Goal: Task Accomplishment & Management: Complete application form

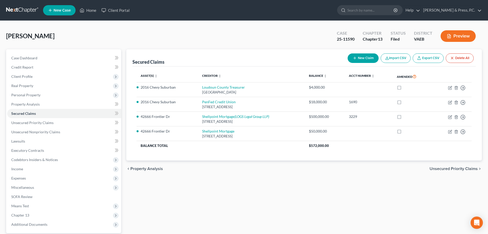
drag, startPoint x: 0, startPoint y: 0, endPoint x: 23, endPoint y: 11, distance: 24.9
click at [23, 11] on link at bounding box center [22, 10] width 33 height 9
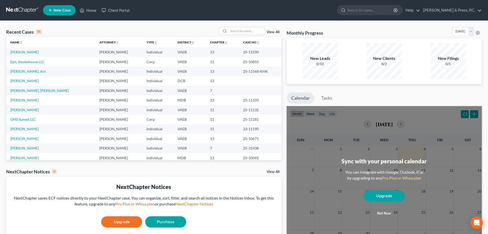
click at [55, 10] on span "New Case" at bounding box center [62, 10] width 17 height 4
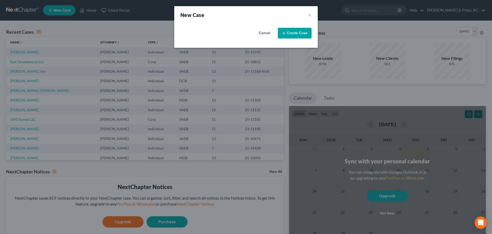
select select "83"
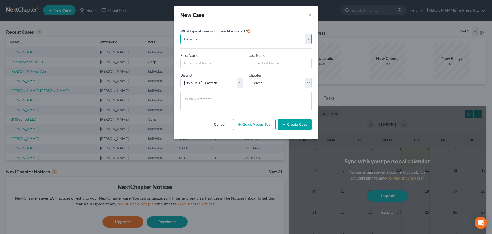
click at [213, 40] on select "Personal Business" at bounding box center [246, 39] width 131 height 10
click at [214, 21] on div "New Case ×" at bounding box center [246, 14] width 144 height 17
click at [194, 68] on input "text" at bounding box center [212, 63] width 63 height 10
type input "Zeshan"
type input "[PERSON_NAME]"
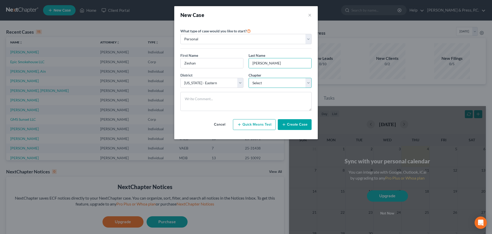
click at [262, 81] on select "Select 7 11 12 13" at bounding box center [280, 83] width 63 height 10
select select "0"
click at [249, 78] on select "Select 7 11 12 13" at bounding box center [280, 83] width 63 height 10
click at [287, 124] on button "Create Case" at bounding box center [295, 124] width 34 height 11
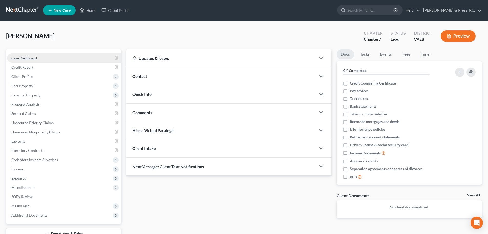
click at [36, 58] on span "Case Dashboard" at bounding box center [24, 58] width 26 height 4
click at [35, 65] on link "Credit Report" at bounding box center [64, 67] width 114 height 9
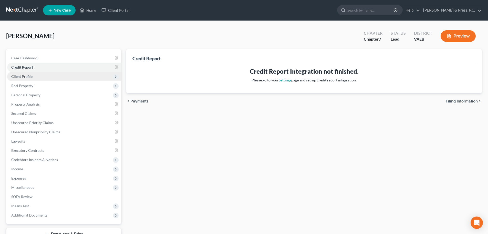
click at [29, 78] on span "Client Profile" at bounding box center [21, 76] width 21 height 4
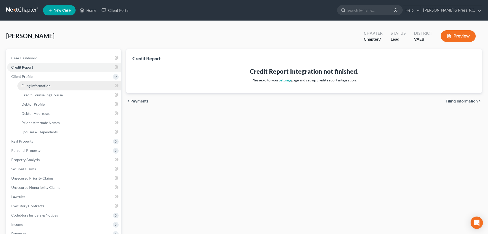
click at [33, 86] on span "Filing Information" at bounding box center [36, 85] width 29 height 4
select select "1"
select select "0"
select select "83"
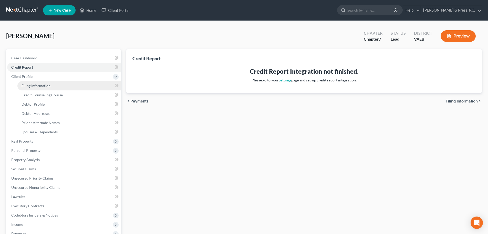
select select "48"
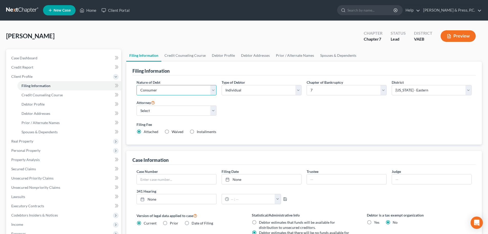
click at [186, 90] on select "Select Business Consumer Other" at bounding box center [177, 90] width 80 height 10
select select "0"
click at [137, 85] on select "Select Business Consumer Other" at bounding box center [177, 90] width 80 height 10
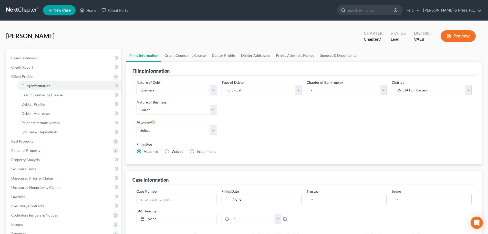
click at [290, 115] on div "Type of Debtor Select Individual Joint" at bounding box center [261, 98] width 85 height 39
click at [163, 111] on select "Select Clearing Bank Commodity Broker Health Care Business Other Railroad Singl…" at bounding box center [177, 110] width 80 height 10
select select "3"
click at [137, 105] on select "Select Clearing Bank Commodity Broker Health Care Business Other Railroad Singl…" at bounding box center [177, 110] width 80 height 10
click at [338, 133] on div "Nature of Debt Select Business Consumer Other Nature of Business Select Clearin…" at bounding box center [304, 118] width 341 height 78
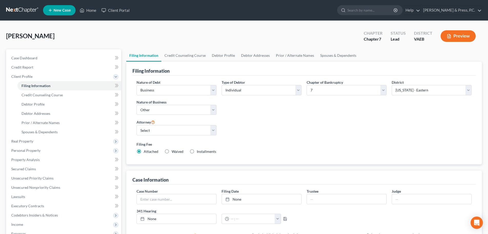
click at [372, 136] on div "Nature of Debt Select Business Consumer Other Nature of Business Select Clearin…" at bounding box center [304, 118] width 341 height 78
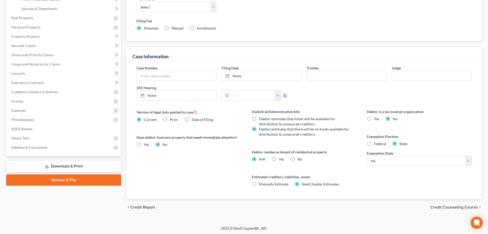
scroll to position [124, 0]
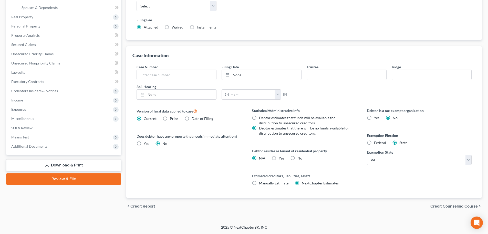
click at [279, 159] on label "Yes Yes" at bounding box center [281, 157] width 5 height 5
click at [281, 159] on input "Yes Yes" at bounding box center [282, 156] width 3 height 3
radio input "true"
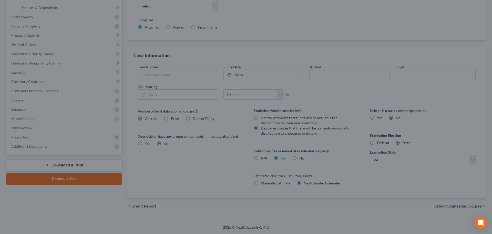
click at [206, 173] on div "Certification by a Debtor Who Resides as a Tenant of Residential Property × Lan…" at bounding box center [246, 117] width 492 height 234
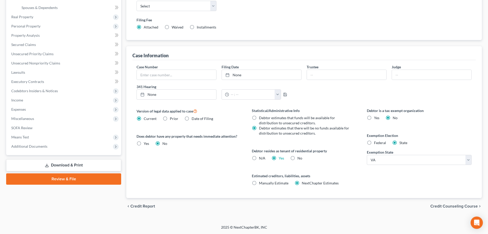
click at [259, 158] on label "N/A" at bounding box center [262, 157] width 6 height 5
click at [261, 158] on input "N/A" at bounding box center [262, 156] width 3 height 3
radio input "true"
click at [279, 157] on label "Yes Yes" at bounding box center [281, 157] width 5 height 5
click at [281, 157] on input "Yes Yes" at bounding box center [282, 156] width 3 height 3
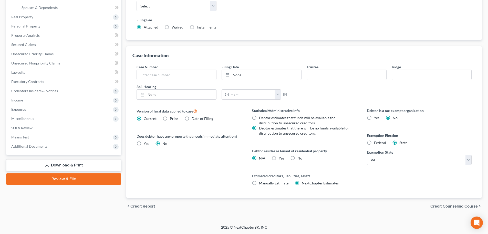
radio input "true"
radio input "false"
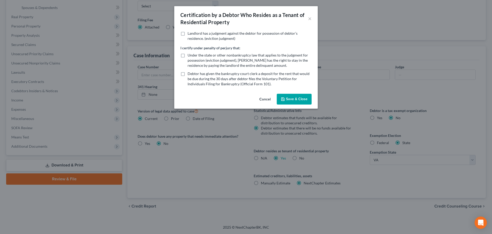
click at [305, 99] on button "Save & Close" at bounding box center [294, 99] width 35 height 11
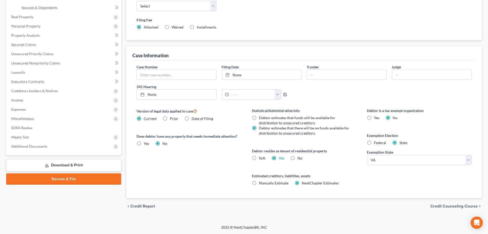
scroll to position [0, 0]
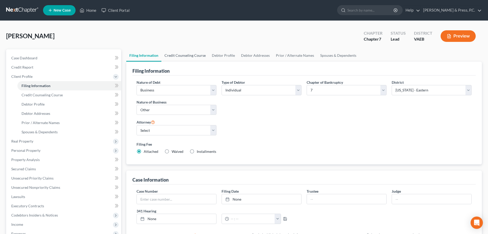
click at [180, 55] on link "Credit Counseling Course" at bounding box center [185, 55] width 47 height 12
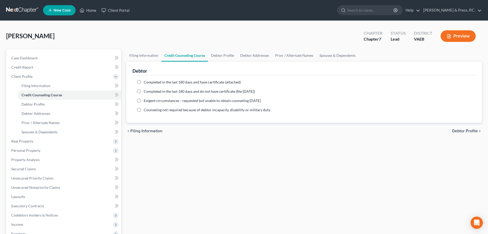
click at [144, 83] on label "Completed in the last 180 days and have certificate (attached)" at bounding box center [192, 81] width 97 height 5
click at [146, 83] on input "Completed in the last 180 days and have certificate (attached)" at bounding box center [147, 80] width 3 height 3
radio input "true"
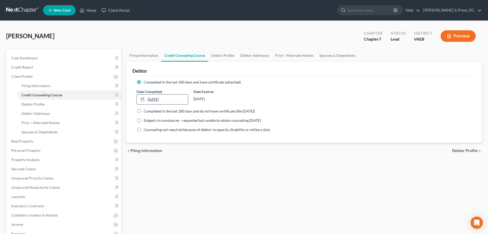
click at [151, 102] on link "[DATE]" at bounding box center [162, 99] width 51 height 10
click at [340, 88] on ng-include "Completed in the last 180 days and have certificate (attached) Date Completed […" at bounding box center [304, 105] width 335 height 53
click at [222, 57] on link "Debtor Profile" at bounding box center [222, 55] width 29 height 12
select select "0"
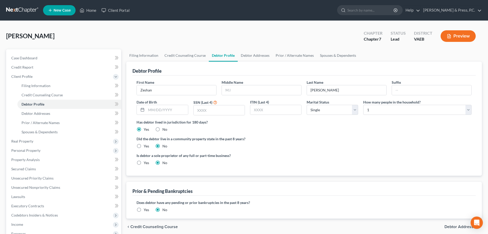
click at [239, 84] on label "Middle Name" at bounding box center [233, 81] width 22 height 5
drag, startPoint x: 241, startPoint y: 91, endPoint x: 245, endPoint y: 90, distance: 4.5
click at [241, 91] on input "text" at bounding box center [261, 90] width 79 height 10
type input "Haider"
click at [151, 105] on input "text" at bounding box center [167, 110] width 42 height 10
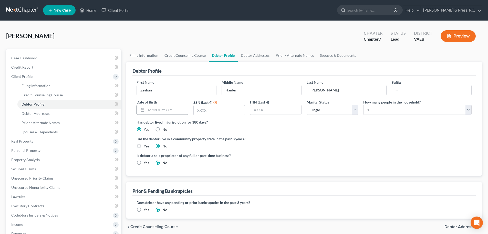
click at [141, 111] on icon at bounding box center [143, 109] width 4 height 4
click at [156, 109] on input "text" at bounding box center [167, 110] width 42 height 10
click at [164, 112] on input "09." at bounding box center [167, 110] width 42 height 10
type input "[DATE]"
click at [306, 157] on div "Is debtor a sole proprietor of any full or part-time business? Yes No" at bounding box center [304, 161] width 341 height 17
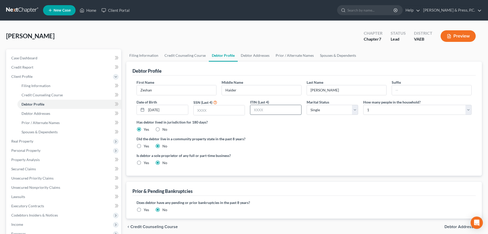
click at [275, 110] on input "text" at bounding box center [276, 110] width 51 height 10
click at [225, 111] on input "text" at bounding box center [219, 110] width 51 height 10
type input "2288"
click at [325, 151] on ng-include "First Name [PERSON_NAME] Middle Name [PERSON_NAME] Last Name [PERSON_NAME] Date…" at bounding box center [304, 124] width 335 height 90
click at [327, 108] on select "Select Single Married Separated Divorced Widowed" at bounding box center [333, 110] width 52 height 10
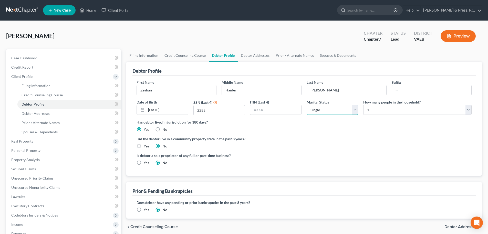
select select "1"
click at [307, 105] on select "Select Single Married Separated Divorced Widowed" at bounding box center [333, 110] width 52 height 10
click at [375, 108] on select "Select 1 2 3 4 5 6 7 8 9 10 11 12 13 14 15 16 17 18 19 20" at bounding box center [418, 110] width 108 height 10
select select "2"
click at [364, 105] on select "Select 1 2 3 4 5 6 7 8 9 10 11 12 13 14 15 16 17 18 19 20" at bounding box center [418, 110] width 108 height 10
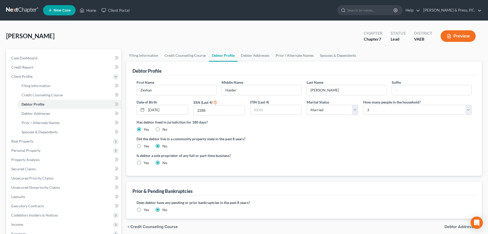
click at [361, 164] on div "Is debtor a sole proprietor of any full or part-time business? Yes No" at bounding box center [304, 161] width 341 height 17
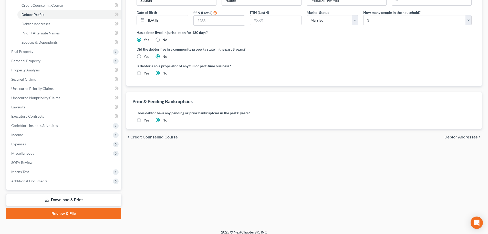
scroll to position [94, 0]
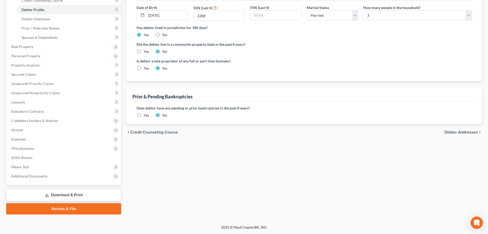
click at [465, 131] on span "Debtor Addresses" at bounding box center [461, 132] width 33 height 4
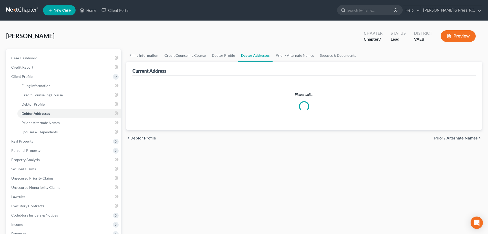
select select "0"
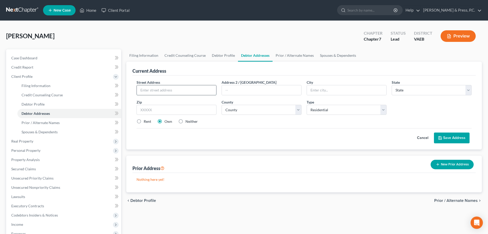
click at [164, 89] on input "text" at bounding box center [176, 90] width 79 height 10
type input "[STREET_ADDRESS]"
click at [177, 107] on input "text" at bounding box center [177, 110] width 80 height 10
type input "20171"
click at [253, 126] on div "Street Address * [STREET_ADDRESS][GEOGRAPHIC_DATA] 2 / [GEOGRAPHIC_DATA] * Stat…" at bounding box center [304, 103] width 341 height 49
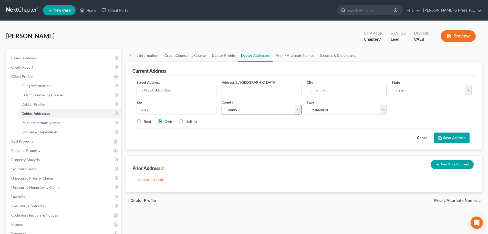
type input "[PERSON_NAME]"
select select "48"
click at [239, 110] on select "County" at bounding box center [262, 110] width 80 height 10
click at [236, 111] on select "County" at bounding box center [262, 110] width 80 height 10
click at [232, 112] on select "County [GEOGRAPHIC_DATA] [GEOGRAPHIC_DATA] [GEOGRAPHIC_DATA] [GEOGRAPHIC_DATA] …" at bounding box center [262, 110] width 80 height 10
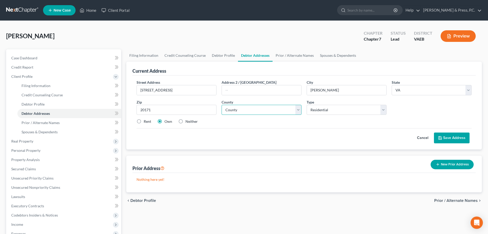
select select "38"
click at [222, 105] on select "County [GEOGRAPHIC_DATA] [GEOGRAPHIC_DATA] [GEOGRAPHIC_DATA] [GEOGRAPHIC_DATA] …" at bounding box center [262, 110] width 80 height 10
click at [256, 119] on div "Rent Own Neither" at bounding box center [304, 121] width 341 height 5
click at [144, 123] on label "Rent" at bounding box center [147, 121] width 7 height 5
click at [146, 122] on input "Rent" at bounding box center [147, 120] width 3 height 3
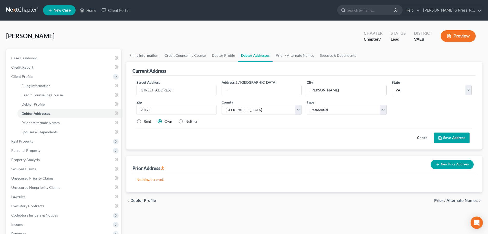
radio input "true"
click at [455, 140] on button "Save Address" at bounding box center [452, 137] width 36 height 11
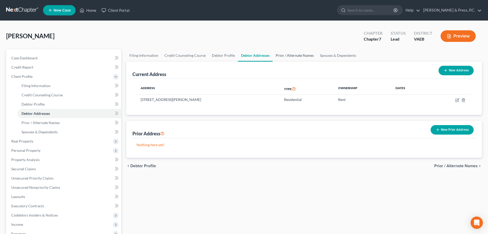
click at [292, 54] on link "Prior / Alternate Names" at bounding box center [295, 55] width 44 height 12
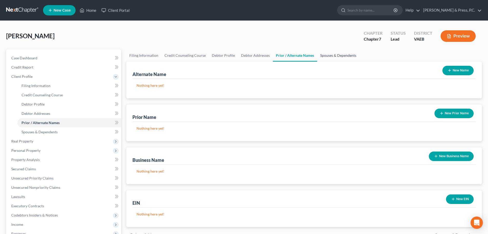
click at [338, 55] on link "Spouses & Dependents" at bounding box center [338, 55] width 42 height 12
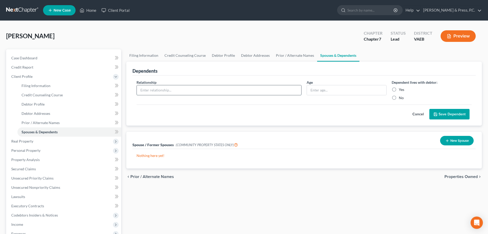
click at [177, 91] on input "text" at bounding box center [219, 90] width 165 height 10
click at [221, 183] on div "chevron_left Prior / Alternate Names Properties Owned chevron_right" at bounding box center [304, 176] width 356 height 16
click at [207, 85] on input "text" at bounding box center [219, 90] width 165 height 10
type input "Child"
click at [338, 92] on input "text" at bounding box center [346, 90] width 79 height 10
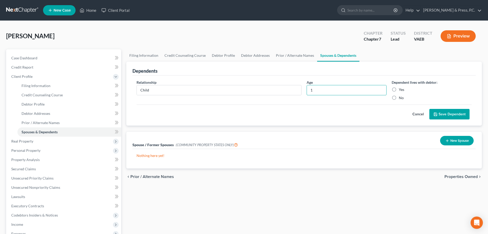
type input "1"
click at [334, 144] on div "Spouse / Former Spouses (COMMUNITY PROPERTY STATES ONLY) New Spouse" at bounding box center [305, 140] width 344 height 17
click at [399, 90] on label "Yes" at bounding box center [401, 89] width 5 height 5
click at [401, 90] on input "Yes" at bounding box center [402, 88] width 3 height 3
radio input "true"
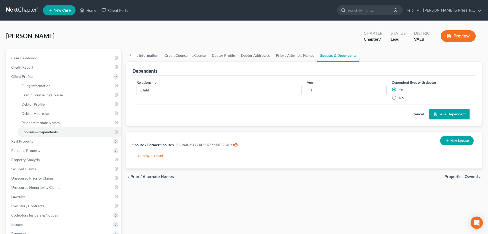
click at [439, 111] on button "Save Dependent" at bounding box center [450, 114] width 40 height 11
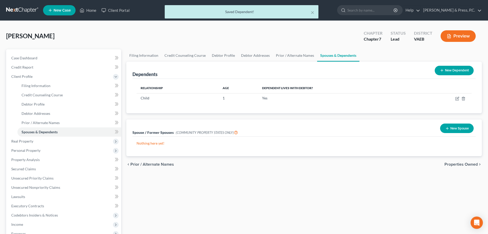
click at [447, 114] on div "Dependents New Dependent Relationship Age Dependent lives with debtor? Child [D…" at bounding box center [304, 109] width 361 height 94
click at [306, 140] on div "Nothing here yet!" at bounding box center [305, 145] width 344 height 19
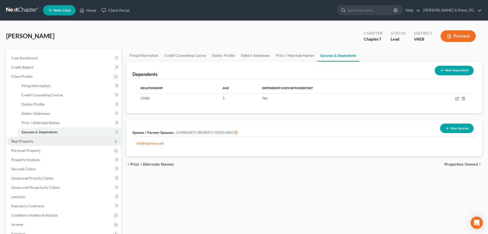
click at [32, 143] on span "Real Property" at bounding box center [64, 140] width 114 height 9
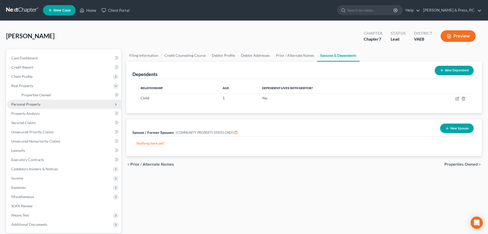
click at [44, 104] on span "Personal Property" at bounding box center [64, 103] width 114 height 9
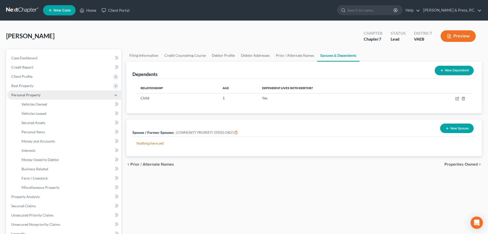
click at [33, 94] on span "Personal Property" at bounding box center [25, 95] width 29 height 4
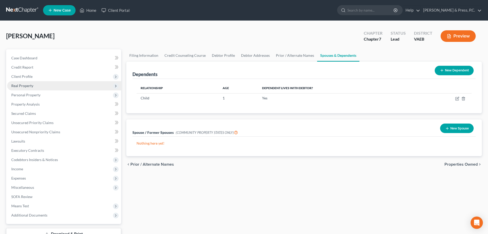
click at [28, 84] on span "Real Property" at bounding box center [22, 85] width 22 height 4
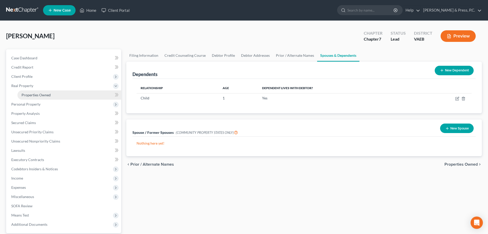
click at [35, 95] on span "Properties Owned" at bounding box center [36, 95] width 29 height 4
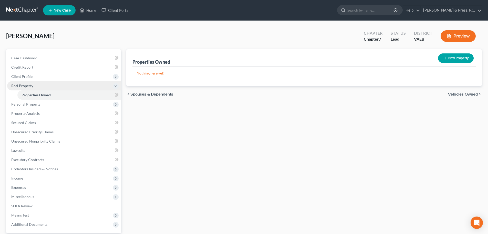
click at [25, 87] on span "Real Property" at bounding box center [22, 85] width 22 height 4
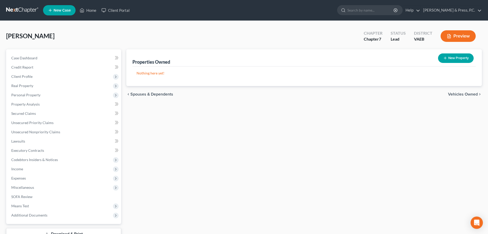
click at [455, 54] on button "New Property" at bounding box center [456, 57] width 36 height 9
select select "48"
select select "38"
select select "0"
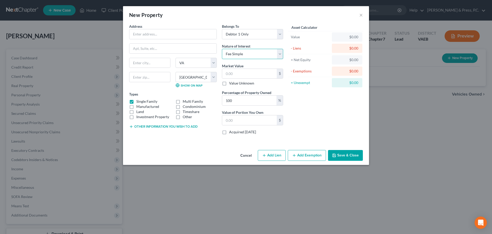
click at [252, 55] on select "Select Fee Simple Joint Tenant Life Estate Equitable Interest Future Interest T…" at bounding box center [252, 54] width 61 height 10
click at [346, 130] on div "Asset Calculator Value $0.00 - Liens $0.00 = Net Equity $0.00 - Exemptions $0.0…" at bounding box center [326, 81] width 80 height 115
click at [245, 157] on button "Cancel" at bounding box center [245, 155] width 19 height 10
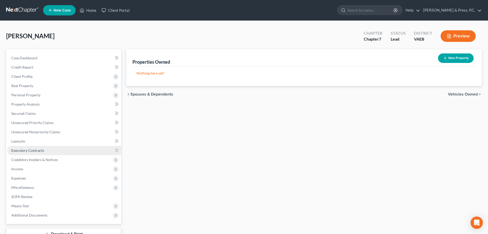
click at [28, 149] on span "Executory Contracts" at bounding box center [27, 150] width 33 height 4
click at [449, 61] on button "New Contract" at bounding box center [456, 57] width 35 height 9
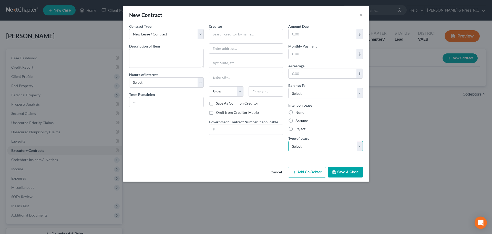
click at [314, 146] on select "Select Real Estate Car Other" at bounding box center [325, 146] width 75 height 10
select select "0"
click at [288, 141] on select "Select Real Estate Car Other" at bounding box center [325, 146] width 75 height 10
click at [226, 158] on div "Contract Type New Lease / Contract New Timeshare Description of non-residential…" at bounding box center [246, 94] width 246 height 141
click at [279, 170] on button "Cancel" at bounding box center [276, 172] width 19 height 10
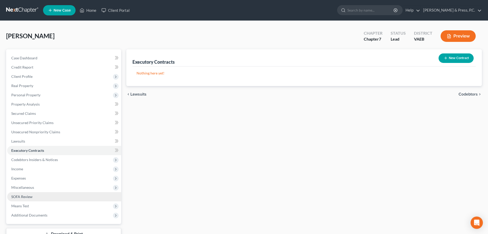
click at [17, 196] on span "SOFA Review" at bounding box center [21, 196] width 21 height 4
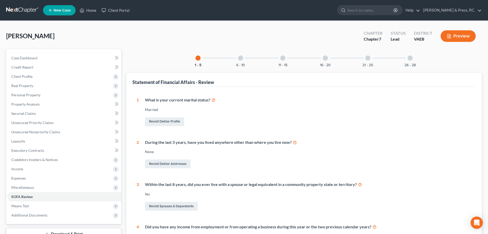
click at [413, 59] on div at bounding box center [410, 57] width 5 height 5
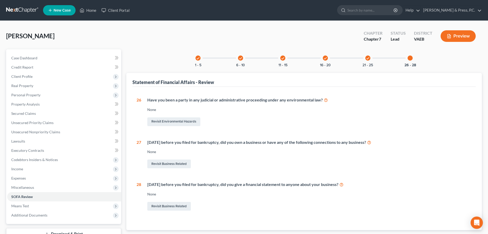
click at [411, 60] on div at bounding box center [410, 57] width 5 height 5
click at [409, 56] on div at bounding box center [410, 57] width 5 height 5
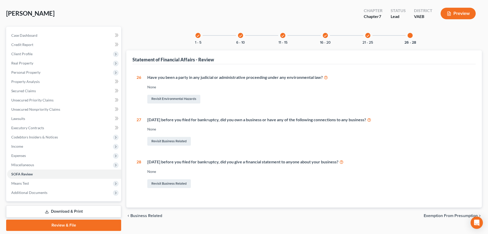
scroll to position [39, 0]
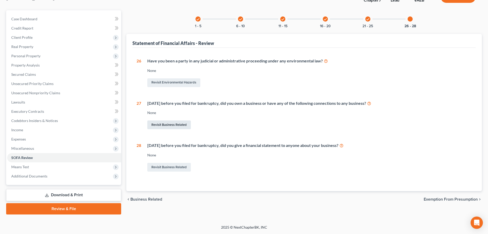
click at [162, 122] on link "Revisit Business Related" at bounding box center [169, 124] width 44 height 9
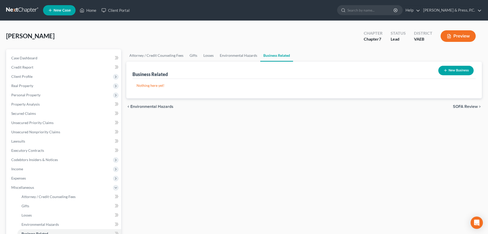
click at [458, 71] on button "New Business" at bounding box center [456, 70] width 35 height 9
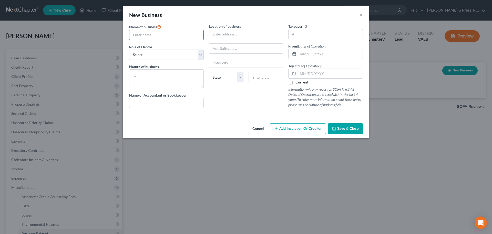
click at [159, 37] on input "text" at bounding box center [166, 35] width 74 height 10
type input "[PERSON_NAME] LLC"
click at [160, 54] on select "Select A member of a limited liability company (LLC) or limited liability partn…" at bounding box center [166, 54] width 75 height 10
select select "member"
click at [129, 49] on select "Select A member of a limited liability company (LLC) or limited liability partn…" at bounding box center [166, 54] width 75 height 10
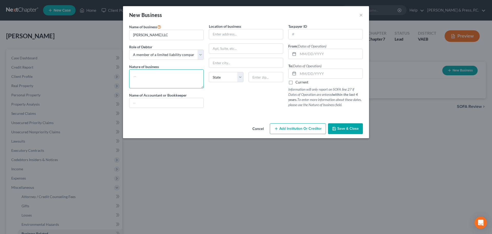
click at [157, 84] on textarea at bounding box center [166, 78] width 75 height 19
type textarea "Consulting"
click at [225, 117] on div "Name of business * [PERSON_NAME] LLC Role of Debtor * Select A member of a limi…" at bounding box center [246, 72] width 246 height 97
click at [223, 35] on input "text" at bounding box center [246, 34] width 74 height 10
click at [266, 17] on div "New Business ×" at bounding box center [246, 14] width 246 height 17
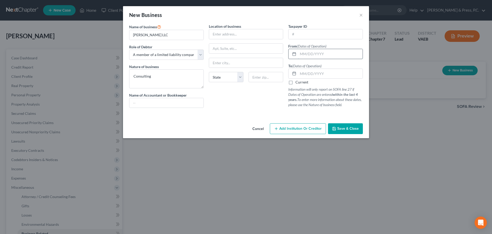
click at [301, 53] on input "text" at bounding box center [330, 54] width 65 height 10
click at [340, 130] on span "Save & Close" at bounding box center [348, 128] width 22 height 4
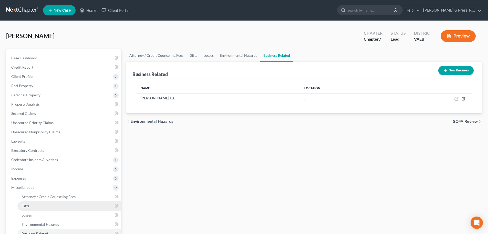
scroll to position [85, 0]
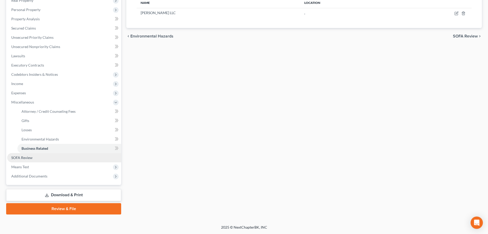
click at [33, 160] on link "SOFA Review" at bounding box center [64, 157] width 114 height 9
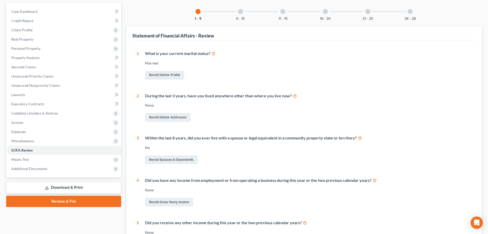
scroll to position [51, 0]
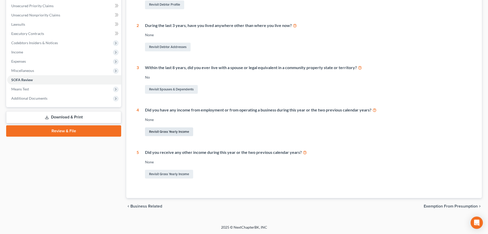
click at [169, 133] on link "Revisit Gross Yearly Income" at bounding box center [169, 131] width 48 height 9
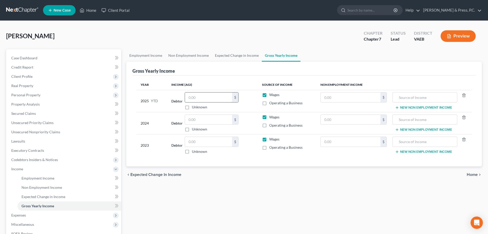
click at [192, 94] on input "text" at bounding box center [208, 97] width 47 height 10
type input "58,711.40"
click at [244, 74] on div "Gross Yearly Income" at bounding box center [305, 69] width 344 height 14
click at [196, 118] on input "text" at bounding box center [208, 120] width 47 height 10
click at [217, 122] on input "2,122" at bounding box center [208, 120] width 47 height 10
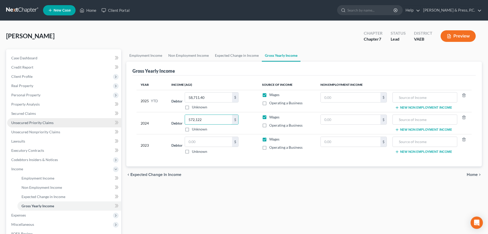
drag, startPoint x: 207, startPoint y: 116, endPoint x: 112, endPoint y: 121, distance: 96.0
click at [111, 118] on div "Petition Navigation Case Dashboard Payments Invoices Payments Payments Credit R…" at bounding box center [244, 169] width 481 height 241
type input "21,257"
click at [211, 194] on div "Employment Income Non Employment Income Expected Change in Income Gross Yearly …" at bounding box center [304, 169] width 361 height 241
click at [194, 146] on input "text" at bounding box center [208, 142] width 47 height 10
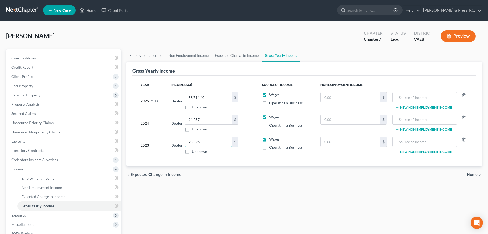
type input "25,426"
click at [288, 185] on div "Employment Income Non Employment Income Expected Change in Income Gross Yearly …" at bounding box center [304, 169] width 361 height 241
click at [245, 196] on div "Employment Income Non Employment Income Expected Change in Income Gross Yearly …" at bounding box center [304, 169] width 361 height 241
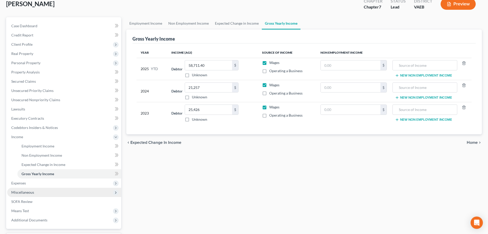
scroll to position [76, 0]
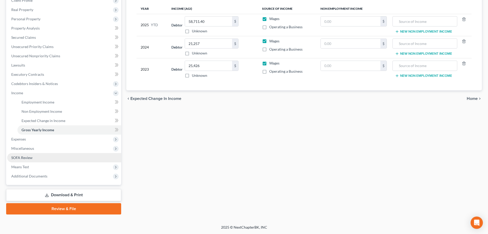
click at [28, 158] on span "SOFA Review" at bounding box center [21, 157] width 21 height 4
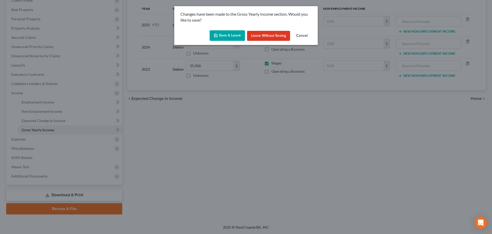
click at [228, 30] on button "Save & Leave" at bounding box center [227, 35] width 35 height 11
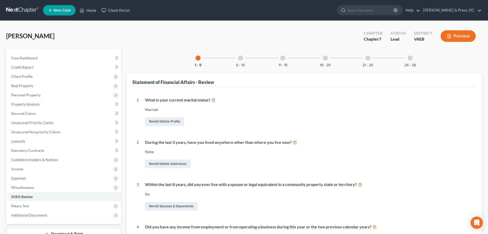
click at [239, 60] on div "6 - 10" at bounding box center [240, 57] width 17 height 17
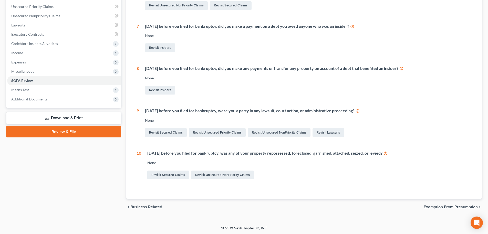
scroll to position [117, 0]
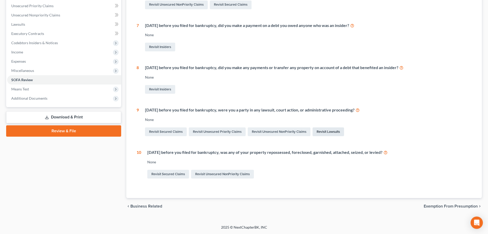
click at [331, 129] on link "Revisit Lawsuits" at bounding box center [329, 131] width 32 height 9
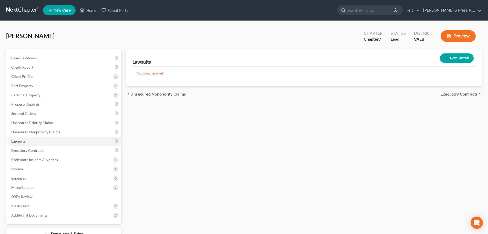
click at [456, 59] on button "New Lawsuit" at bounding box center [457, 57] width 34 height 9
select select "0"
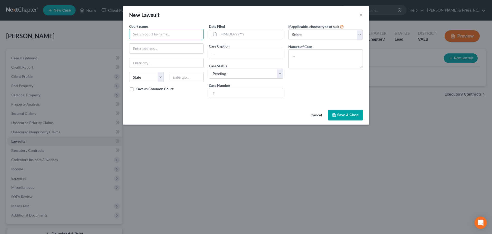
click at [143, 33] on input "text" at bounding box center [166, 34] width 75 height 10
type input "US District Court, SDNY"
drag, startPoint x: 164, startPoint y: 104, endPoint x: 172, endPoint y: 103, distance: 7.7
click at [166, 104] on div "Court name * US District Court, [GEOGRAPHIC_DATA] [US_STATE] AK AR AZ CA CO CT …" at bounding box center [246, 66] width 246 height 84
click at [220, 33] on input "text" at bounding box center [251, 34] width 65 height 10
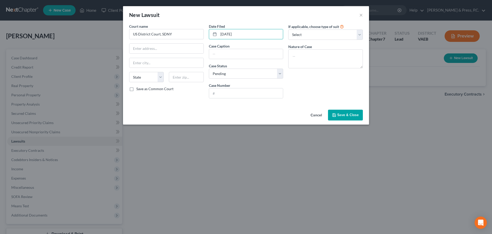
type input "[DATE]"
click at [332, 93] on div "If applicable, choose type of suit Select Repossession Garnishment Foreclosure …" at bounding box center [326, 63] width 80 height 79
click at [307, 60] on textarea at bounding box center [325, 58] width 75 height 19
type textarea "TM Infringement"
paste input "PRL USA Holdings, Inc. v. Prestige America LLC et al"
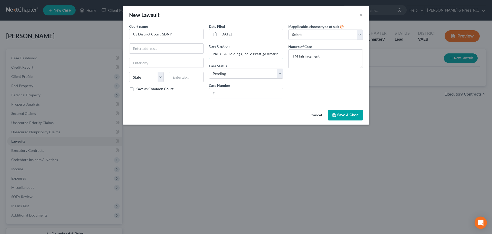
scroll to position [0, 13]
type input "PRL USA Holdings, Inc. v. Prestige America LLC et al"
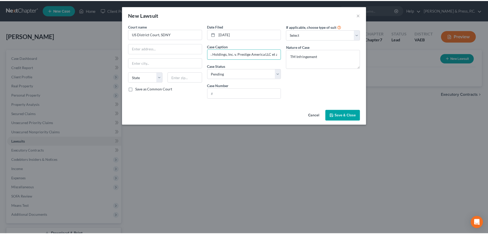
scroll to position [0, 0]
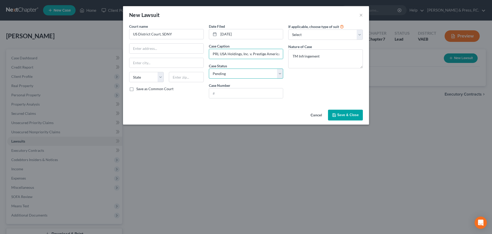
click at [220, 74] on select "Select Pending On Appeal Concluded" at bounding box center [246, 73] width 75 height 10
select select "2"
click at [209, 68] on select "Select Pending On Appeal Concluded" at bounding box center [246, 73] width 75 height 10
paste input "1:20-cv-10201-PKC"
type input "1:20-cv-10201-PKC"
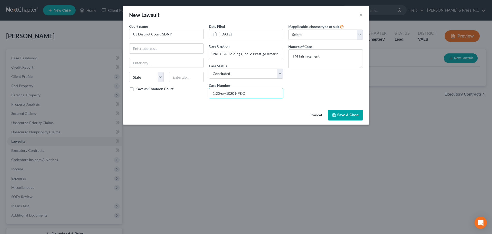
click at [196, 118] on div "Cancel Save & Close" at bounding box center [246, 115] width 246 height 17
click at [349, 110] on button "Save & Close" at bounding box center [345, 114] width 35 height 11
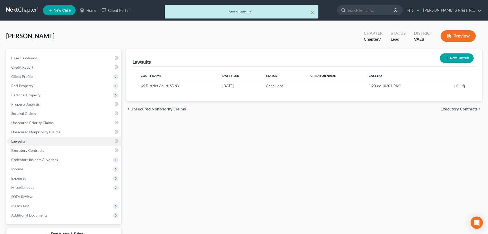
click at [290, 166] on div "Lawsuits New Lawsuit Court Name Date Filed Status Creditor Name Case No US Dist…" at bounding box center [304, 151] width 361 height 204
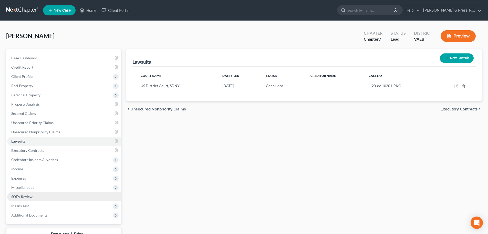
click at [42, 195] on link "SOFA Review" at bounding box center [64, 196] width 114 height 9
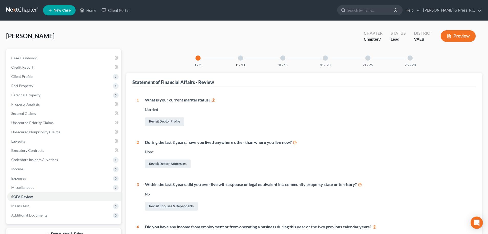
click at [240, 63] on button "6 - 10" at bounding box center [240, 65] width 9 height 4
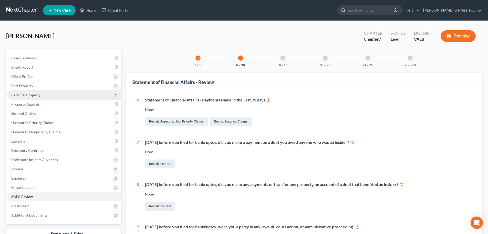
click at [32, 95] on span "Personal Property" at bounding box center [25, 95] width 29 height 4
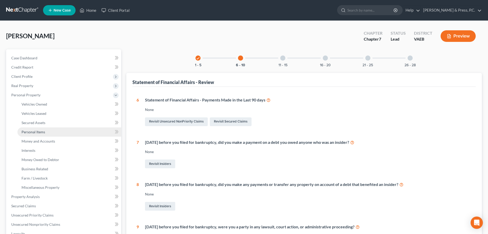
click at [43, 133] on span "Personal Items" at bounding box center [34, 131] width 24 height 4
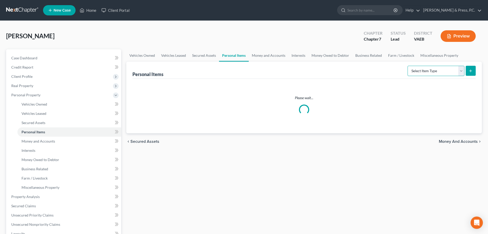
click at [445, 73] on select "Select Item Type Clothing Collectibles Of Value Electronics Firearms Household …" at bounding box center [436, 71] width 57 height 10
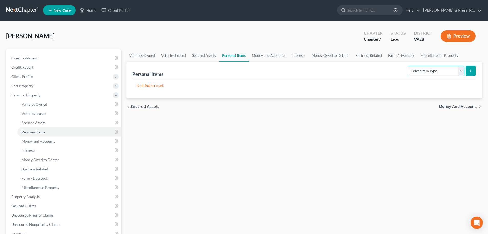
select select "clothing"
click at [408, 66] on select "Select Item Type Clothing Collectibles Of Value Electronics Firearms Household …" at bounding box center [436, 71] width 57 height 10
click at [472, 67] on button "submit" at bounding box center [471, 71] width 10 height 10
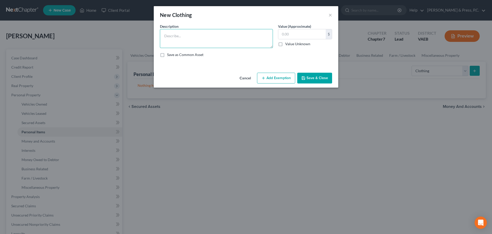
click at [187, 41] on textarea at bounding box center [216, 38] width 113 height 19
type textarea "Wearing apparel"
click at [295, 35] on input "0,250" at bounding box center [301, 34] width 47 height 10
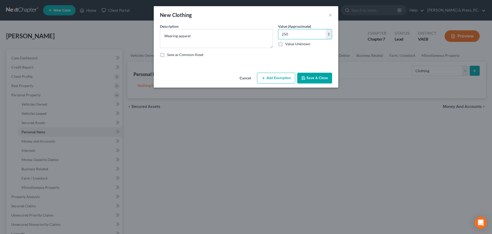
type input "250"
click at [273, 80] on button "Add Exemption" at bounding box center [276, 78] width 38 height 11
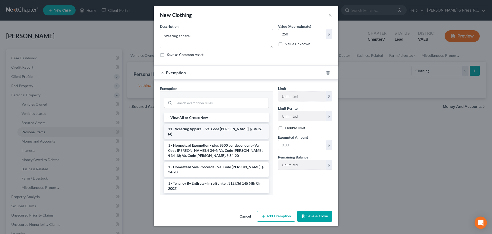
click at [222, 128] on li "11 - Wearing Apparel - Va. Code [PERSON_NAME]. § 34-26 (4)" at bounding box center [216, 131] width 105 height 14
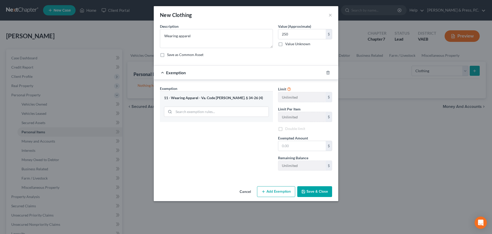
click at [318, 193] on button "Save & Close" at bounding box center [314, 191] width 35 height 11
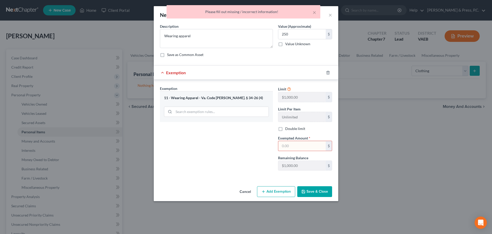
click at [293, 140] on label "Exempted Amount *" at bounding box center [294, 137] width 32 height 5
click at [294, 142] on input "text" at bounding box center [301, 146] width 47 height 10
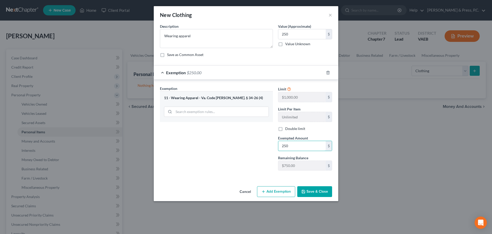
type input "250"
click at [240, 175] on div "Exemption Set must be selected for CA. Exemption * 11 - Wearing Apparel - Va. C…" at bounding box center [246, 128] width 185 height 99
click at [309, 191] on button "Save & Close" at bounding box center [314, 191] width 35 height 11
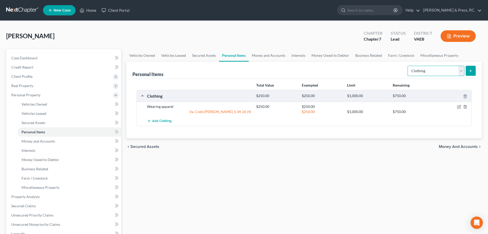
click at [431, 71] on select "Select Item Type Clothing Collectibles Of Value Electronics Firearms Household …" at bounding box center [436, 71] width 57 height 10
select select "household_goods"
click at [408, 66] on select "Select Item Type Clothing Collectibles Of Value Electronics Firearms Household …" at bounding box center [436, 71] width 57 height 10
click at [470, 71] on icon "submit" at bounding box center [471, 71] width 4 height 4
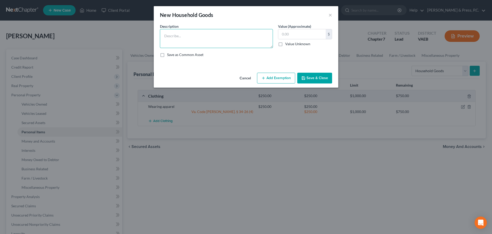
click at [186, 42] on textarea at bounding box center [216, 38] width 113 height 19
type textarea "Household goods and furnishings"
type input "750"
click at [268, 78] on button "Add Exemption" at bounding box center [276, 78] width 38 height 11
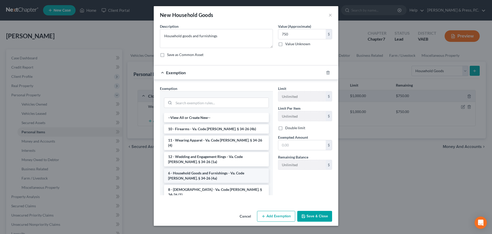
drag, startPoint x: 219, startPoint y: 171, endPoint x: 268, endPoint y: 151, distance: 53.2
click at [219, 171] on li "6 - Household Goods and Furnishings - Va. Code [PERSON_NAME]. § 34-26 (4a)" at bounding box center [216, 175] width 105 height 14
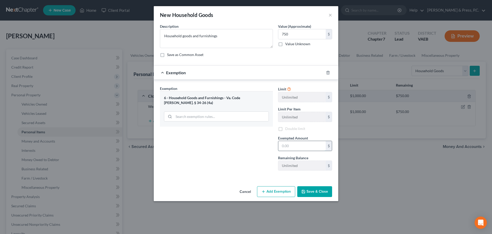
click at [290, 149] on input "text" at bounding box center [301, 146] width 47 height 10
type input "750"
click at [324, 191] on button "Save & Close" at bounding box center [314, 191] width 35 height 11
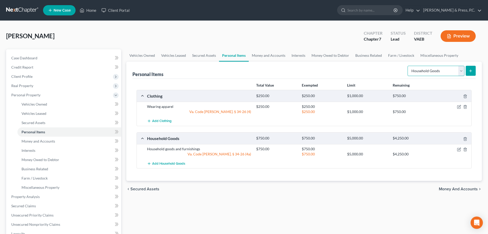
click at [427, 69] on select "Select Item Type Clothing Collectibles Of Value Electronics Firearms Household …" at bounding box center [436, 71] width 57 height 10
select select "electronics"
click at [408, 66] on select "Select Item Type Clothing Collectibles Of Value Electronics Firearms Household …" at bounding box center [436, 71] width 57 height 10
click at [475, 68] on button "submit" at bounding box center [471, 71] width 10 height 10
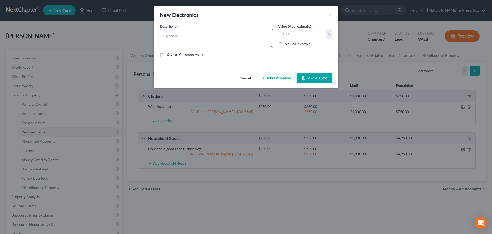
click at [176, 37] on textarea at bounding box center [216, 38] width 113 height 19
type textarea "Household electronics"
type input "500"
click at [277, 80] on button "Add Exemption" at bounding box center [276, 78] width 38 height 11
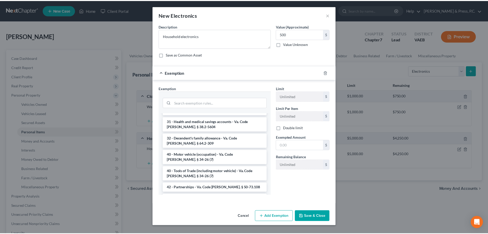
scroll to position [696, 0]
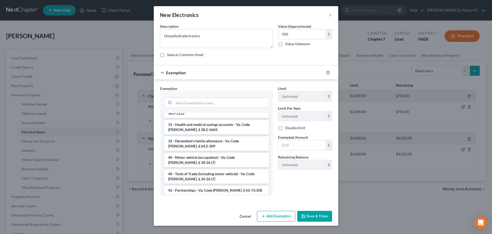
drag, startPoint x: 242, startPoint y: 172, endPoint x: 253, endPoint y: 169, distance: 11.0
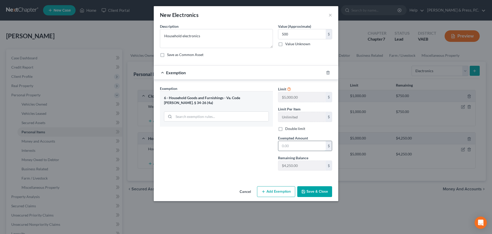
click at [286, 145] on input "text" at bounding box center [301, 146] width 47 height 10
type input "500"
drag, startPoint x: 252, startPoint y: 167, endPoint x: 266, endPoint y: 171, distance: 14.7
click at [252, 167] on div "Exemption Set must be selected for CA. Exemption * 6 - Household Goods and Furn…" at bounding box center [216, 130] width 118 height 89
drag, startPoint x: 324, startPoint y: 189, endPoint x: 321, endPoint y: 204, distance: 14.9
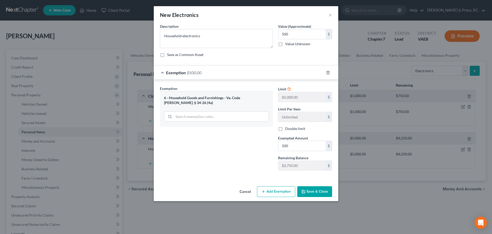
click at [324, 189] on button "Save & Close" at bounding box center [314, 191] width 35 height 11
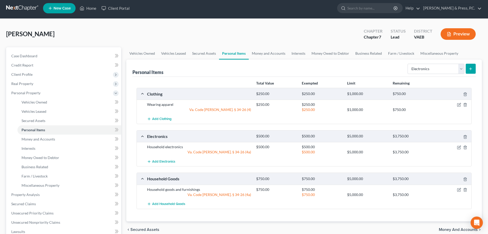
scroll to position [0, 0]
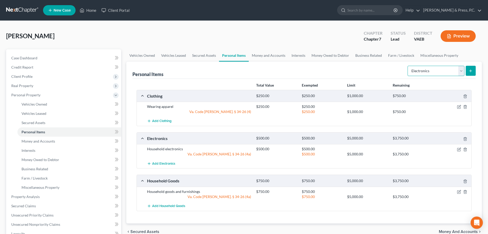
click at [439, 73] on select "Select Item Type Clothing Collectibles Of Value Electronics Firearms Household …" at bounding box center [436, 71] width 57 height 10
select select "pets"
click at [408, 66] on select "Select Item Type Clothing Collectibles Of Value Electronics Firearms Household …" at bounding box center [436, 71] width 57 height 10
click at [472, 71] on icon "submit" at bounding box center [471, 71] width 4 height 4
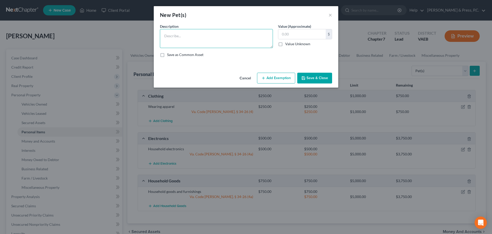
click at [205, 39] on textarea at bounding box center [216, 38] width 113 height 19
type textarea "2 Cats"
type input "1"
click at [271, 76] on button "Add Exemption" at bounding box center [276, 78] width 38 height 11
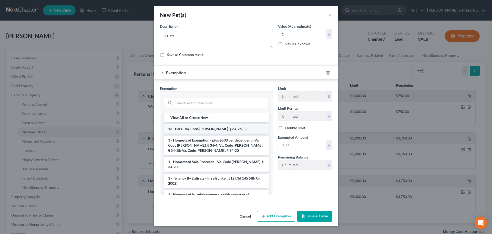
click at [195, 127] on li "13 - Pets - Va. Code [PERSON_NAME]. § 34-26 (5)" at bounding box center [216, 128] width 105 height 9
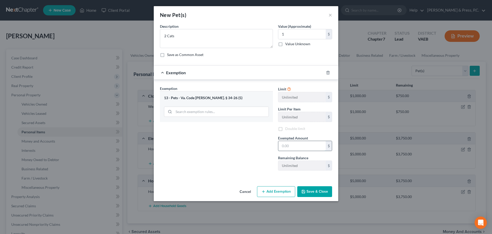
click at [293, 144] on input "text" at bounding box center [301, 146] width 47 height 10
click at [298, 147] on input "1" at bounding box center [301, 146] width 47 height 10
click at [287, 146] on input "1" at bounding box center [301, 146] width 47 height 10
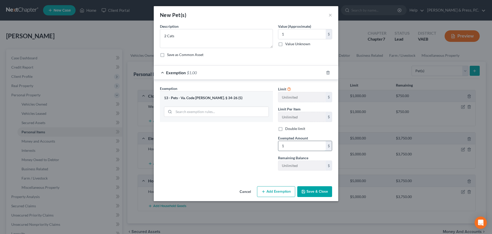
click at [287, 147] on input "1" at bounding box center [301, 146] width 47 height 10
type input "1"
click at [215, 157] on div "Exemption Set must be selected for CA. Exemption * 13 - Pets - Va. Code [PERSON…" at bounding box center [216, 130] width 118 height 89
drag, startPoint x: 313, startPoint y: 189, endPoint x: 317, endPoint y: 189, distance: 4.4
click at [314, 189] on button "Save & Close" at bounding box center [314, 191] width 35 height 11
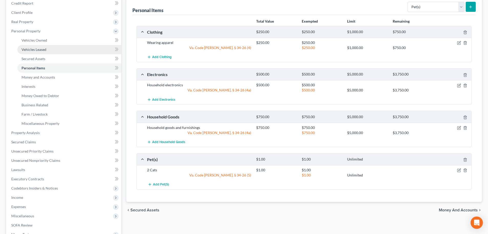
scroll to position [54, 0]
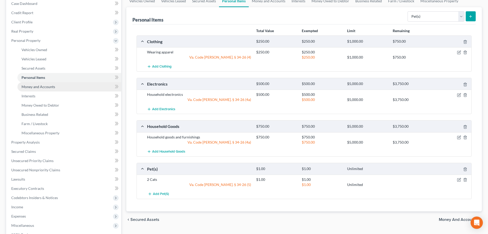
click at [52, 86] on span "Money and Accounts" at bounding box center [39, 86] width 34 height 4
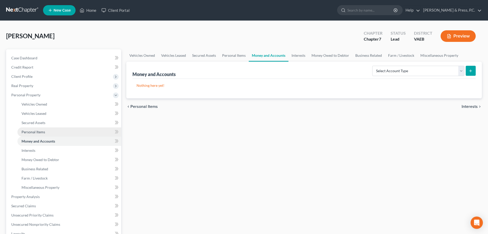
click at [46, 136] on link "Personal Items" at bounding box center [69, 131] width 104 height 9
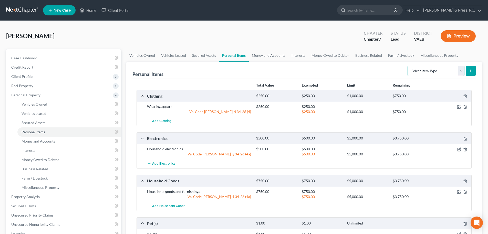
click at [430, 73] on select "Select Item Type Clothing Collectibles Of Value Electronics Firearms Household …" at bounding box center [436, 71] width 57 height 10
click at [45, 132] on span "Personal Items" at bounding box center [34, 131] width 24 height 4
click at [53, 142] on span "Money and Accounts" at bounding box center [39, 141] width 34 height 4
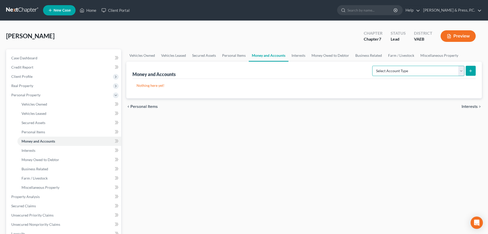
click at [420, 70] on select "Select Account Type Brokerage Cash on Hand Certificates of Deposit Checking Acc…" at bounding box center [419, 71] width 92 height 10
select select "cash_on_hand"
click at [374, 66] on select "Select Account Type Brokerage Cash on Hand Certificates of Deposit Checking Acc…" at bounding box center [419, 71] width 92 height 10
click at [468, 72] on button "submit" at bounding box center [471, 71] width 10 height 10
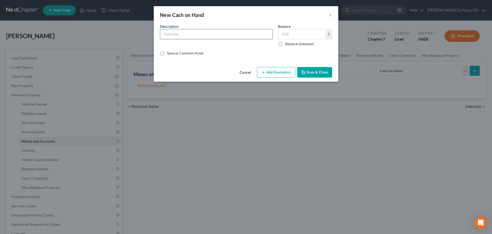
click at [197, 37] on input "text" at bounding box center [216, 34] width 113 height 10
type input "Cash"
click at [294, 35] on input "text" at bounding box center [301, 34] width 47 height 10
type input "1,000"
click at [278, 74] on button "Add Exemption" at bounding box center [276, 72] width 38 height 11
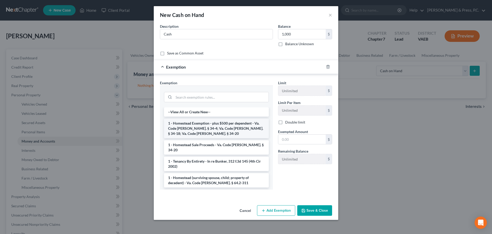
click at [209, 130] on li "1 - Homestead Exemption - plus $500 per dependent - Va. Code [PERSON_NAME]. § 3…" at bounding box center [216, 127] width 105 height 19
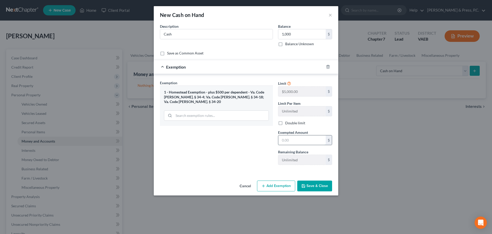
click at [287, 139] on input "text" at bounding box center [301, 140] width 47 height 10
type input "1,000"
click at [230, 165] on div "Exemption Set must be selected for CA. Exemption * 1 - Homestead Exemption - pl…" at bounding box center [216, 124] width 118 height 89
click at [308, 183] on button "Save & Close" at bounding box center [314, 185] width 35 height 11
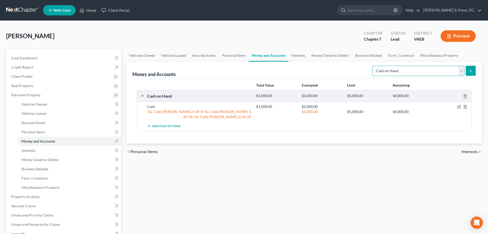
click at [429, 68] on select "Select Account Type Brokerage Cash on Hand Certificates of Deposit Checking Acc…" at bounding box center [419, 71] width 92 height 10
select select "checking"
click at [374, 66] on select "Select Account Type Brokerage Cash on Hand Certificates of Deposit Checking Acc…" at bounding box center [419, 71] width 92 height 10
click at [467, 69] on button "submit" at bounding box center [471, 71] width 10 height 10
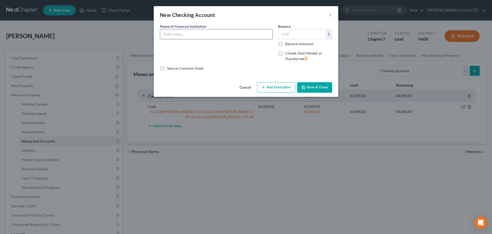
click at [196, 31] on input "text" at bounding box center [216, 34] width 113 height 10
type input "Capital One"
click at [291, 36] on input "text" at bounding box center [301, 34] width 47 height 10
type input "1,000"
click at [274, 89] on button "Add Exemption" at bounding box center [276, 87] width 38 height 11
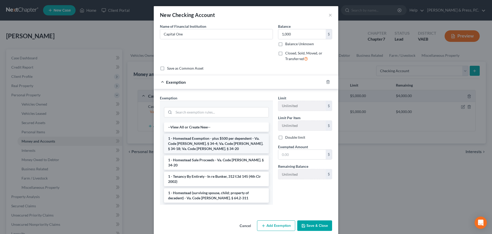
drag, startPoint x: 198, startPoint y: 143, endPoint x: 282, endPoint y: 158, distance: 84.7
click at [198, 143] on li "1 - Homestead Exemption - plus $500 per dependent - Va. Code [PERSON_NAME]. § 3…" at bounding box center [216, 143] width 105 height 19
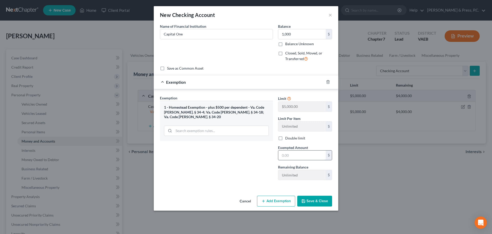
click at [296, 159] on input "text" at bounding box center [301, 155] width 47 height 10
type input "1,000"
click at [314, 201] on button "Save & Close" at bounding box center [314, 200] width 35 height 11
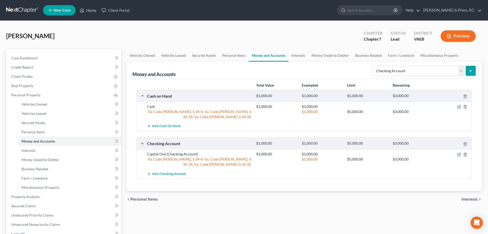
click at [255, 193] on div "chevron_left Personal Items Interests chevron_right" at bounding box center [304, 199] width 356 height 16
click at [29, 153] on link "Interests" at bounding box center [69, 150] width 104 height 9
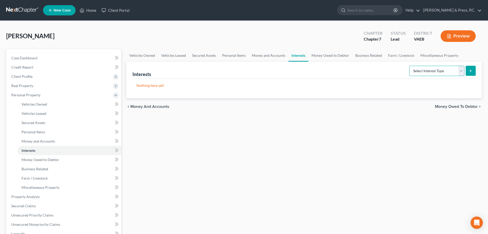
click at [415, 68] on select "Select Interest Type 401K Annuity Bond Education IRA Government Bond Government…" at bounding box center [437, 71] width 55 height 10
select select "incorporated_business"
click at [410, 66] on select "Select Interest Type 401K Annuity Bond Education IRA Government Bond Government…" at bounding box center [437, 71] width 55 height 10
click at [468, 72] on button "submit" at bounding box center [471, 71] width 10 height 10
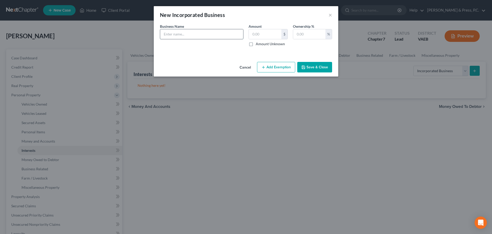
click at [180, 34] on input "text" at bounding box center [201, 34] width 83 height 10
click at [196, 37] on input "Zeshan" at bounding box center [201, 34] width 83 height 10
type input "[PERSON_NAME] LLC"
click at [253, 34] on input "text" at bounding box center [265, 34] width 33 height 10
type input "1.00"
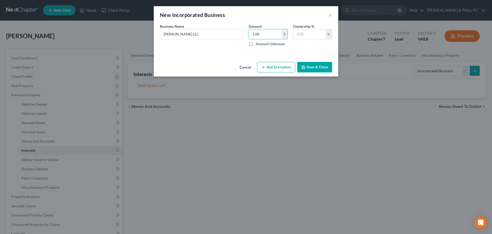
drag, startPoint x: 212, startPoint y: 68, endPoint x: 216, endPoint y: 66, distance: 4.1
click at [212, 68] on div "Cancel Add Exemption Save & Close" at bounding box center [246, 68] width 185 height 17
click at [302, 36] on input "text" at bounding box center [309, 34] width 32 height 10
type input "100"
click at [190, 62] on div "Cancel Add Exemption Save & Close" at bounding box center [246, 68] width 185 height 17
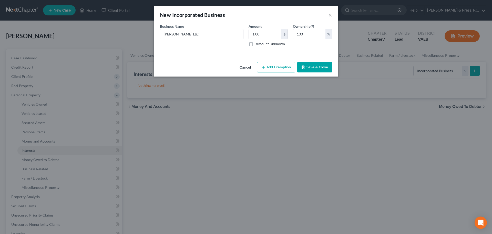
click at [278, 64] on button "Add Exemption" at bounding box center [276, 67] width 38 height 11
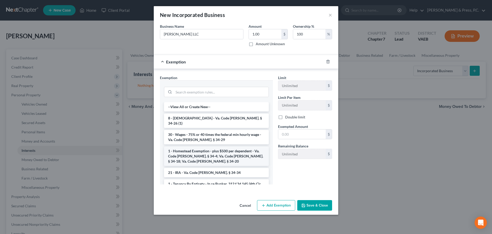
click at [193, 149] on li "1 - Homestead Exemption - plus $500 per dependent - Va. Code [PERSON_NAME]. § 3…" at bounding box center [216, 155] width 105 height 19
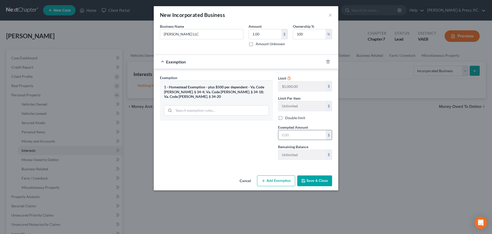
click at [303, 130] on div "$" at bounding box center [305, 135] width 54 height 10
click at [301, 136] on input "text" at bounding box center [301, 135] width 47 height 10
type input "1"
drag, startPoint x: 206, startPoint y: 163, endPoint x: 221, endPoint y: 166, distance: 14.6
click at [207, 163] on div "Exemption Set must be selected for CA. Exemption * 1 - Homestead Exemption - pl…" at bounding box center [216, 119] width 118 height 89
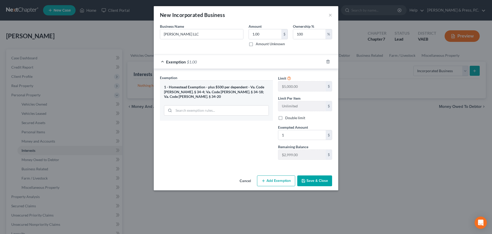
click at [322, 182] on button "Save & Close" at bounding box center [314, 180] width 35 height 11
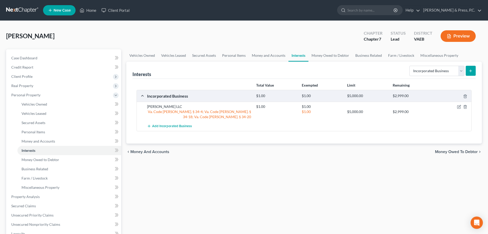
click at [205, 213] on div "Vehicles Owned Vehicles Leased Secured Assets Personal Items Money and Accounts…" at bounding box center [304, 197] width 361 height 296
drag, startPoint x: 230, startPoint y: 209, endPoint x: 188, endPoint y: 204, distance: 42.8
click at [230, 209] on div "Vehicles Owned Vehicles Leased Secured Assets Personal Items Money and Accounts…" at bounding box center [304, 197] width 361 height 296
click at [268, 201] on div "Vehicles Owned Vehicles Leased Secured Assets Personal Items Money and Accounts…" at bounding box center [304, 197] width 361 height 296
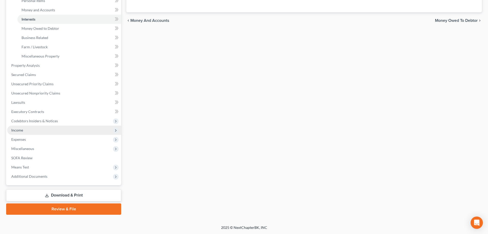
scroll to position [131, 0]
click at [22, 131] on span "Income" at bounding box center [17, 129] width 12 height 4
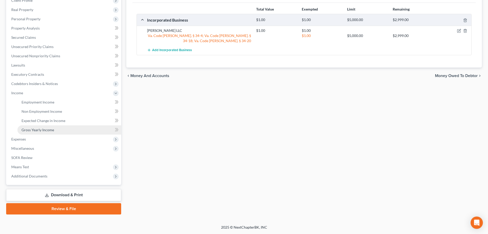
scroll to position [76, 0]
click at [50, 102] on span "Employment Income" at bounding box center [38, 102] width 33 height 4
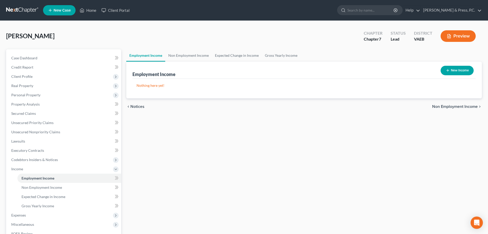
click at [461, 74] on button "New Income" at bounding box center [457, 70] width 33 height 9
select select "0"
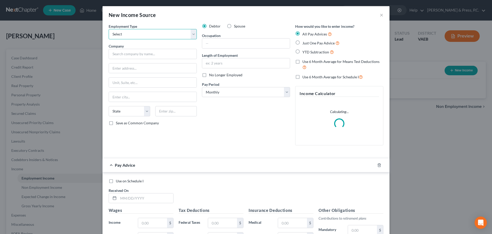
click at [149, 35] on select "Select Full or [DEMOGRAPHIC_DATA] Employment Self Employment" at bounding box center [153, 34] width 88 height 10
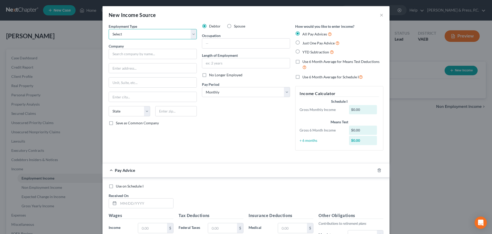
select select "0"
click at [109, 29] on select "Select Full or [DEMOGRAPHIC_DATA] Employment Self Employment" at bounding box center [153, 34] width 88 height 10
paste input "AVI CAREER TRAINING INC"
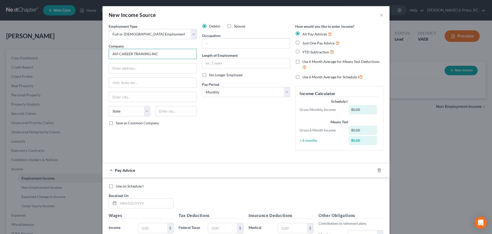
type input "AVI CAREER TRAINING INC"
click at [266, 130] on div "Debtor Spouse Occupation Length of Employment No Longer Employed Pay Period * S…" at bounding box center [245, 89] width 93 height 131
click at [209, 75] on label "No Longer Employed" at bounding box center [225, 74] width 33 height 5
click at [211, 75] on input "No Longer Employed" at bounding box center [212, 73] width 3 height 3
checkbox input "true"
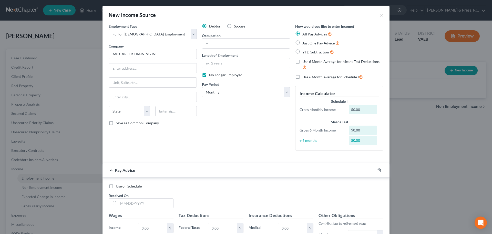
click at [211, 128] on div "Debtor Spouse Occupation Length of Employment No Longer Employed Pay Period * S…" at bounding box center [245, 89] width 93 height 131
click at [303, 52] on label "YTD Subtraction" at bounding box center [319, 52] width 32 height 6
click at [305, 52] on input "YTD Subtraction" at bounding box center [306, 50] width 3 height 3
radio input "true"
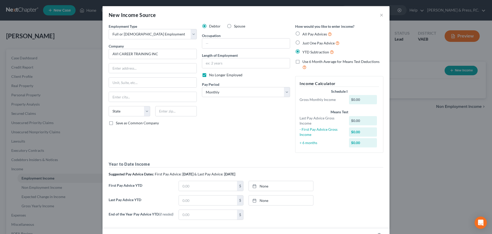
click at [209, 123] on div "Debtor Spouse Occupation Length of Employment No Longer Employed Pay Period * S…" at bounding box center [245, 90] width 93 height 133
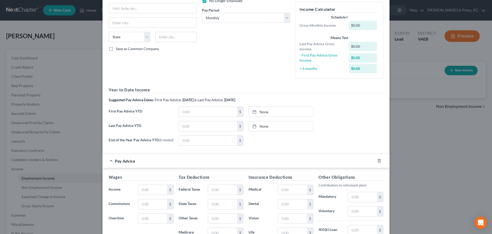
scroll to position [77, 0]
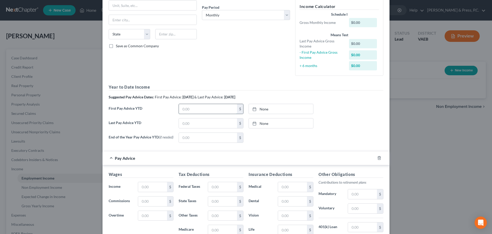
click at [192, 111] on input "text" at bounding box center [208, 109] width 58 height 10
type input "7,920"
type input "[DATE]"
click at [261, 109] on link "[DATE]" at bounding box center [281, 109] width 64 height 10
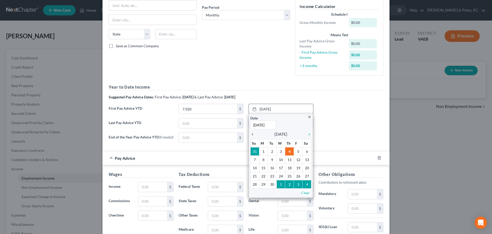
click at [252, 134] on icon "chevron_left" at bounding box center [254, 134] width 7 height 4
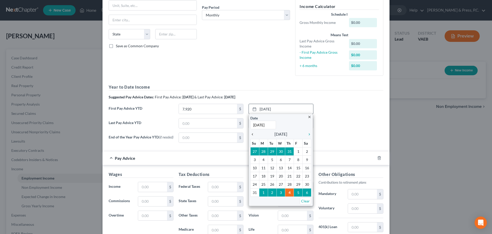
click at [252, 134] on icon "chevron_left" at bounding box center [254, 134] width 7 height 4
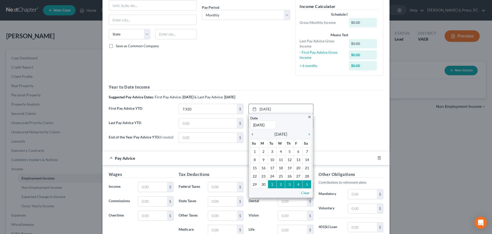
click at [252, 134] on icon "chevron_left" at bounding box center [254, 134] width 7 height 4
click at [253, 134] on icon "chevron_left" at bounding box center [254, 134] width 7 height 4
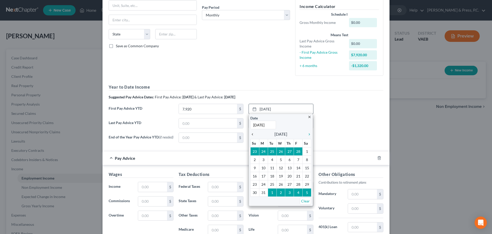
click at [253, 134] on icon "chevron_left" at bounding box center [254, 134] width 7 height 4
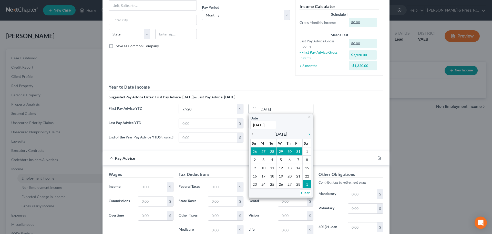
click at [253, 134] on icon "chevron_left" at bounding box center [254, 134] width 7 height 4
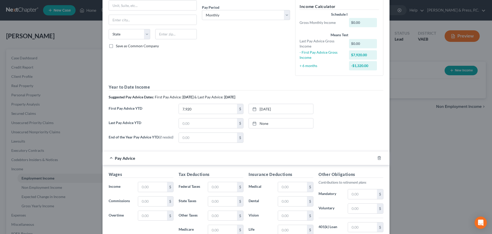
click at [375, 130] on div "Last Pay Advice YTD $ None close Date Time chevron_left [DATE] chevron_right Su…" at bounding box center [246, 125] width 280 height 14
paste input "21148.20"
type input "21148.20"
type input "[DATE]"
click at [253, 121] on icon at bounding box center [255, 123] width 4 height 4
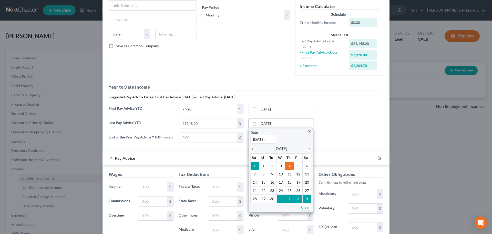
click at [251, 147] on icon "chevron_left" at bounding box center [254, 148] width 7 height 4
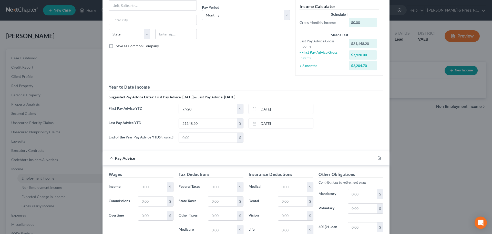
click at [332, 123] on div "Last Pay Advice YTD 21148.20 $ [DATE] close Date [DATE] Time 12:00 AM chevron_l…" at bounding box center [246, 125] width 280 height 14
click at [190, 107] on input "7,920" at bounding box center [208, 109] width 58 height 10
type input "13,314.90"
click at [268, 109] on link "[DATE]" at bounding box center [281, 109] width 64 height 10
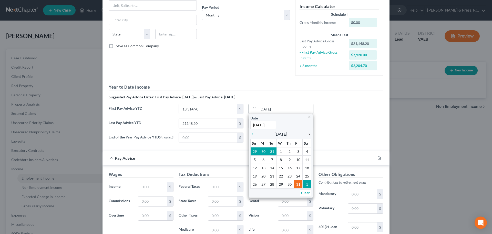
click at [308, 134] on icon "chevron_right" at bounding box center [308, 134] width 7 height 4
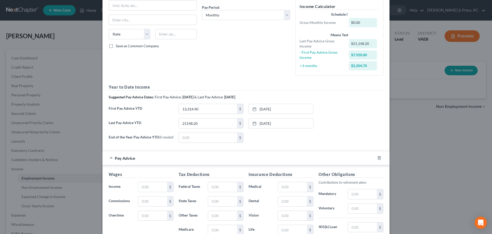
drag, startPoint x: 296, startPoint y: 186, endPoint x: 335, endPoint y: 116, distance: 80.0
click at [348, 87] on h5 "Year to Date Income" at bounding box center [246, 87] width 275 height 6
click at [352, 126] on div "Last Pay Advice YTD 21148.20 $ [DATE] close Date [DATE] Time 12:00 AM chevron_l…" at bounding box center [246, 125] width 280 height 14
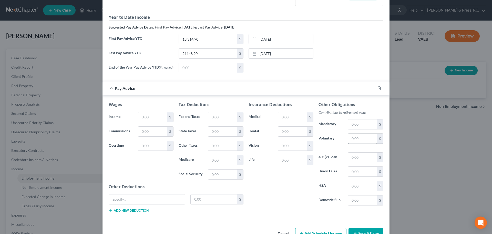
scroll to position [163, 0]
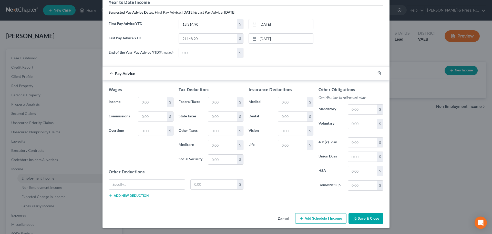
click at [248, 211] on div "Cancel Add Schedule I Income Save & Close" at bounding box center [246, 219] width 287 height 17
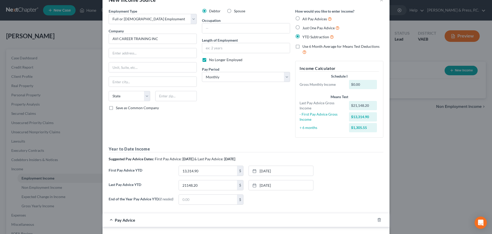
scroll to position [0, 0]
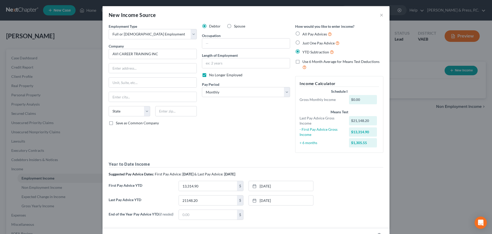
click at [366, 185] on div "First Pay Advice YTD 13,314.90 $ [DATE] close Date [DATE] Time 12:00 AM chevron…" at bounding box center [246, 188] width 280 height 14
click at [346, 197] on div "Last Pay Advice YTD 21148.20 $ [DATE] close Date [DATE] Time 12:00 AM chevron_l…" at bounding box center [246, 202] width 280 height 14
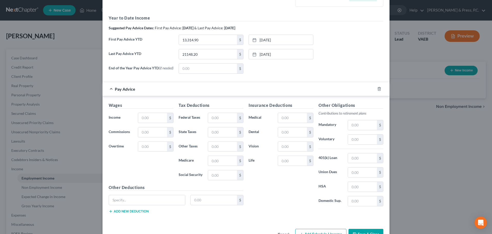
scroll to position [163, 0]
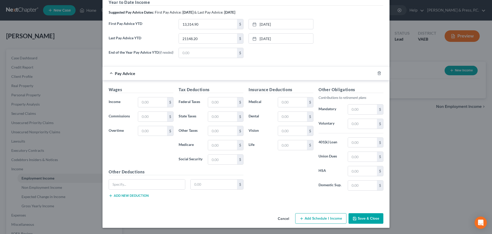
click at [366, 214] on button "Save & Close" at bounding box center [366, 218] width 35 height 11
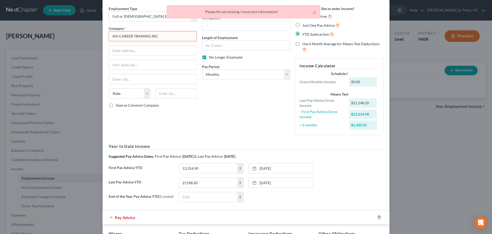
scroll to position [0, 0]
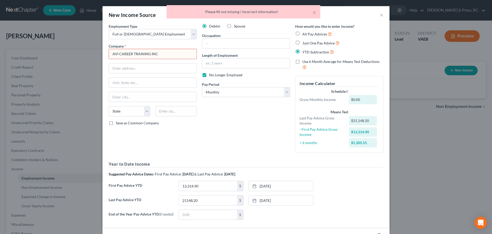
click at [161, 51] on input "AVI CAREER TRAINING INC" at bounding box center [153, 54] width 88 height 10
click at [162, 52] on input "AVI CAREER TRAINING INC" at bounding box center [153, 54] width 88 height 10
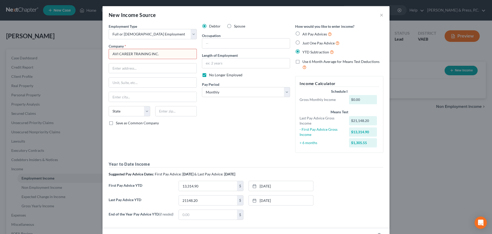
type input "AVI CAREER TRAINING INC."
click at [268, 144] on div "Debtor Spouse Occupation Length of Employment No Longer Employed Pay Period * S…" at bounding box center [245, 90] width 93 height 133
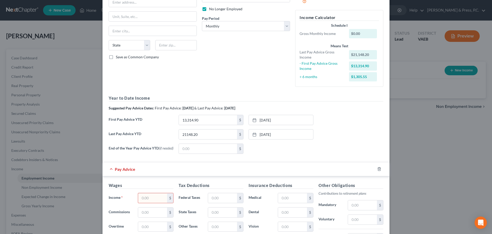
scroll to position [163, 0]
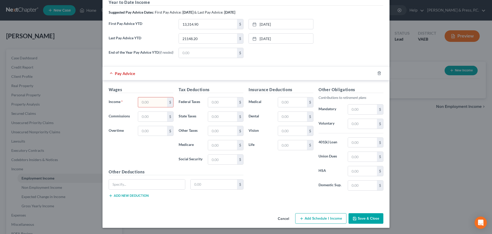
click at [368, 215] on button "Save & Close" at bounding box center [366, 218] width 35 height 11
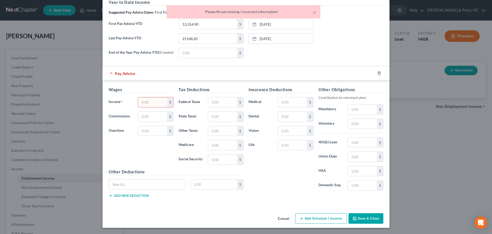
click at [155, 100] on input "text" at bounding box center [152, 102] width 29 height 10
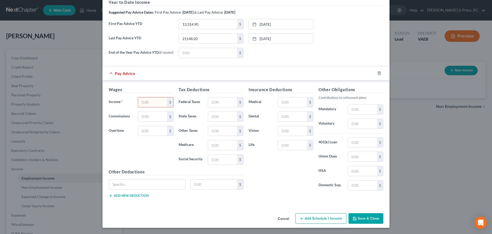
click at [342, 42] on div "Last Pay Advice YTD 21148.20 $ [DATE] close Date [DATE] Time 12:00 AM chevron_l…" at bounding box center [246, 40] width 280 height 14
click at [284, 219] on button "Cancel" at bounding box center [283, 218] width 19 height 10
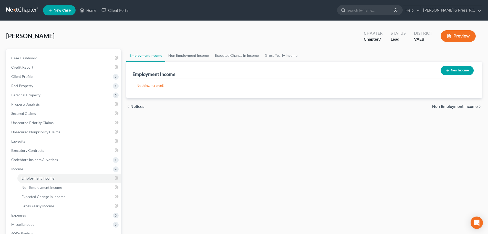
click at [286, 139] on div "Employment Income Non Employment Income Expected Change in Income Gross Yearly …" at bounding box center [304, 169] width 361 height 241
click at [453, 73] on button "New Income" at bounding box center [457, 70] width 33 height 9
select select "0"
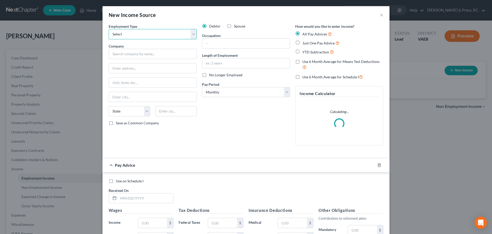
click at [133, 34] on select "Select Full or [DEMOGRAPHIC_DATA] Employment Self Employment" at bounding box center [153, 34] width 88 height 10
select select "0"
click at [109, 29] on select "Select Full or [DEMOGRAPHIC_DATA] Employment Self Employment" at bounding box center [153, 34] width 88 height 10
paste input "TALENT TECHNICAL SERVICESINC"
click at [252, 126] on div "Debtor Spouse Occupation Length of Employment No Longer Employed Pay Period * S…" at bounding box center [245, 87] width 93 height 126
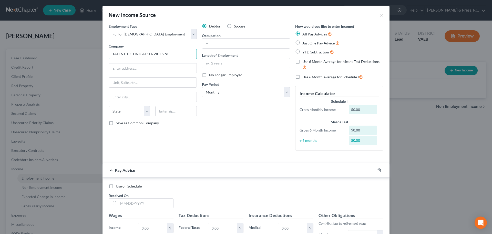
click at [159, 56] on input "TALENT TECHNICAL SERVICESINC" at bounding box center [153, 54] width 88 height 10
click at [160, 53] on input "TALENT TECHNICAL SERVICESINC" at bounding box center [153, 54] width 88 height 10
type input "TALENT TECHNICAL SERVICES INC"
paste input "[STREET_ADDRESS]"
type input "[STREET_ADDRESS]"
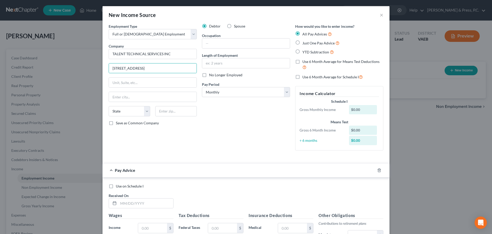
click at [230, 146] on div "Debtor Spouse Occupation Length of Employment No Longer Employed Pay Period * S…" at bounding box center [245, 89] width 93 height 131
click at [164, 112] on input "text" at bounding box center [176, 111] width 42 height 10
type input "55113"
type input "Saint [PERSON_NAME]"
select select "24"
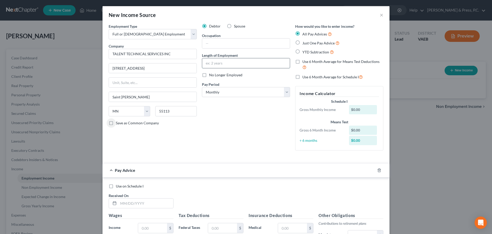
click at [217, 62] on input "text" at bounding box center [246, 63] width 88 height 10
type input "4 months"
click at [234, 114] on div "Debtor Spouse Occupation Length of Employment 4 months No Longer Employed Pay P…" at bounding box center [245, 89] width 93 height 131
click at [221, 91] on select "Select Monthly Twice Monthly Every Other Week Weekly" at bounding box center [246, 92] width 88 height 10
select select "2"
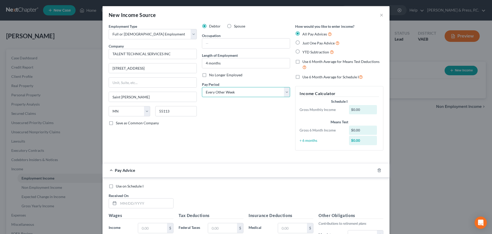
click at [202, 87] on select "Select Monthly Twice Monthly Every Other Week Weekly" at bounding box center [246, 92] width 88 height 10
click at [228, 138] on div "Debtor Spouse Occupation Length of Employment 4 months No Longer Employed Pay P…" at bounding box center [245, 89] width 93 height 131
click at [303, 43] on label "Just One Pay Advice" at bounding box center [321, 43] width 37 height 6
click at [305, 43] on input "Just One Pay Advice" at bounding box center [306, 41] width 3 height 3
radio input "true"
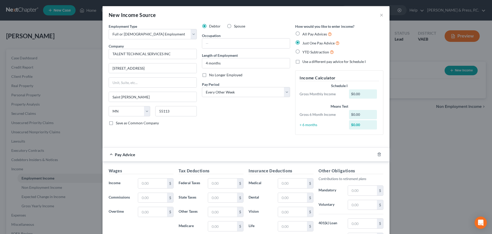
click at [228, 134] on div "Debtor Spouse Occupation Length of Employment 4 months No Longer Employed Pay P…" at bounding box center [245, 81] width 93 height 115
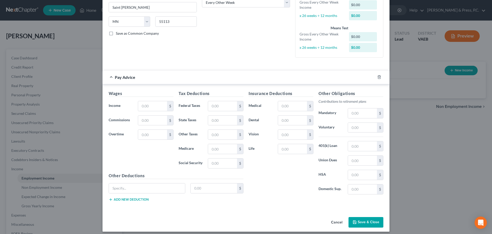
scroll to position [93, 0]
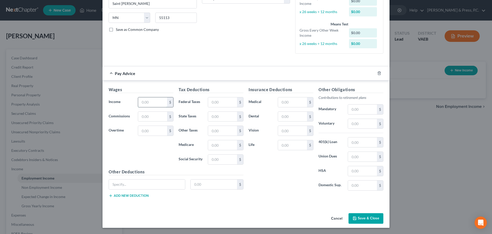
click at [138, 103] on input "text" at bounding box center [152, 102] width 29 height 10
type input "3,720"
click at [157, 147] on div "Wages Income * 3,720 $ Commissions $ Overtime $" at bounding box center [141, 127] width 70 height 82
click at [217, 101] on input "text" at bounding box center [222, 102] width 29 height 10
type input "469.23"
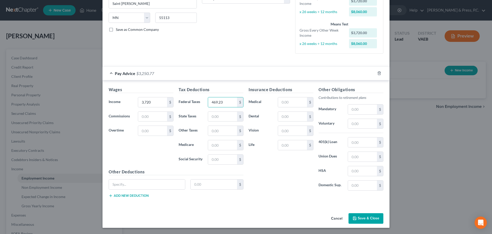
click at [292, 191] on div "Insurance Deductions Medical $ Dental $ Vision $ Life $" at bounding box center [281, 140] width 70 height 108
click at [301, 202] on div "Wages Income * 3,720 $ Commissions $ Overtime $ Tax Deductions Federal Taxes 46…" at bounding box center [246, 142] width 287 height 125
click at [361, 218] on button "Save & Close" at bounding box center [366, 218] width 35 height 11
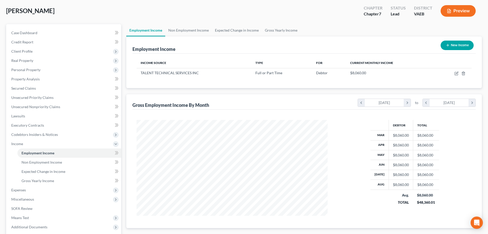
scroll to position [0, 0]
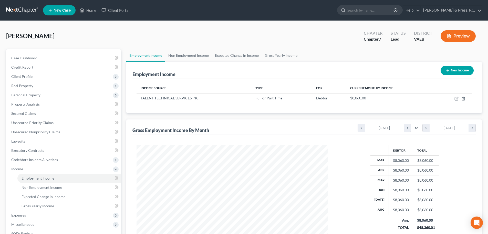
click at [457, 69] on button "New Income" at bounding box center [457, 70] width 33 height 9
select select "0"
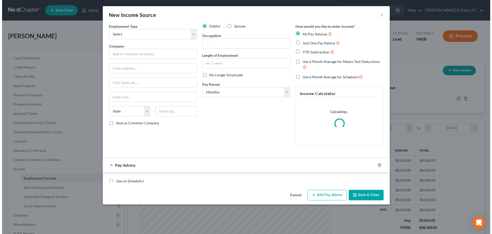
scroll to position [96, 203]
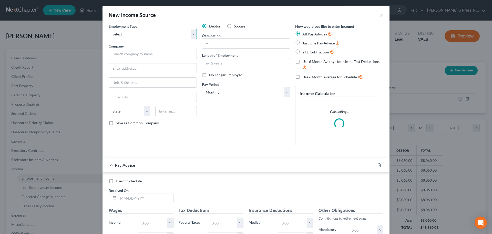
click at [147, 35] on select "Select Full or [DEMOGRAPHIC_DATA] Employment Self Employment" at bounding box center [153, 34] width 88 height 10
select select "0"
click at [109, 29] on select "Select Full or [DEMOGRAPHIC_DATA] Employment Self Employment" at bounding box center [153, 34] width 88 height 10
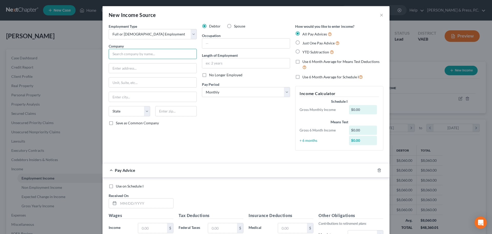
paste input "ZOLON TECH SOLUTIONS INC"
type input "ZOLON TECH SOLUTIONS INC"
click at [297, 145] on div "÷ 6 months $0.00" at bounding box center [339, 140] width 85 height 9
paste input "[STREET_ADDRESS]"
type input "[STREET_ADDRESS]"
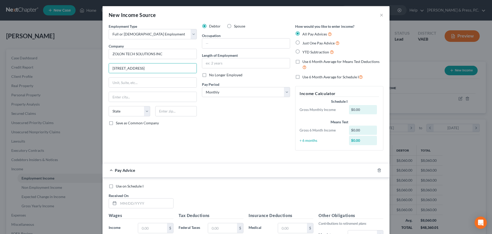
click at [286, 148] on div "Debtor Spouse Occupation Length of Employment No Longer Employed Pay Period * S…" at bounding box center [245, 89] width 93 height 131
click at [174, 112] on input "text" at bounding box center [176, 111] width 42 height 10
type input "20171"
click at [226, 121] on div "Debtor Spouse Occupation Length of Employment No Longer Employed Pay Period * S…" at bounding box center [245, 89] width 93 height 131
type input "[PERSON_NAME]"
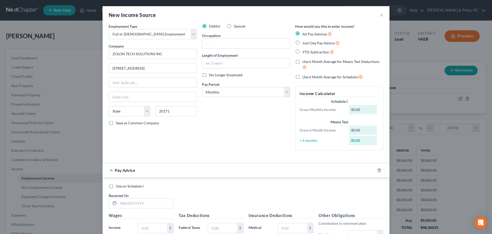
select select "48"
click at [212, 60] on input "text" at bounding box center [246, 63] width 88 height 10
type input "1 month"
click at [231, 126] on div "Debtor Spouse Occupation Length of Employment 1 month No Longer Employed Pay Pe…" at bounding box center [245, 89] width 93 height 131
click at [214, 95] on select "Select Monthly Twice Monthly Every Other Week Weekly" at bounding box center [246, 92] width 88 height 10
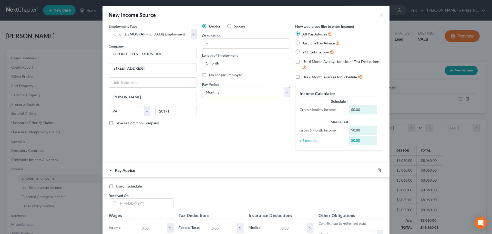
click at [225, 92] on select "Select Monthly Twice Monthly Every Other Week Weekly" at bounding box center [246, 92] width 88 height 10
select select "2"
click at [202, 87] on select "Select Monthly Twice Monthly Every Other Week Weekly" at bounding box center [246, 92] width 88 height 10
click at [233, 150] on div "Debtor Spouse Occupation Length of Employment 1 month No Longer Employed Pay Pe…" at bounding box center [245, 89] width 93 height 131
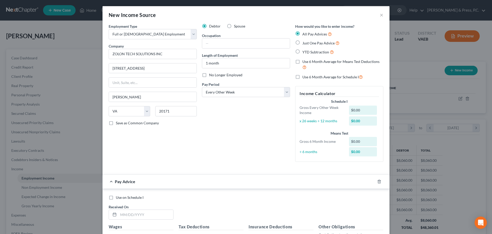
click at [303, 43] on label "Just One Pay Advice" at bounding box center [321, 43] width 37 height 6
click at [305, 43] on input "Just One Pay Advice" at bounding box center [306, 41] width 3 height 3
radio input "true"
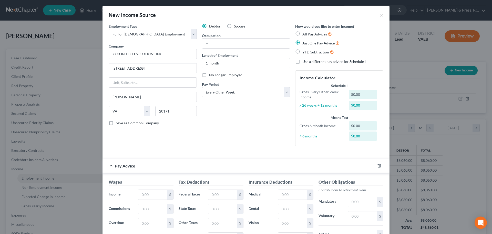
click at [260, 119] on div "Debtor Spouse Occupation Length of Employment 1 month No Longer Employed Pay Pe…" at bounding box center [245, 87] width 93 height 126
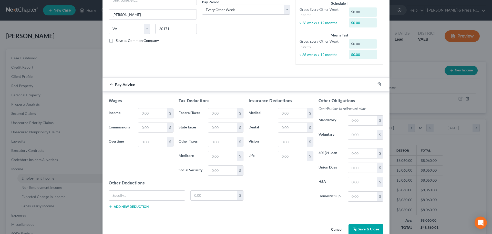
scroll to position [93, 0]
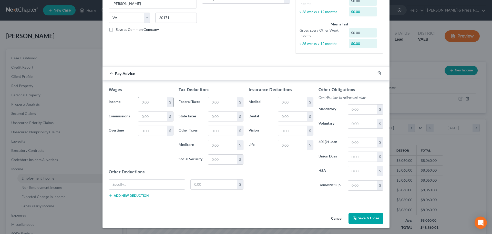
click at [148, 100] on input "text" at bounding box center [152, 102] width 29 height 10
type input "4,240"
click at [152, 157] on div "Wages Income * 4,240 $ Commissions $ Overtime $" at bounding box center [141, 127] width 70 height 82
click at [223, 99] on input "text" at bounding box center [222, 102] width 29 height 10
type input "383.77"
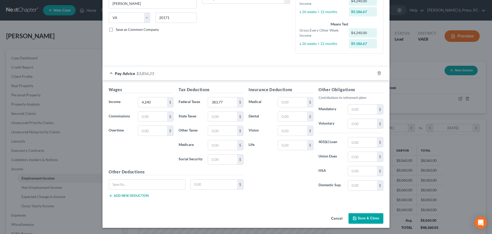
click at [277, 170] on div "Insurance Deductions Medical $ Dental $ Vision $ Life $" at bounding box center [281, 140] width 70 height 108
click at [213, 117] on input "text" at bounding box center [222, 117] width 29 height 10
type input "214.55"
click at [289, 165] on div "Insurance Deductions Medical $ Dental $ Vision $ Life $" at bounding box center [281, 140] width 70 height 108
click at [215, 146] on input "text" at bounding box center [222, 145] width 29 height 10
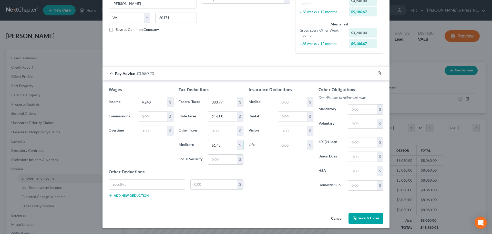
type input "61.48"
click at [282, 171] on div "Insurance Deductions Medical $ Dental $ Vision $ Life $" at bounding box center [281, 140] width 70 height 108
click at [217, 129] on input "text" at bounding box center [222, 131] width 29 height 10
type input "262.88"
click at [281, 180] on div "Insurance Deductions Medical $ Dental $ Vision $ Life $" at bounding box center [281, 140] width 70 height 108
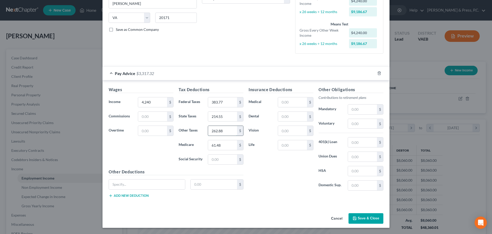
click at [217, 131] on input "262.88" at bounding box center [222, 131] width 29 height 10
click at [219, 161] on input "text" at bounding box center [222, 159] width 29 height 10
paste input "262.88"
type input "262.88"
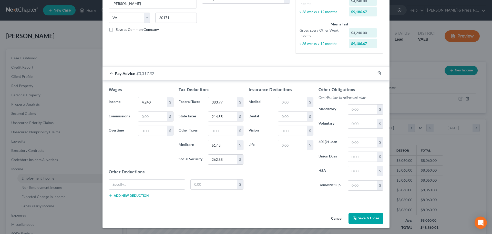
click at [278, 195] on div "Insurance Deductions Medical $ Dental $ Vision $ Life $ Other Obligations Contr…" at bounding box center [316, 143] width 140 height 115
click at [280, 101] on input "text" at bounding box center [292, 102] width 29 height 10
type input "52.49"
click at [299, 180] on div "Insurance Deductions Medical 52.49 $ Dental $ Vision $ Life $" at bounding box center [281, 140] width 70 height 108
click at [277, 199] on div "Insurance Deductions Medical 52.49 $ Dental $ Vision $ Life $ Other Obligations…" at bounding box center [316, 143] width 140 height 115
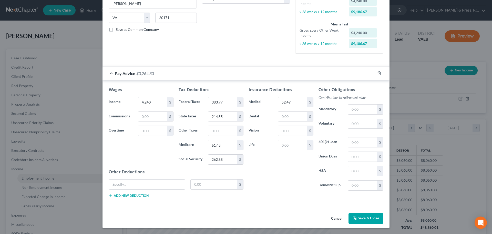
click at [356, 216] on button "Save & Close" at bounding box center [366, 218] width 35 height 11
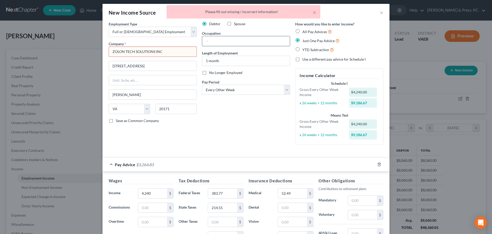
scroll to position [0, 0]
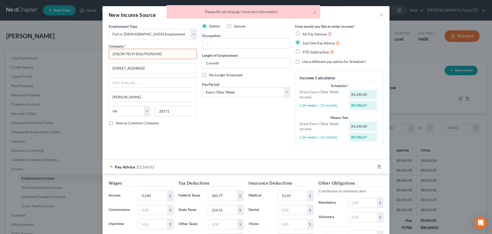
drag, startPoint x: 185, startPoint y: 46, endPoint x: 182, endPoint y: 51, distance: 5.9
click at [184, 47] on div "Company * ZOLON TECH SOLUTIONS INC" at bounding box center [153, 51] width 88 height 16
click at [182, 52] on input "ZOLON TECH SOLUTIONS INC" at bounding box center [153, 54] width 88 height 10
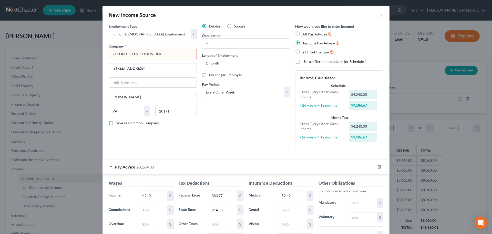
type input "ZOLON TECH SOLUTIONS INC."
click at [230, 136] on div "Debtor Spouse Occupation Length of Employment 1 month No Longer Employed Pay Pe…" at bounding box center [245, 87] width 93 height 127
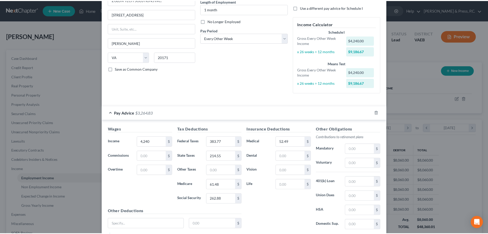
scroll to position [93, 0]
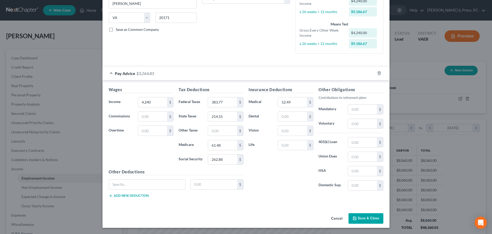
click at [370, 220] on button "Save & Close" at bounding box center [366, 218] width 35 height 11
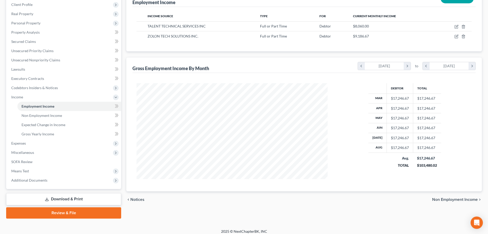
scroll to position [76, 0]
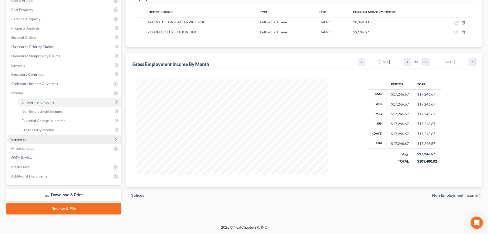
click at [45, 140] on span "Expenses" at bounding box center [64, 138] width 114 height 9
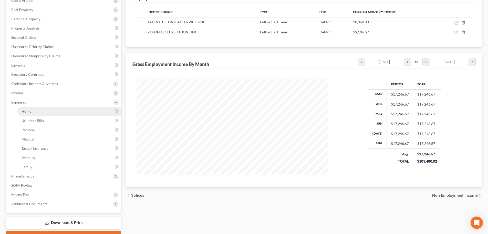
click at [34, 112] on link "Home" at bounding box center [69, 111] width 104 height 9
click at [40, 113] on link "Home" at bounding box center [69, 111] width 104 height 9
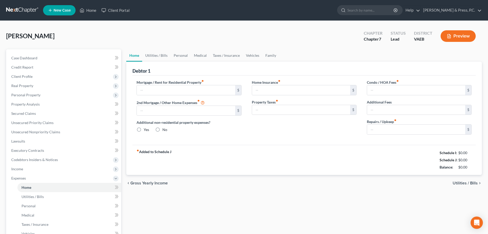
type input "0.00"
radio input "true"
type input "0.00"
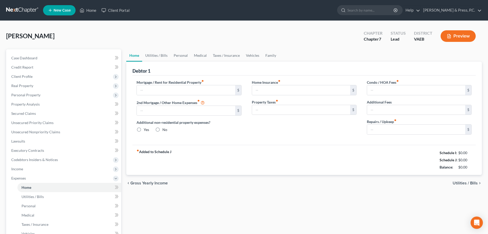
type input "0.00"
click at [160, 85] on input "text" at bounding box center [186, 90] width 98 height 10
type input "3,000"
click at [283, 173] on div "fiber_manual_record Added to Schedule J Schedule I: $14,117.14 Schedule J: $3,0…" at bounding box center [305, 160] width 344 height 30
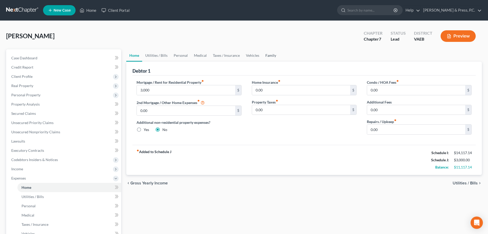
click at [273, 54] on link "Family" at bounding box center [271, 55] width 17 height 12
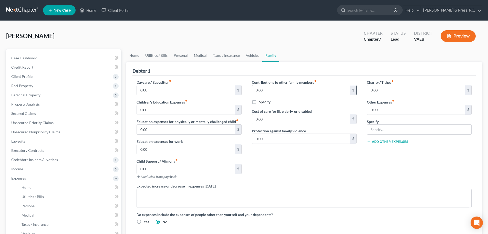
click at [297, 88] on input "0.00" at bounding box center [301, 90] width 98 height 10
click at [306, 87] on input "25,909" at bounding box center [301, 90] width 98 height 10
type input "2,500"
click at [298, 172] on div "Contributions to other family members fiber_manual_record 2,500 $ Specify Cost …" at bounding box center [304, 131] width 115 height 104
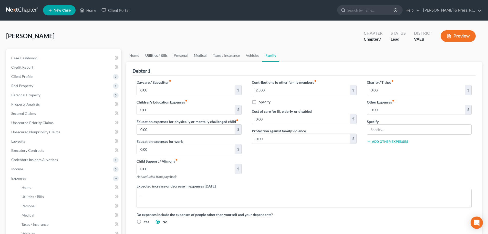
click at [155, 55] on link "Utilities / Bills" at bounding box center [156, 55] width 28 height 12
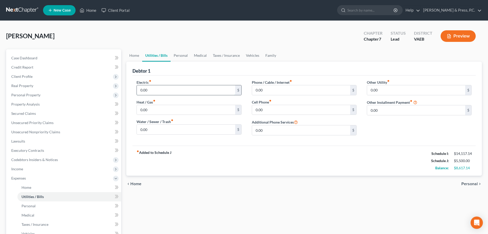
click at [166, 89] on input "0.00" at bounding box center [186, 90] width 98 height 10
type input "600"
click at [273, 170] on div "fiber_manual_record Added to Schedule J Schedule I: $14,117.14 Schedule J: $6,1…" at bounding box center [305, 160] width 344 height 30
click at [271, 82] on label "Phone / Cable / Internet fiber_manual_record" at bounding box center [272, 81] width 40 height 5
click at [269, 87] on input "0.00" at bounding box center [301, 90] width 98 height 10
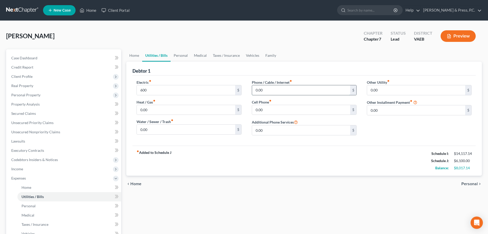
click at [269, 87] on input "0.00" at bounding box center [301, 90] width 98 height 10
type input "95"
click at [274, 169] on div "fiber_manual_record Added to Schedule J Schedule I: $14,117.14 Schedule J: $6,1…" at bounding box center [305, 160] width 344 height 30
click at [254, 54] on link "Vehicles" at bounding box center [252, 55] width 19 height 12
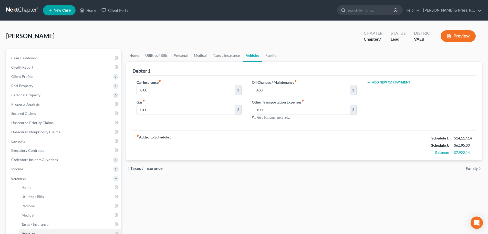
click at [382, 81] on button "Add New Car Payment" at bounding box center [389, 82] width 44 height 4
click at [382, 90] on input "text" at bounding box center [411, 90] width 89 height 10
type input "544.62"
click at [391, 138] on div "fiber_manual_record Added to Schedule J Schedule I: $14,117.14 Schedule J: $6,7…" at bounding box center [305, 145] width 344 height 30
click at [167, 87] on input "0.00" at bounding box center [186, 90] width 98 height 10
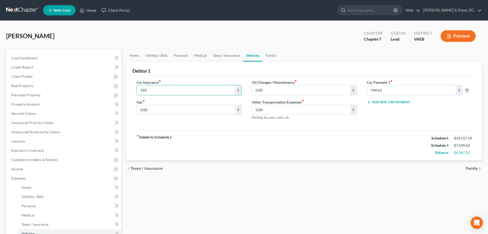
type input "410"
click at [225, 134] on div "fiber_manual_record Added to Schedule J Schedule I: $14,117.14 Schedule J: $7,1…" at bounding box center [305, 145] width 344 height 30
click at [181, 55] on link "Personal" at bounding box center [181, 55] width 20 height 12
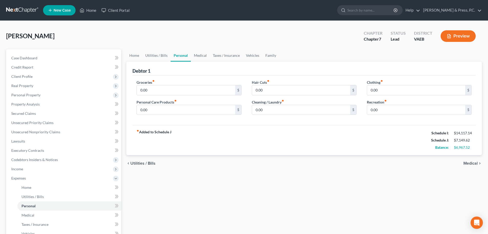
click at [181, 55] on link "Personal" at bounding box center [181, 55] width 20 height 12
click at [222, 56] on link "Taxes / Insurance" at bounding box center [226, 55] width 33 height 12
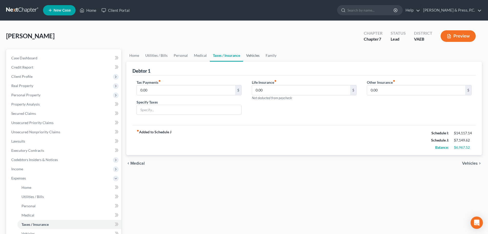
click at [253, 56] on link "Vehicles" at bounding box center [252, 55] width 19 height 12
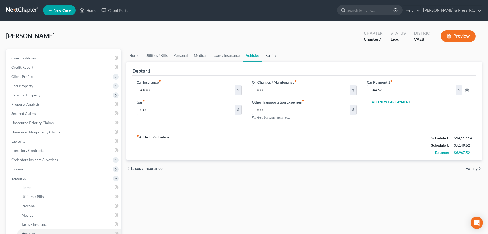
click at [271, 56] on link "Family" at bounding box center [271, 55] width 17 height 12
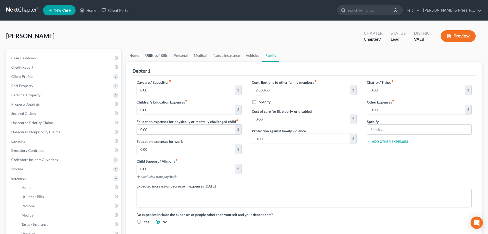
click at [152, 55] on link "Utilities / Bills" at bounding box center [156, 55] width 28 height 12
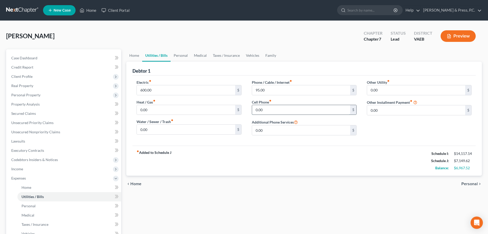
click at [262, 108] on input "0.00" at bounding box center [301, 110] width 98 height 10
type input "225"
click at [298, 173] on div "fiber_manual_record Added to Schedule J Schedule I: $14,117.14 Schedule J: $7,3…" at bounding box center [305, 160] width 344 height 30
click at [185, 57] on link "Personal" at bounding box center [181, 55] width 20 height 12
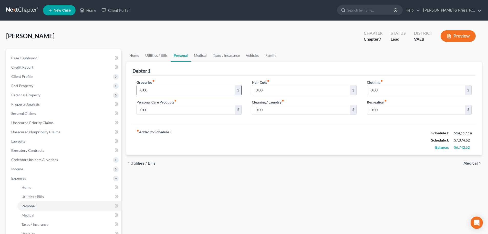
click at [167, 85] on input "0.00" at bounding box center [186, 90] width 98 height 10
type input "1,500"
click at [230, 160] on div "chevron_left Utilities / Bills Medical chevron_right" at bounding box center [304, 163] width 356 height 16
click at [277, 89] on input "0.00" at bounding box center [301, 90] width 98 height 10
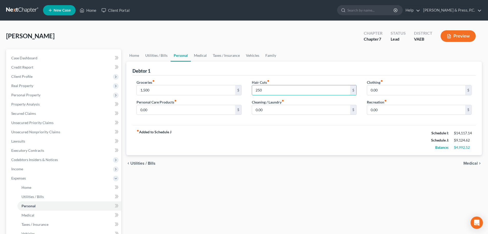
type input "250"
click at [284, 127] on div "fiber_manual_record Added to Schedule J Schedule I: $14,117.14 Schedule J: $9,1…" at bounding box center [305, 140] width 344 height 30
click at [375, 90] on input "0.00" at bounding box center [416, 90] width 98 height 10
type input "500"
drag, startPoint x: 361, startPoint y: 144, endPoint x: 315, endPoint y: 149, distance: 45.9
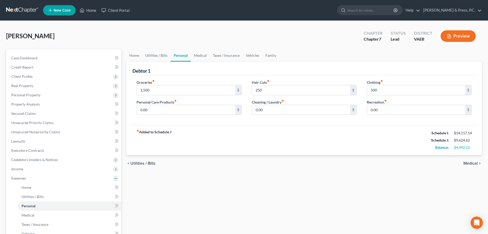
click at [360, 144] on div "fiber_manual_record Added to Schedule J Schedule I: $14,117.14 Schedule J: $9,6…" at bounding box center [305, 140] width 344 height 30
click at [156, 111] on input "0.00" at bounding box center [186, 110] width 98 height 10
click at [201, 56] on link "Medical" at bounding box center [200, 55] width 19 height 12
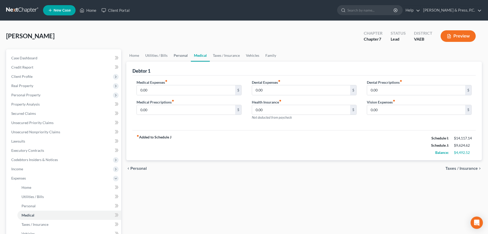
click at [181, 53] on link "Personal" at bounding box center [181, 55] width 20 height 12
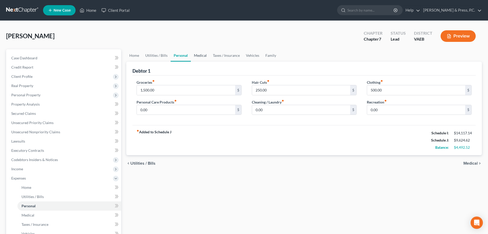
click at [199, 54] on link "Medical" at bounding box center [200, 55] width 19 height 12
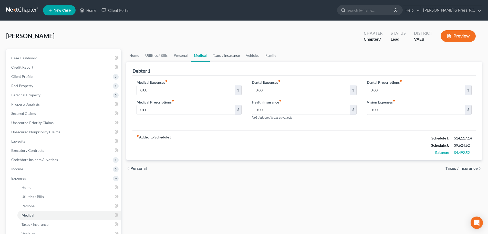
click at [225, 57] on link "Taxes / Insurance" at bounding box center [226, 55] width 33 height 12
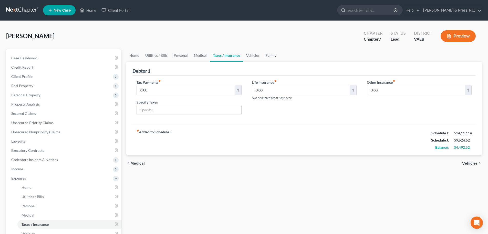
click at [270, 56] on link "Family" at bounding box center [271, 55] width 17 height 12
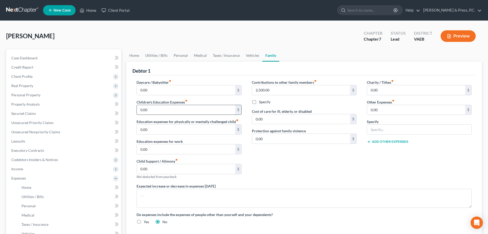
click at [161, 111] on input "0.00" at bounding box center [186, 110] width 98 height 10
click at [152, 109] on input "5" at bounding box center [186, 110] width 98 height 10
type input "250"
click at [310, 165] on div "Contributions to other family members fiber_manual_record 2,500.00 $ Specify Co…" at bounding box center [304, 131] width 115 height 104
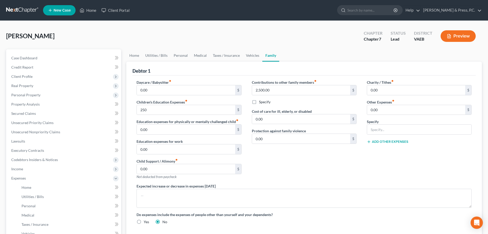
click at [293, 153] on div "Contributions to other family members fiber_manual_record 2,500.00 $ Specify Co…" at bounding box center [304, 131] width 115 height 104
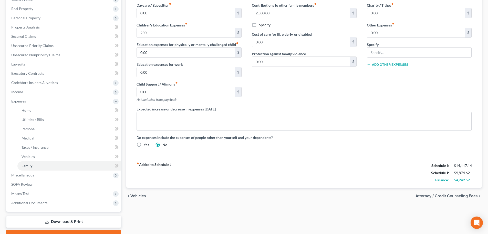
scroll to position [1, 0]
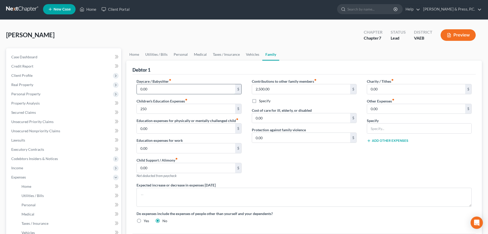
click at [172, 91] on input "0.00" at bounding box center [186, 89] width 98 height 10
type input "250"
click at [299, 144] on div "Contributions to other family members fiber_manual_record 2,500.00 $ Specify Co…" at bounding box center [304, 130] width 115 height 104
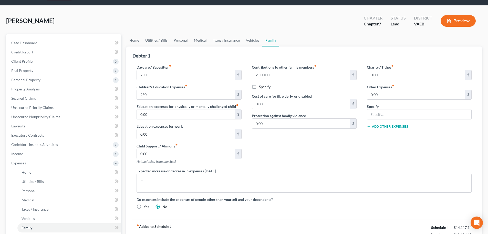
scroll to position [27, 0]
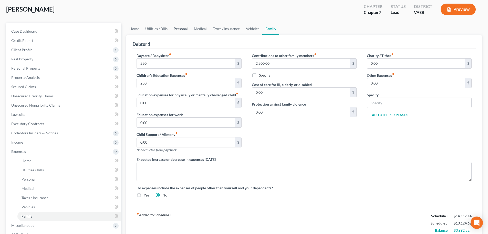
click at [181, 27] on link "Personal" at bounding box center [181, 29] width 20 height 12
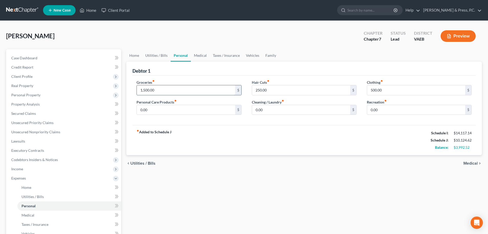
click at [154, 88] on input "1,500.00" at bounding box center [186, 90] width 98 height 10
type input "1,800"
click at [289, 161] on div "chevron_left Utilities / Bills Medical chevron_right" at bounding box center [304, 163] width 356 height 16
click at [273, 143] on div "fiber_manual_record Added to Schedule J Schedule I: $14,117.14 Schedule J: $10,…" at bounding box center [305, 140] width 344 height 30
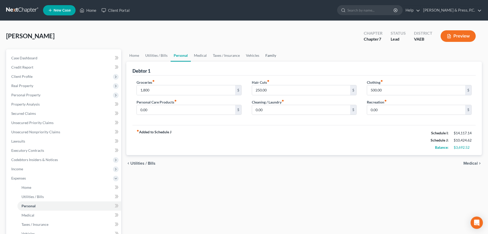
click at [268, 55] on link "Family" at bounding box center [271, 55] width 17 height 12
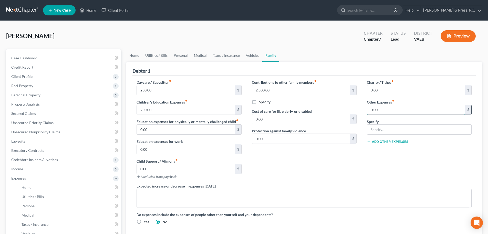
click at [375, 109] on input "0.00" at bounding box center [416, 110] width 98 height 10
type input "50"
click at [377, 128] on input "text" at bounding box center [419, 129] width 104 height 10
type input "Pet expenses"
click at [366, 167] on div "Charity / Tithes fiber_manual_record 0.00 $ Other Expenses fiber_manual_record …" at bounding box center [419, 131] width 115 height 104
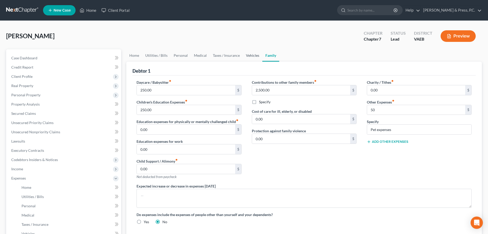
click at [248, 55] on link "Vehicles" at bounding box center [252, 55] width 19 height 12
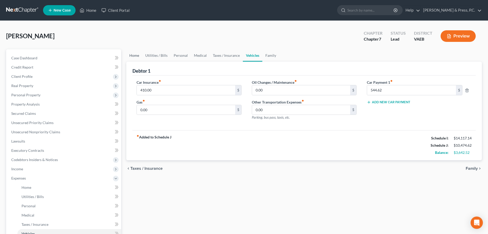
click at [133, 52] on link "Home" at bounding box center [134, 55] width 16 height 12
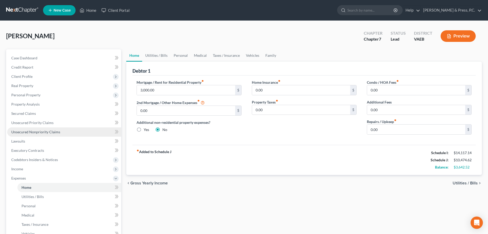
click at [38, 131] on span "Unsecured Nonpriority Claims" at bounding box center [35, 131] width 49 height 4
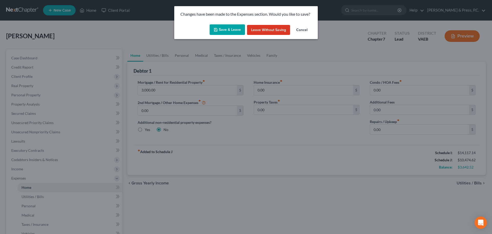
click at [224, 29] on button "Save & Leave" at bounding box center [227, 29] width 35 height 11
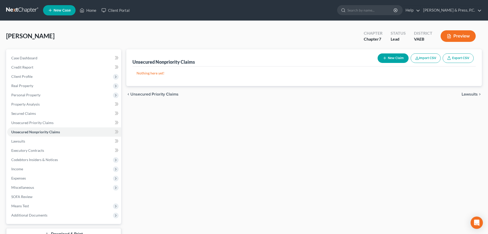
click at [388, 59] on button "New Claim" at bounding box center [393, 57] width 31 height 9
select select "0"
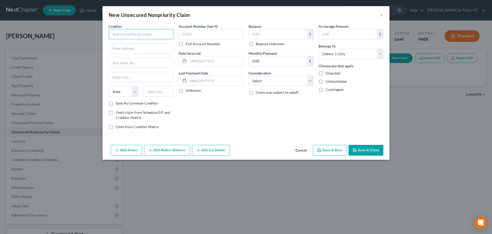
click at [132, 32] on input "text" at bounding box center [141, 34] width 65 height 10
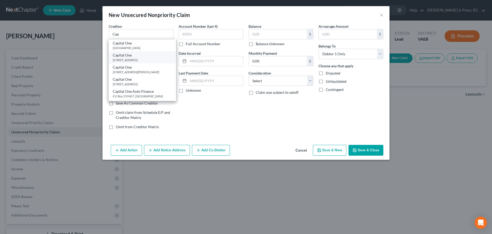
click at [138, 58] on div "[STREET_ADDRESS]" at bounding box center [142, 60] width 59 height 4
type input "Capital One"
type input "PO Box 31293"
type input "[GEOGRAPHIC_DATA]"
select select "46"
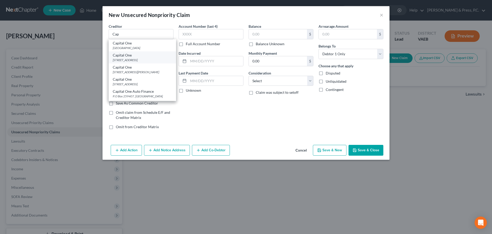
type input "84131"
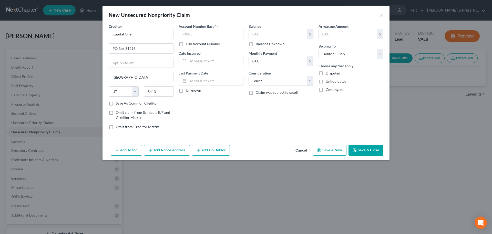
click at [230, 119] on div "Account Number (last 4) Full Account Number Date Incurred Last Payment Date Unk…" at bounding box center [211, 79] width 70 height 110
click at [265, 32] on input "text" at bounding box center [278, 34] width 58 height 10
type input "389"
click at [259, 116] on div "Balance 389.00 $ Balance Unknown Balance Undetermined 389 $ Balance Unknown Mon…" at bounding box center [281, 79] width 70 height 110
click at [259, 80] on select "Select Cable / Satellite Services Collection Agency Credit Card Debt Debt Couns…" at bounding box center [281, 81] width 65 height 10
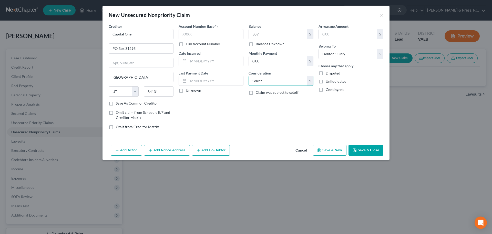
select select "2"
click at [249, 76] on select "Select Cable / Satellite Services Collection Agency Credit Card Debt Debt Couns…" at bounding box center [281, 81] width 65 height 10
drag, startPoint x: 250, startPoint y: 131, endPoint x: 256, endPoint y: 128, distance: 6.5
click at [251, 130] on div "Balance 389.00 $ Balance Unknown Balance Undetermined 389 $ Balance Unknown Mon…" at bounding box center [281, 79] width 70 height 110
click at [265, 134] on div "Creditor * Capital One PO Box 31293 [GEOGRAPHIC_DATA] [US_STATE][GEOGRAPHIC_DAT…" at bounding box center [246, 83] width 287 height 119
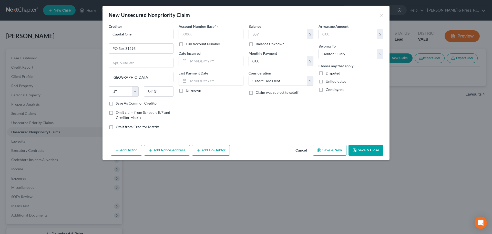
click at [366, 148] on button "Save & Close" at bounding box center [366, 150] width 35 height 11
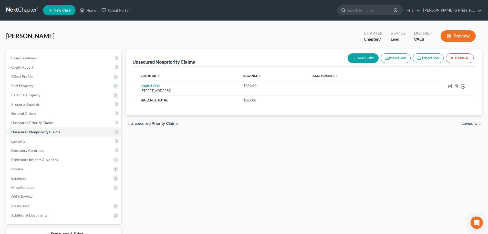
click at [363, 57] on button "New Claim" at bounding box center [363, 57] width 31 height 9
select select "0"
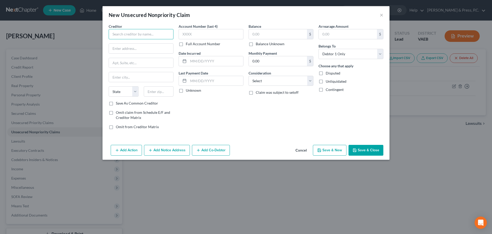
paste input "CREDIT CORP SOLUTIONS IN"
type input "CREDIT CORP SOLUTIONS INC"
paste input "[STREET_ADDRESS],"
type input "[STREET_ADDRESS],"
click at [157, 86] on div "Creditor * CREDIT CORP SOLUTIONS INC [STREET_ADDRESS][US_STATE] AR AZ CA CO CT …" at bounding box center [141, 62] width 65 height 77
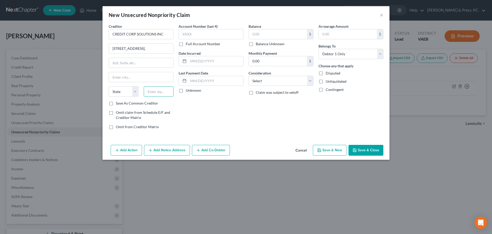
click at [158, 92] on input "text" at bounding box center [159, 91] width 30 height 10
type input "84020"
click at [203, 110] on div "Account Number (last 4) Full Account Number Date Incurred Last Payment Date Unk…" at bounding box center [211, 79] width 70 height 110
type input "[PERSON_NAME]"
select select "46"
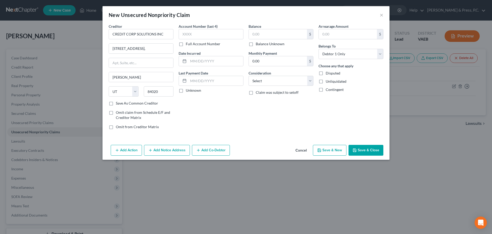
click at [326, 75] on label "Disputed" at bounding box center [333, 73] width 15 height 5
click at [328, 74] on input "Disputed" at bounding box center [329, 72] width 3 height 3
checkbox input "true"
click at [302, 107] on div "Balance $ Balance Unknown Balance Undetermined $ Balance Unknown Monthly Paymen…" at bounding box center [281, 79] width 70 height 110
click at [259, 34] on input "text" at bounding box center [278, 34] width 58 height 10
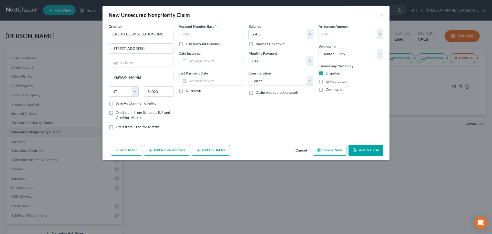
type input "2,435"
click at [282, 110] on div "Balance 2,435.00 $ Balance Unknown Balance Undetermined 2,435 $ Balance Unknown…" at bounding box center [281, 79] width 70 height 110
click at [264, 79] on select "Select Cable / Satellite Services Collection Agency Credit Card Debt Debt Couns…" at bounding box center [281, 81] width 65 height 10
select select "14"
click at [249, 76] on select "Select Cable / Satellite Services Collection Agency Credit Card Debt Debt Couns…" at bounding box center [281, 81] width 65 height 10
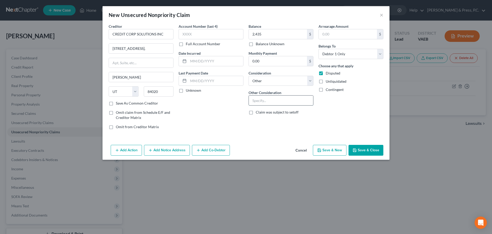
click at [262, 101] on input "text" at bounding box center [281, 100] width 64 height 10
drag, startPoint x: 258, startPoint y: 103, endPoint x: 268, endPoint y: 101, distance: 10.5
click at [268, 101] on input "on" at bounding box center [281, 100] width 64 height 10
type input "on credit report - unknown"
drag, startPoint x: 215, startPoint y: 127, endPoint x: 217, endPoint y: 119, distance: 8.8
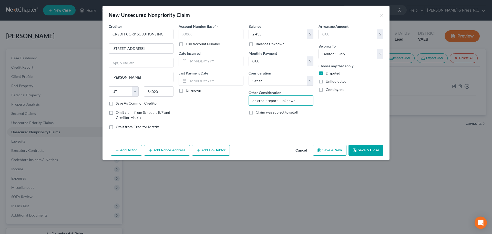
click at [215, 127] on div "Account Number (last 4) Full Account Number Date Incurred Last Payment Date Unk…" at bounding box center [211, 79] width 70 height 110
click at [147, 103] on label "Save As Common Creditor" at bounding box center [137, 103] width 42 height 5
click at [121, 103] on input "Save As Common Creditor" at bounding box center [119, 102] width 3 height 3
click at [368, 151] on button "Save & Close" at bounding box center [366, 150] width 35 height 11
checkbox input "false"
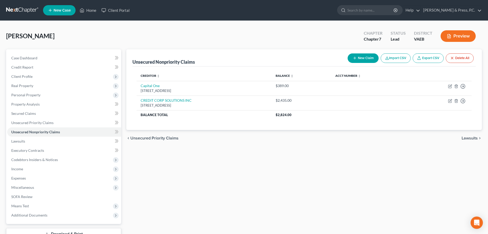
click at [365, 59] on button "New Claim" at bounding box center [363, 57] width 31 height 9
select select "0"
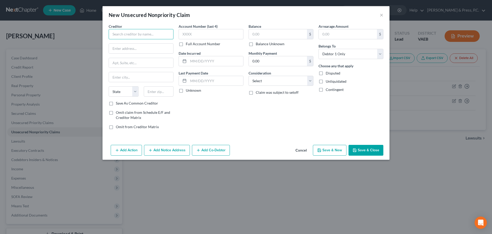
click at [144, 32] on input "text" at bounding box center [141, 34] width 65 height 10
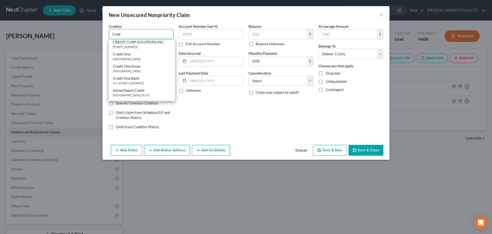
scroll to position [103, 0]
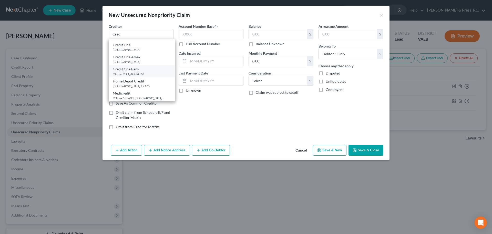
click at [149, 76] on div "P.O. [STREET_ADDRESS]" at bounding box center [142, 74] width 58 height 4
type input "Credit One Bank"
type input "P.O. Box 98873"
type input "[GEOGRAPHIC_DATA]"
select select "31"
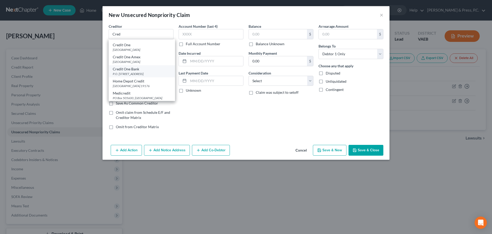
type input "89193"
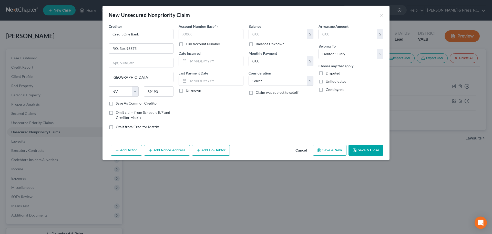
scroll to position [0, 0]
click at [254, 114] on div "Balance $ Balance Unknown Balance Undetermined $ Balance Unknown Monthly Paymen…" at bounding box center [281, 79] width 70 height 110
click at [153, 48] on input "P.O. Box 98873" at bounding box center [141, 49] width 64 height 10
type input "P.O. Box 98875"
click at [133, 105] on label "Save As Common Creditor" at bounding box center [137, 103] width 42 height 5
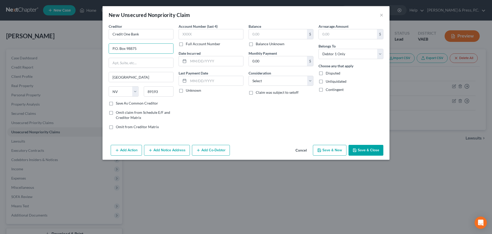
click at [121, 104] on input "Save As Common Creditor" at bounding box center [119, 102] width 3 height 3
checkbox input "true"
click at [215, 126] on div "Account Number (last 4) Full Account Number Date Incurred Last Payment Date Unk…" at bounding box center [211, 79] width 70 height 110
click at [262, 32] on input "text" at bounding box center [278, 34] width 58 height 10
type input "311"
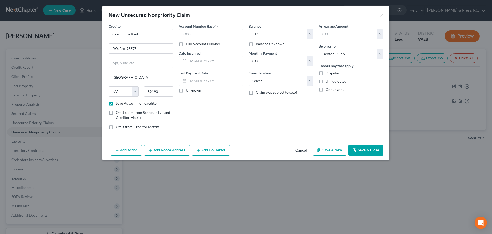
click at [256, 127] on div "Balance 311.00 $ Balance Unknown Balance Undetermined 311 $ Balance Unknown Mon…" at bounding box center [281, 79] width 70 height 110
click at [258, 82] on select "Select Cable / Satellite Services Collection Agency Credit Card Debt Debt Couns…" at bounding box center [281, 81] width 65 height 10
select select "2"
click at [249, 76] on select "Select Cable / Satellite Services Collection Agency Credit Card Debt Debt Couns…" at bounding box center [281, 81] width 65 height 10
drag, startPoint x: 240, startPoint y: 133, endPoint x: 244, endPoint y: 128, distance: 6.3
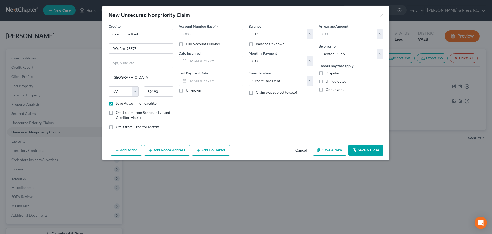
click at [241, 130] on div "Account Number (last 4) Full Account Number Date Incurred Last Payment Date Unk…" at bounding box center [211, 79] width 70 height 110
click at [365, 150] on button "Save & Close" at bounding box center [366, 150] width 35 height 11
checkbox input "false"
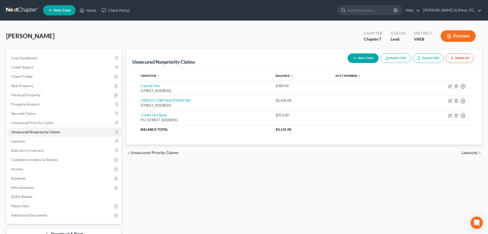
click at [365, 61] on button "New Claim" at bounding box center [363, 57] width 31 height 9
select select "0"
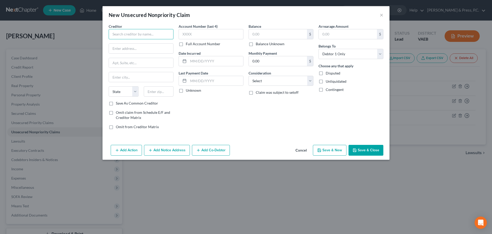
paste input "DISCOVER CARD"
type input "DISCOVER CARD"
click at [326, 72] on label "Disputed" at bounding box center [333, 73] width 15 height 5
click at [328, 72] on input "Disputed" at bounding box center [329, 72] width 3 height 3
checkbox input "true"
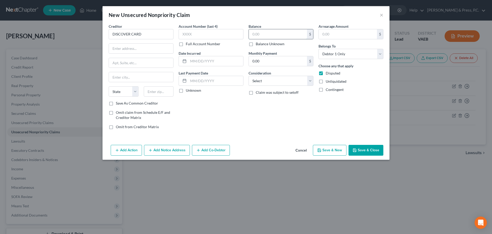
click at [258, 33] on input "text" at bounding box center [278, 34] width 58 height 10
type input "2,750"
drag, startPoint x: 248, startPoint y: 127, endPoint x: 256, endPoint y: 128, distance: 8.5
click at [248, 127] on div "Balance 2,750.00 $ Balance Unknown Balance Undetermined 2,750 $ Balance Unknown…" at bounding box center [281, 79] width 70 height 110
click at [158, 34] on input "DISCOVER CARD" at bounding box center [141, 34] width 65 height 10
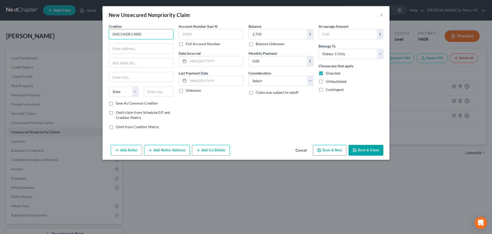
drag, startPoint x: 158, startPoint y: 34, endPoint x: 142, endPoint y: 38, distance: 16.9
click at [158, 34] on input "DISCOVER CARD" at bounding box center [141, 34] width 65 height 10
click at [148, 35] on input "DISCOVE" at bounding box center [141, 34] width 65 height 10
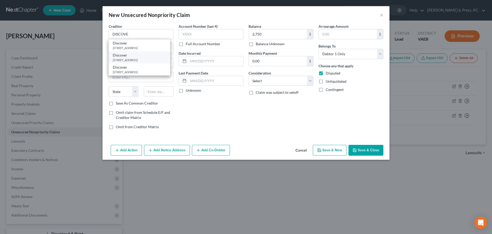
click at [150, 59] on div "[STREET_ADDRESS]" at bounding box center [139, 60] width 53 height 4
type input "Discover"
type input "PO Box 30916"
type input "[GEOGRAPHIC_DATA]"
select select "46"
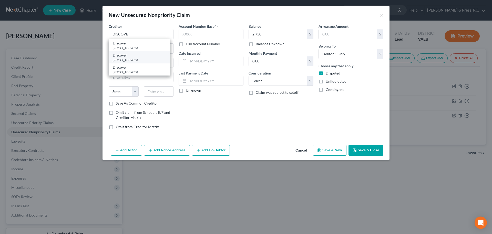
type input "84130"
click at [223, 113] on div "Account Number (last 4) Full Account Number Date Incurred Last Payment Date Unk…" at bounding box center [211, 79] width 70 height 110
drag, startPoint x: 265, startPoint y: 81, endPoint x: 265, endPoint y: 84, distance: 2.8
click at [265, 81] on select "Select Cable / Satellite Services Collection Agency Credit Card Debt Debt Couns…" at bounding box center [281, 81] width 65 height 10
select select "2"
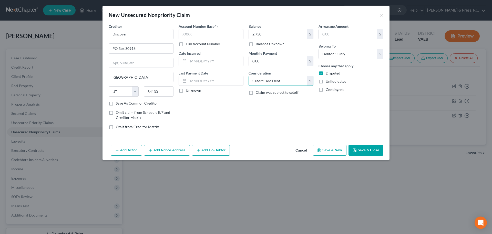
click at [249, 76] on select "Select Cable / Satellite Services Collection Agency Credit Card Debt Debt Couns…" at bounding box center [281, 81] width 65 height 10
click at [311, 119] on div "Balance 2,750.00 $ Balance Unknown Balance Undetermined 2,750 $ Balance Unknown…" at bounding box center [281, 79] width 70 height 110
click at [361, 148] on button "Save & Close" at bounding box center [366, 150] width 35 height 11
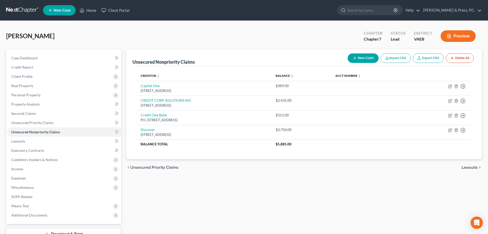
click at [364, 60] on button "New Claim" at bounding box center [363, 57] width 31 height 9
select select "0"
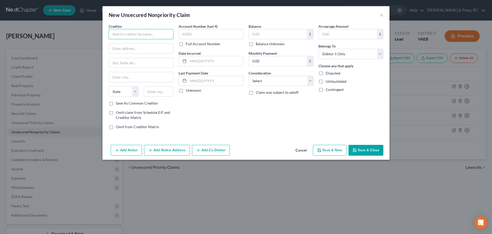
paste input "JEFFERSON CAPITAL SYSTEMS"
click at [167, 34] on input "JEFFERSON CAPITAL SYSTEMS" at bounding box center [141, 34] width 65 height 10
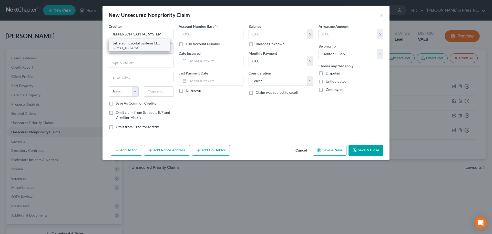
click at [158, 46] on div "[STREET_ADDRESS]" at bounding box center [139, 48] width 53 height 4
type input "Jefferson Capital Systems LLC"
type input "Po Box 7999"
type input "Saint Cloud"
select select "24"
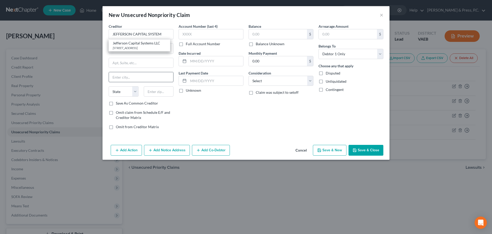
type input "56302"
click at [266, 36] on input "text" at bounding box center [278, 34] width 58 height 10
type input "518"
click at [270, 127] on div "Balance 518.00 $ Balance Unknown Balance Undetermined 518 $ Balance Unknown Mon…" at bounding box center [281, 79] width 70 height 110
click at [128, 50] on input "Po Box 7999" at bounding box center [141, 49] width 64 height 10
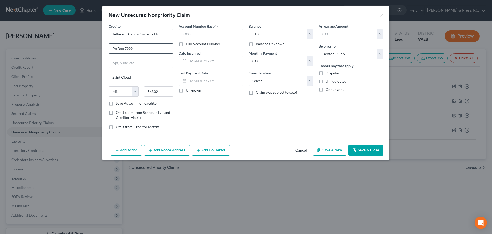
click at [128, 50] on input "Po Box 7999" at bounding box center [141, 49] width 64 height 10
paste input "[STREET_ADDRESS],"
type input "[STREET_ADDRESS],"
click at [156, 94] on input "56302" at bounding box center [159, 91] width 30 height 10
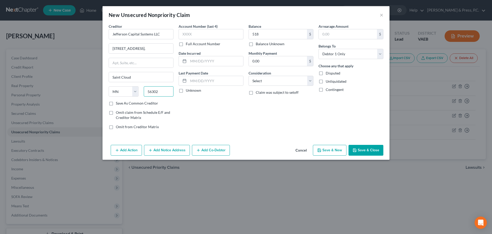
click at [156, 94] on input "56302" at bounding box center [159, 91] width 30 height 10
type input "56377"
type input "Sartell"
drag, startPoint x: 109, startPoint y: 102, endPoint x: 145, endPoint y: 112, distance: 37.1
click at [116, 103] on label "Save As Common Creditor" at bounding box center [137, 103] width 42 height 5
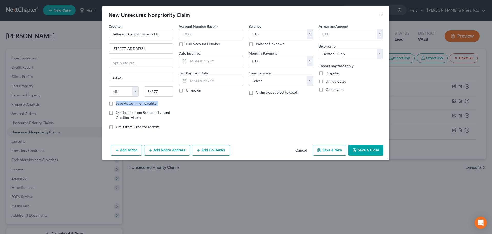
click at [118, 103] on input "Save As Common Creditor" at bounding box center [119, 102] width 3 height 3
checkbox input "true"
click at [214, 118] on div "Account Number (last 4) Full Account Number Date Incurred Last Payment Date Unk…" at bounding box center [211, 79] width 70 height 110
click at [265, 80] on select "Select Cable / Satellite Services Collection Agency Credit Card Debt Debt Couns…" at bounding box center [281, 81] width 65 height 10
select select "14"
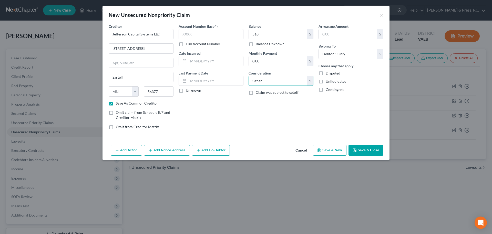
click at [249, 76] on select "Select Cable / Satellite Services Collection Agency Credit Card Debt Debt Couns…" at bounding box center [281, 81] width 65 height 10
click at [263, 102] on input "text" at bounding box center [281, 100] width 64 height 10
click at [266, 102] on input "on" at bounding box center [281, 100] width 64 height 10
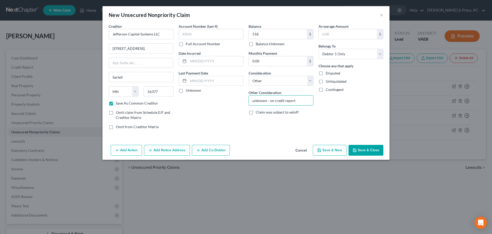
type input "unknown - on credit report"
click at [271, 130] on div "Balance 518.00 $ Balance Unknown Balance Undetermined 518 $ Balance Unknown Mon…" at bounding box center [281, 79] width 70 height 110
click at [326, 73] on label "Disputed" at bounding box center [333, 73] width 15 height 5
click at [328, 73] on input "Disputed" at bounding box center [329, 72] width 3 height 3
checkbox input "true"
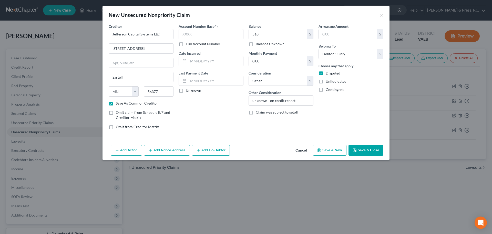
click at [364, 148] on button "Save & Close" at bounding box center [366, 150] width 35 height 11
checkbox input "false"
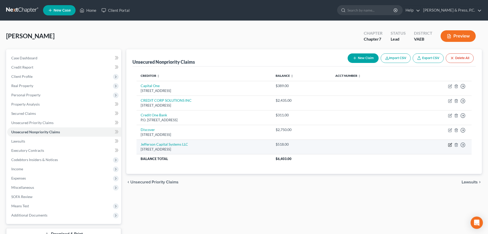
click at [451, 144] on icon "button" at bounding box center [451, 144] width 2 height 2
select select "24"
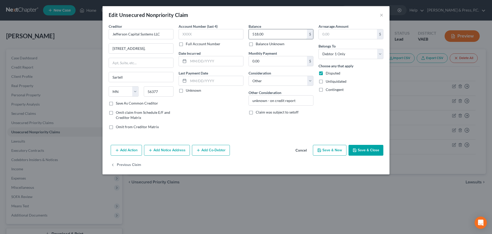
click at [283, 33] on input "518.00" at bounding box center [278, 34] width 58 height 10
click at [365, 146] on button "Save & Close" at bounding box center [366, 150] width 35 height 11
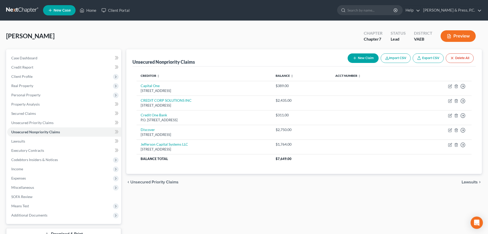
click at [357, 61] on button "New Claim" at bounding box center [363, 57] width 31 height 9
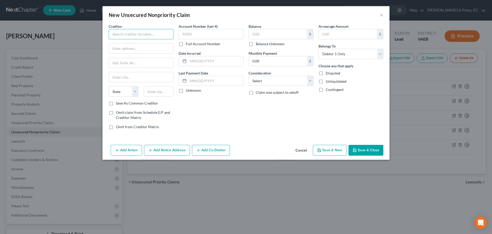
click at [156, 35] on input "text" at bounding box center [141, 34] width 65 height 10
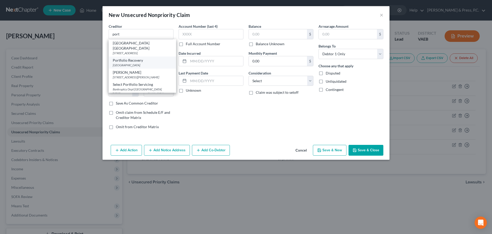
click at [149, 63] on div "[GEOGRAPHIC_DATA]" at bounding box center [142, 65] width 59 height 4
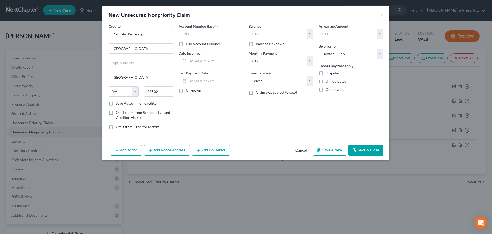
click at [149, 35] on input "Portfolio Recovery" at bounding box center [141, 34] width 65 height 10
click at [152, 45] on div "Portfolio Recovery" at bounding box center [139, 43] width 53 height 5
click at [246, 121] on div "Account Number (last 4) Full Account Number Date Incurred Last Payment Date Unk…" at bounding box center [211, 79] width 70 height 110
click at [263, 36] on input "text" at bounding box center [278, 34] width 58 height 10
click at [270, 125] on div "Balance 2,317.00 $ Balance Unknown Balance Undetermined 2,317 $ Balance Unknown…" at bounding box center [281, 79] width 70 height 110
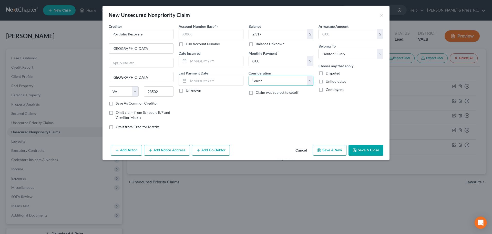
click at [257, 81] on select "Select Cable / Satellite Services Collection Agency Credit Card Debt Debt Couns…" at bounding box center [281, 81] width 65 height 10
click at [249, 76] on select "Select Cable / Satellite Services Collection Agency Credit Card Debt Debt Couns…" at bounding box center [281, 81] width 65 height 10
click at [259, 105] on input "text" at bounding box center [281, 100] width 64 height 10
click at [326, 73] on label "Disputed" at bounding box center [333, 73] width 15 height 5
click at [328, 73] on input "Disputed" at bounding box center [329, 72] width 3 height 3
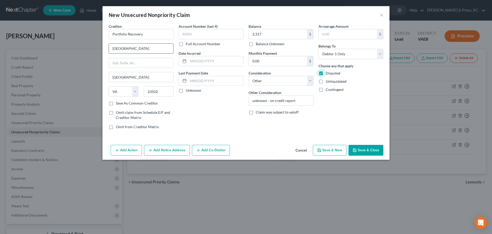
click at [150, 45] on input "[GEOGRAPHIC_DATA]" at bounding box center [141, 49] width 64 height 10
click at [149, 45] on input "[GEOGRAPHIC_DATA]" at bounding box center [141, 49] width 64 height 10
paste input "[STREET_ADDRESS],"
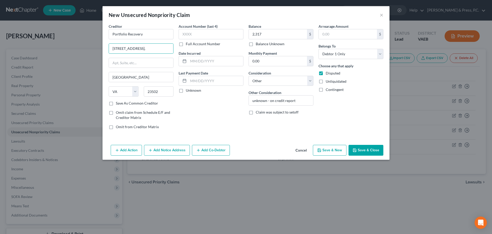
click at [363, 151] on button "Save & Close" at bounding box center [366, 150] width 35 height 11
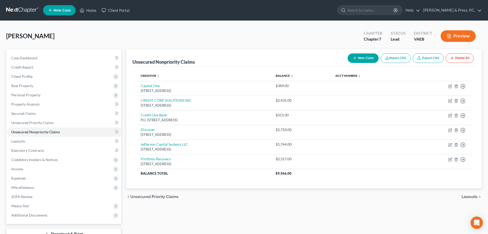
click at [363, 60] on button "New Claim" at bounding box center [363, 57] width 31 height 9
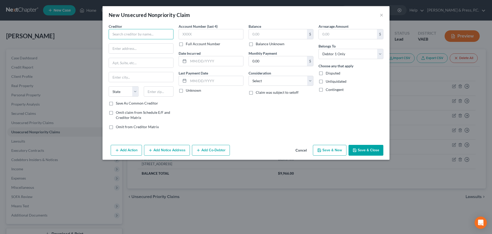
click at [132, 31] on input "text" at bounding box center [141, 34] width 65 height 10
paste input "RESURGENT/LVNV FUNDING"
paste input "PO BOX 1269,"
click at [156, 91] on input "text" at bounding box center [159, 91] width 30 height 10
click at [153, 51] on input "PO BOX 1269," at bounding box center [141, 49] width 64 height 10
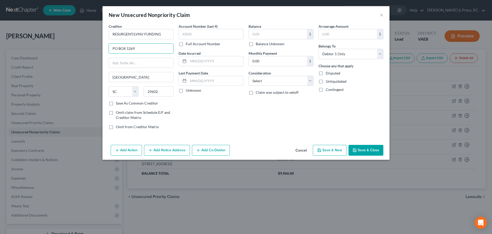
click at [116, 104] on label "Save As Common Creditor" at bounding box center [137, 103] width 42 height 5
click at [118, 104] on input "Save As Common Creditor" at bounding box center [119, 102] width 3 height 3
click at [213, 128] on div "Account Number (last 4) Full Account Number Date Incurred Last Payment Date Unk…" at bounding box center [211, 79] width 70 height 110
click at [263, 34] on input "text" at bounding box center [278, 34] width 58 height 10
drag, startPoint x: 273, startPoint y: 130, endPoint x: 272, endPoint y: 125, distance: 4.8
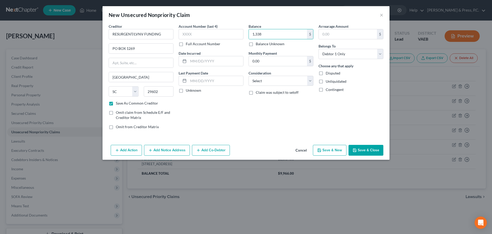
click at [273, 130] on div "Balance 1,338.00 $ Balance Unknown Balance Undetermined 1,338 $ Balance Unknown…" at bounding box center [281, 79] width 70 height 110
click at [262, 82] on select "Select Cable / Satellite Services Collection Agency Credit Card Debt Debt Couns…" at bounding box center [281, 81] width 65 height 10
click at [249, 76] on select "Select Cable / Satellite Services Collection Agency Credit Card Debt Debt Couns…" at bounding box center [281, 81] width 65 height 10
click at [264, 101] on input "text" at bounding box center [281, 100] width 64 height 10
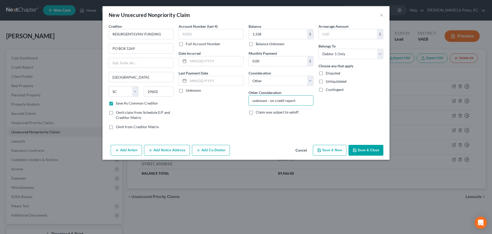
drag, startPoint x: 328, startPoint y: 71, endPoint x: 324, endPoint y: 71, distance: 4.4
click at [328, 71] on span "Disputed" at bounding box center [333, 73] width 15 height 4
click at [328, 71] on input "Disputed" at bounding box center [329, 72] width 3 height 3
click at [363, 149] on button "Save & Close" at bounding box center [366, 150] width 35 height 11
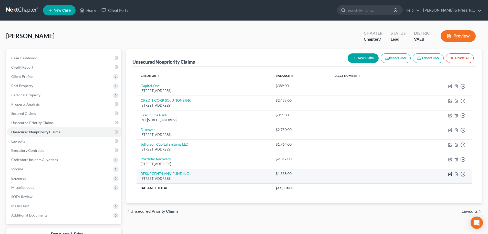
click at [448, 173] on icon "button" at bounding box center [450, 174] width 4 height 4
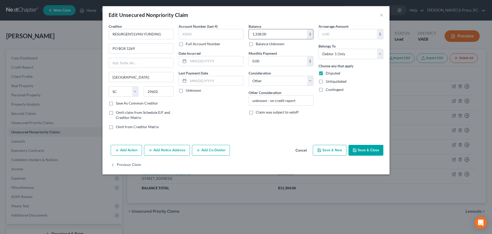
click at [276, 34] on input "1,338.00" at bounding box center [278, 34] width 58 height 10
drag, startPoint x: 276, startPoint y: 35, endPoint x: 231, endPoint y: 34, distance: 45.6
click at [237, 33] on div "Creditor * RESURGENT/LVNV FUNDING PO BOX 1269 [GEOGRAPHIC_DATA] [US_STATE] AK A…" at bounding box center [246, 79] width 280 height 110
click at [370, 151] on button "Save & Close" at bounding box center [366, 150] width 35 height 11
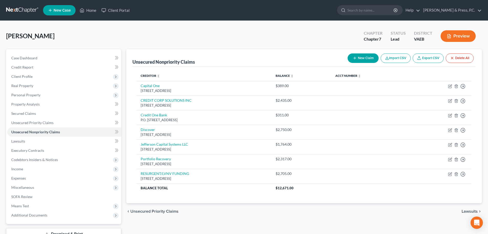
click at [368, 60] on button "New Claim" at bounding box center [363, 57] width 31 height 9
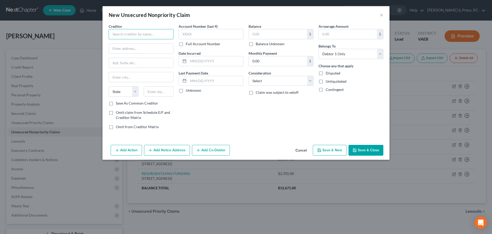
click at [134, 33] on input "text" at bounding box center [141, 34] width 65 height 10
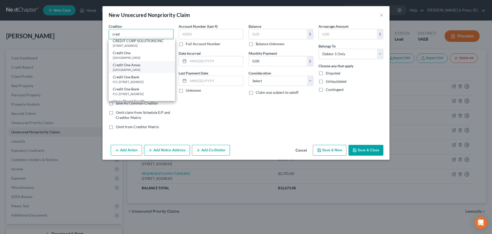
scroll to position [103, 0]
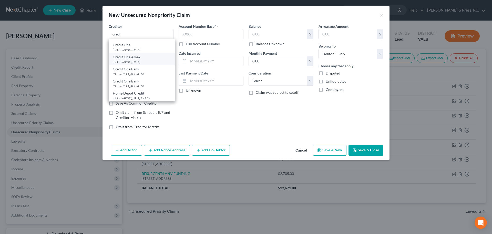
click at [151, 84] on div "Credit One Bank" at bounding box center [142, 80] width 58 height 5
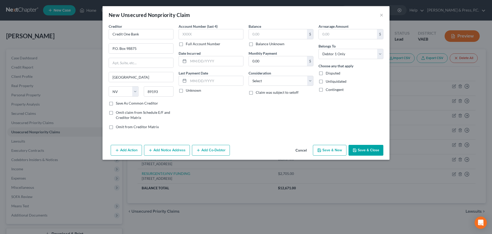
scroll to position [0, 0]
click at [193, 102] on div "Account Number (last 4) Full Account Number Date Incurred Last Payment Date Unk…" at bounding box center [211, 79] width 70 height 110
click at [261, 30] on input "text" at bounding box center [278, 34] width 58 height 10
click at [261, 80] on select "Select Cable / Satellite Services Collection Agency Credit Card Debt Debt Couns…" at bounding box center [281, 81] width 65 height 10
click at [249, 76] on select "Select Cable / Satellite Services Collection Agency Credit Card Debt Debt Couns…" at bounding box center [281, 81] width 65 height 10
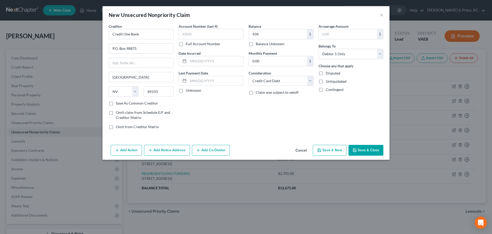
click at [267, 123] on div "Balance 434.00 $ Balance Unknown Balance Undetermined 434 $ Balance Unknown Mon…" at bounding box center [281, 79] width 70 height 110
click at [192, 34] on input "text" at bounding box center [211, 34] width 65 height 10
click at [374, 150] on button "Save & Close" at bounding box center [366, 150] width 35 height 11
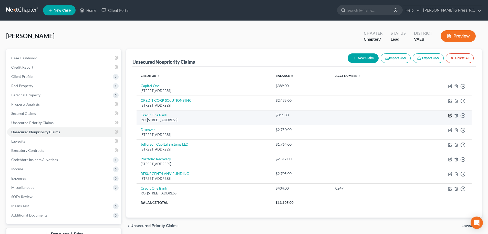
click at [448, 114] on icon "button" at bounding box center [450, 115] width 4 height 4
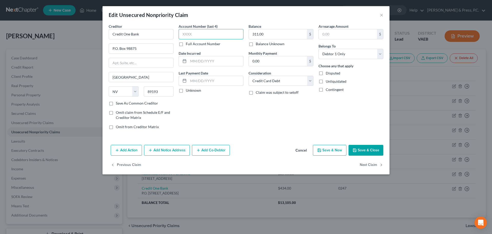
click at [199, 36] on input "text" at bounding box center [211, 34] width 65 height 10
click at [369, 152] on button "Save & Close" at bounding box center [366, 150] width 35 height 11
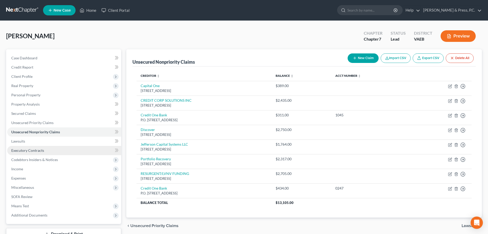
click at [29, 151] on span "Executory Contracts" at bounding box center [27, 150] width 33 height 4
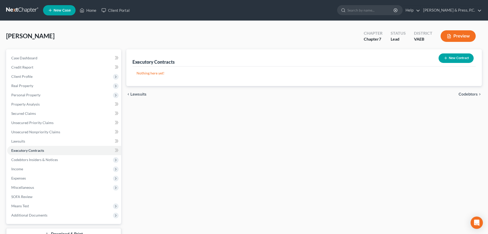
click at [452, 58] on button "New Contract" at bounding box center [456, 57] width 35 height 9
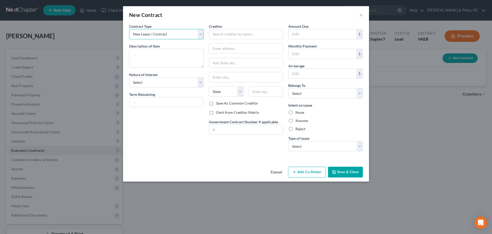
click at [157, 36] on select "New Lease / Contract New Timeshare" at bounding box center [166, 34] width 75 height 10
click at [173, 16] on div "New Contract ×" at bounding box center [246, 14] width 246 height 17
click at [154, 54] on textarea at bounding box center [166, 58] width 75 height 19
click at [161, 82] on select "Select Purchaser Agent Lessor Lessee" at bounding box center [166, 82] width 75 height 10
click at [129, 77] on select "Select Purchaser Agent Lessor Lessee" at bounding box center [166, 82] width 75 height 10
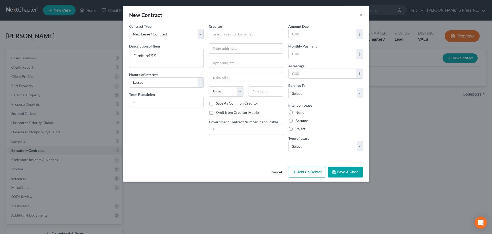
click at [153, 119] on div "Contract Type New Lease / Contract New Timeshare Description of non-residential…" at bounding box center [167, 90] width 80 height 132
click at [339, 170] on button "Save & Close" at bounding box center [345, 171] width 35 height 11
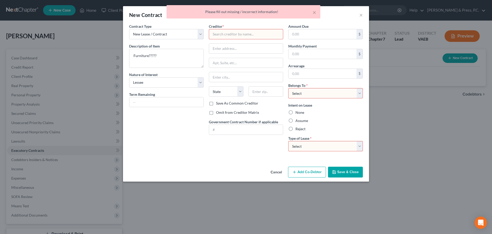
click at [229, 32] on input "text" at bounding box center [246, 34] width 75 height 10
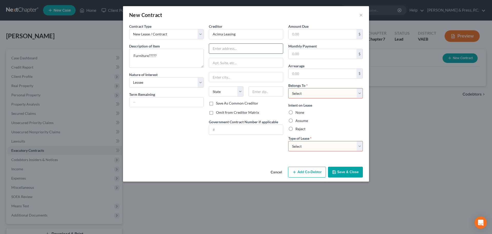
paste input "[STREET_ADDRESS][US_STATE]"
click at [265, 89] on input "text" at bounding box center [266, 91] width 35 height 10
click at [270, 48] on input "[STREET_ADDRESS][US_STATE]" at bounding box center [246, 49] width 74 height 10
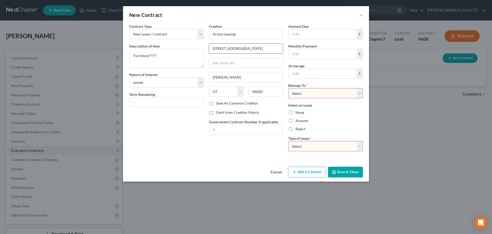
click at [252, 48] on input "[STREET_ADDRESS][US_STATE]" at bounding box center [246, 49] width 74 height 10
drag, startPoint x: 267, startPoint y: 48, endPoint x: 337, endPoint y: 53, distance: 70.2
click at [337, 53] on div "Contract Type New Lease / Contract New Timeshare Description of non-residential…" at bounding box center [246, 90] width 239 height 132
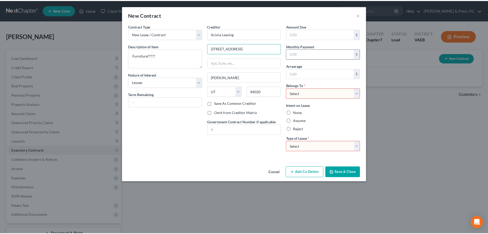
scroll to position [0, 0]
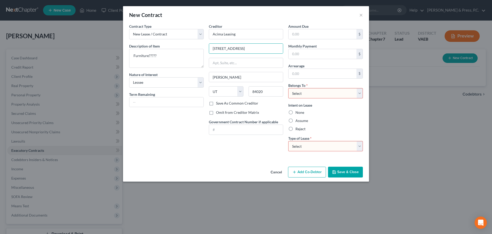
click at [172, 149] on div "Contract Type New Lease / Contract New Timeshare Description of non-residential…" at bounding box center [167, 90] width 80 height 132
click at [216, 103] on label "Save As Common Creditor" at bounding box center [237, 103] width 42 height 5
click at [218, 103] on input "Save As Common Creditor" at bounding box center [219, 102] width 3 height 3
click at [160, 148] on div "Contract Type New Lease / Contract New Timeshare Description of non-residential…" at bounding box center [167, 90] width 80 height 132
click at [310, 37] on input "text" at bounding box center [323, 34] width 68 height 10
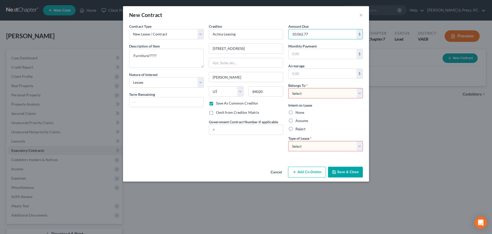
click at [183, 152] on div "Contract Type New Lease / Contract New Timeshare Description of non-residential…" at bounding box center [167, 90] width 80 height 132
click at [314, 96] on select "Select Debtor 1 Only Debtor 2 Only Debtor 1 And Debtor 2 Only At Least One Of T…" at bounding box center [325, 93] width 75 height 10
click at [288, 88] on select "Select Debtor 1 Only Debtor 2 Only Debtor 1 And Debtor 2 Only At Least One Of T…" at bounding box center [325, 93] width 75 height 10
click at [225, 151] on div "Creditor * Acima Leasing [GEOGRAPHIC_DATA][PERSON_NAME] [US_STATE][GEOGRAPHIC_D…" at bounding box center [246, 90] width 80 height 132
click at [302, 147] on select "Select Real Estate Car Other" at bounding box center [325, 146] width 75 height 10
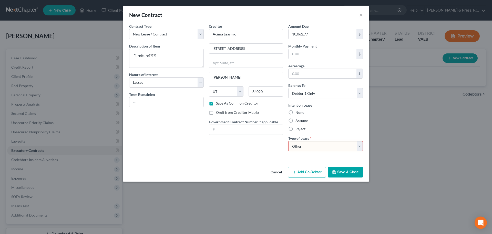
click at [288, 141] on select "Select Real Estate Car Other" at bounding box center [325, 146] width 75 height 10
click at [245, 162] on div "Contract Type New Lease / Contract New Timeshare Description of non-residential…" at bounding box center [246, 94] width 246 height 141
click at [342, 170] on button "Save & Close" at bounding box center [345, 171] width 35 height 11
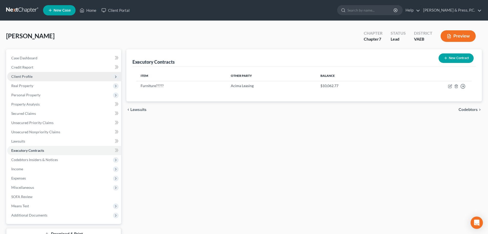
click at [31, 78] on span "Client Profile" at bounding box center [21, 76] width 21 height 4
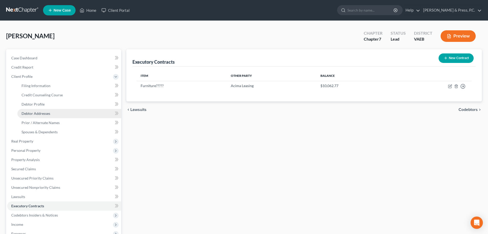
click at [49, 114] on span "Debtor Addresses" at bounding box center [36, 113] width 29 height 4
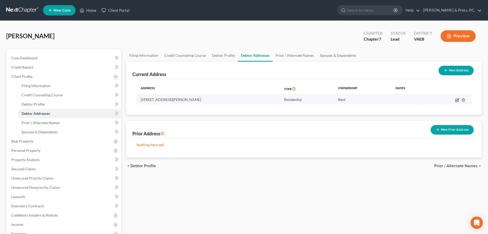
click at [458, 100] on icon "button" at bounding box center [458, 100] width 4 height 4
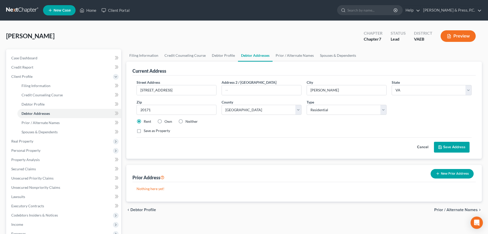
click at [459, 174] on button "New Prior Address" at bounding box center [452, 173] width 43 height 9
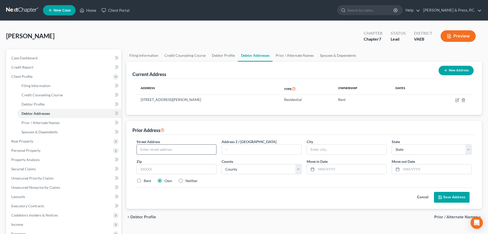
paste input "[STREET_ADDRESS]"
drag, startPoint x: 207, startPoint y: 149, endPoint x: 185, endPoint y: 151, distance: 22.4
click at [185, 150] on input "[STREET_ADDRESS]" at bounding box center [176, 149] width 79 height 10
click at [319, 169] on input "text" at bounding box center [352, 169] width 70 height 10
click at [406, 169] on input "text" at bounding box center [437, 169] width 70 height 10
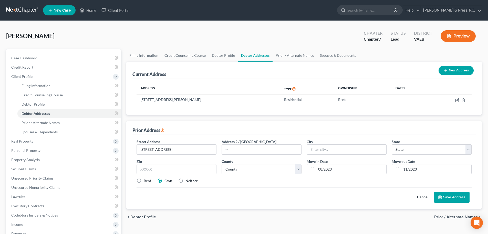
drag, startPoint x: 382, startPoint y: 203, endPoint x: 380, endPoint y: 202, distance: 2.8
click at [382, 203] on div "Street Address * [STREET_ADDRESS] Address 2 / [GEOGRAPHIC_DATA] * State * State…" at bounding box center [305, 172] width 344 height 74
click at [232, 167] on select "County" at bounding box center [262, 169] width 80 height 10
click at [239, 167] on select "County" at bounding box center [262, 169] width 80 height 10
click at [168, 168] on input "text" at bounding box center [177, 169] width 80 height 10
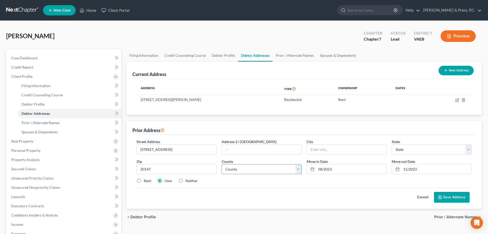
click at [235, 168] on select "County" at bounding box center [262, 169] width 80 height 10
drag, startPoint x: 233, startPoint y: 196, endPoint x: 238, endPoint y: 177, distance: 20.2
click at [233, 196] on div "Cancel Save Address" at bounding box center [304, 194] width 335 height 15
click at [238, 172] on select "County [GEOGRAPHIC_DATA] [GEOGRAPHIC_DATA] [GEOGRAPHIC_DATA] [GEOGRAPHIC_DATA] …" at bounding box center [262, 169] width 80 height 10
click at [222, 164] on select "County [GEOGRAPHIC_DATA] [GEOGRAPHIC_DATA] [GEOGRAPHIC_DATA] [GEOGRAPHIC_DATA] …" at bounding box center [262, 169] width 80 height 10
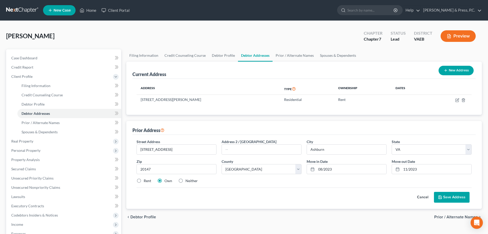
click at [262, 185] on div "Street Address * [STREET_ADDRESS] Address 2 / [GEOGRAPHIC_DATA] * [GEOGRAPHIC_D…" at bounding box center [304, 163] width 341 height 49
click at [144, 179] on label "Rent" at bounding box center [147, 180] width 7 height 5
click at [146, 179] on input "Rent" at bounding box center [147, 179] width 3 height 3
click at [449, 196] on button "Save Address" at bounding box center [452, 197] width 36 height 11
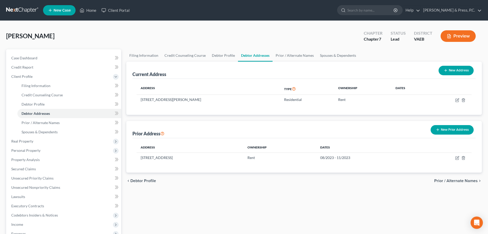
click at [454, 128] on button "New Prior Address" at bounding box center [452, 129] width 43 height 9
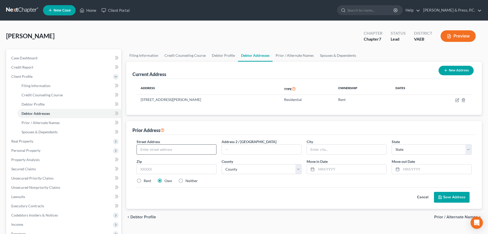
paste input "[STREET_ADDRESS]"
click at [152, 167] on input "text" at bounding box center [177, 169] width 80 height 10
click at [229, 197] on div "Cancel Save Address" at bounding box center [304, 194] width 335 height 15
click at [326, 151] on input "Parsippany" at bounding box center [346, 149] width 79 height 10
click at [327, 150] on input "Parsippany" at bounding box center [346, 149] width 79 height 10
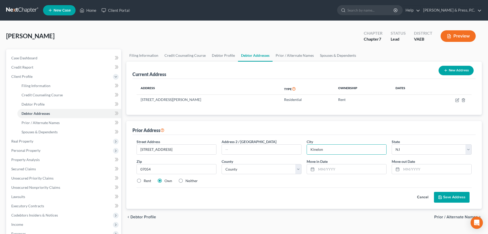
click at [326, 184] on div "Street Address * [STREET_ADDRESS] Address 2 / [GEOGRAPHIC_DATA] * [GEOGRAPHIC_D…" at bounding box center [304, 163] width 341 height 49
click at [324, 167] on input "text" at bounding box center [352, 169] width 70 height 10
click at [403, 169] on input "text" at bounding box center [437, 169] width 70 height 10
click at [366, 195] on div "Cancel Save Address" at bounding box center [304, 194] width 335 height 15
click at [144, 178] on label "Rent" at bounding box center [147, 180] width 7 height 5
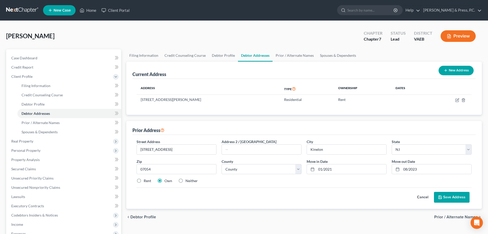
click at [146, 178] on input "Rent" at bounding box center [147, 179] width 3 height 3
drag, startPoint x: 179, startPoint y: 179, endPoint x: 184, endPoint y: 181, distance: 5.1
click at [186, 179] on label "Neither" at bounding box center [192, 180] width 12 height 5
click at [188, 179] on input "Neither" at bounding box center [189, 179] width 3 height 3
drag, startPoint x: 458, startPoint y: 196, endPoint x: 445, endPoint y: 201, distance: 13.1
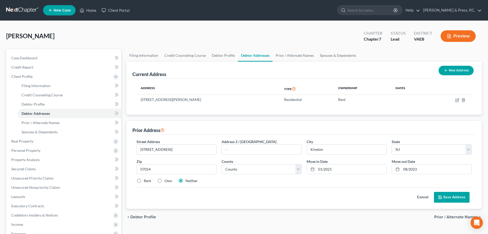
click at [458, 196] on button "Save Address" at bounding box center [452, 197] width 36 height 11
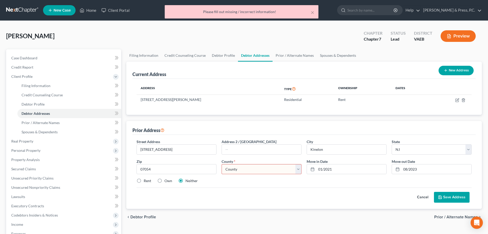
click at [246, 169] on select "County [GEOGRAPHIC_DATA] [GEOGRAPHIC_DATA] [GEOGRAPHIC_DATA] [GEOGRAPHIC_DATA] …" at bounding box center [262, 169] width 80 height 10
click at [249, 194] on div "Cancel Save Address" at bounding box center [304, 194] width 335 height 15
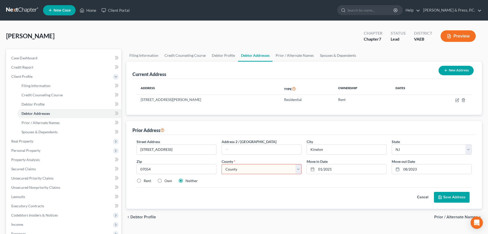
click at [253, 170] on select "County [GEOGRAPHIC_DATA] [GEOGRAPHIC_DATA] [GEOGRAPHIC_DATA] [GEOGRAPHIC_DATA] …" at bounding box center [262, 169] width 80 height 10
click at [222, 164] on select "County [GEOGRAPHIC_DATA] [GEOGRAPHIC_DATA] [GEOGRAPHIC_DATA] [GEOGRAPHIC_DATA] …" at bounding box center [262, 169] width 80 height 10
click at [251, 182] on div "Rent Own Neither" at bounding box center [304, 180] width 341 height 5
click at [455, 196] on button "Save Address" at bounding box center [452, 197] width 36 height 11
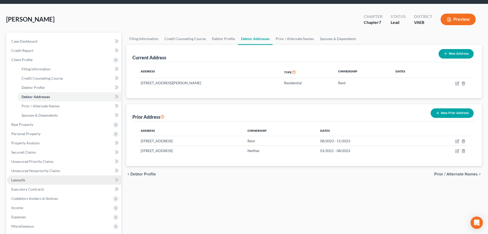
scroll to position [26, 0]
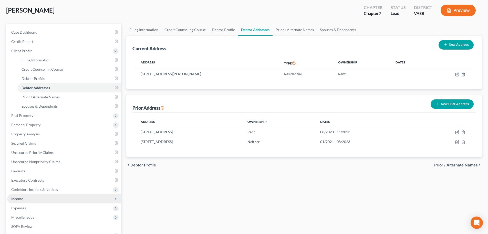
click at [42, 199] on span "Income" at bounding box center [64, 198] width 114 height 9
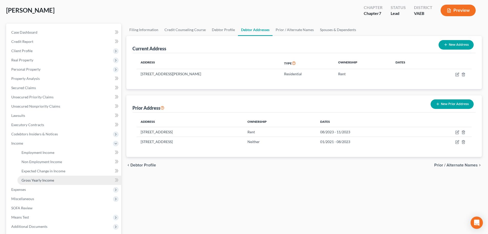
click at [35, 183] on link "Gross Yearly Income" at bounding box center [69, 179] width 104 height 9
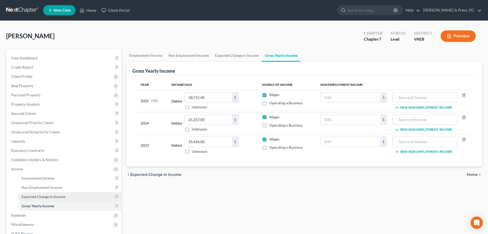
drag, startPoint x: 35, startPoint y: 216, endPoint x: 41, endPoint y: 200, distance: 17.1
click at [35, 216] on span "Expenses" at bounding box center [64, 214] width 114 height 9
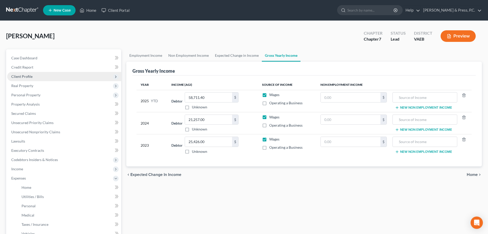
click at [41, 72] on span "Client Profile" at bounding box center [64, 76] width 114 height 9
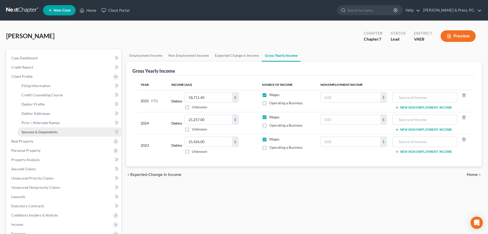
click at [38, 134] on link "Spouses & Dependents" at bounding box center [69, 131] width 104 height 9
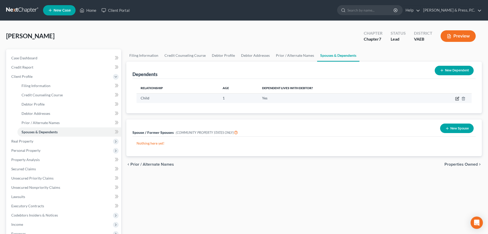
click at [457, 97] on icon "button" at bounding box center [457, 98] width 3 height 3
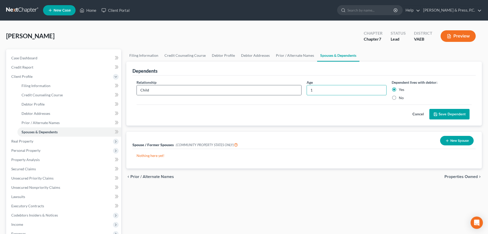
drag, startPoint x: 328, startPoint y: 91, endPoint x: 258, endPoint y: 95, distance: 69.8
click at [266, 92] on div "Relationship * Child Age [DEMOGRAPHIC_DATA] Dependent lives with debtor: Yes No" at bounding box center [304, 91] width 341 height 25
click at [459, 114] on button "Save Dependent" at bounding box center [450, 114] width 40 height 11
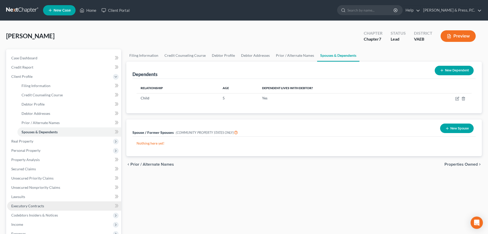
click at [28, 207] on span "Executory Contracts" at bounding box center [27, 205] width 33 height 4
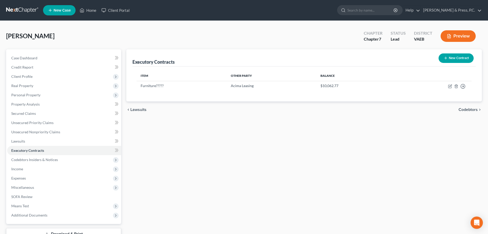
click at [453, 56] on button "New Contract" at bounding box center [456, 57] width 35 height 9
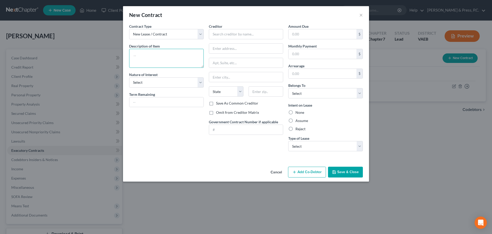
click at [148, 57] on textarea at bounding box center [166, 58] width 75 height 19
click at [146, 84] on select "Select Purchaser Agent Lessor Lessee" at bounding box center [166, 82] width 75 height 10
click at [129, 77] on select "Select Purchaser Agent Lessor Lessee" at bounding box center [166, 82] width 75 height 10
drag, startPoint x: 150, startPoint y: 128, endPoint x: 154, endPoint y: 119, distance: 9.6
click at [150, 128] on div "Contract Type New Lease / Contract New Timeshare Description of non-residential…" at bounding box center [167, 90] width 80 height 132
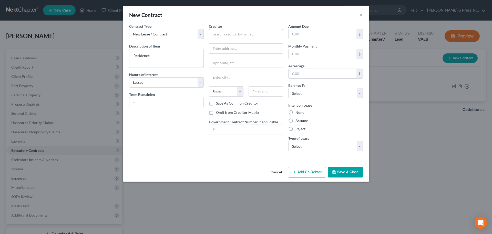
paste input ": [PERSON_NAME], [STREET_ADDRESS][PERSON_NAME]"
click at [224, 34] on input ": [PERSON_NAME], [STREET_ADDRESS][PERSON_NAME]" at bounding box center [246, 34] width 75 height 10
drag, startPoint x: 281, startPoint y: 33, endPoint x: 244, endPoint y: 35, distance: 36.5
click at [244, 35] on input ": [PERSON_NAME], [STREET_ADDRESS][PERSON_NAME]" at bounding box center [246, 34] width 75 height 10
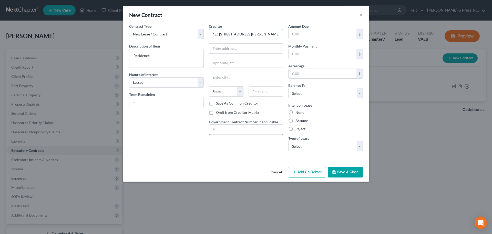
scroll to position [0, 7]
click at [263, 88] on input "text" at bounding box center [266, 91] width 35 height 10
drag, startPoint x: 251, startPoint y: 33, endPoint x: 295, endPoint y: 35, distance: 44.1
click at [295, 35] on div "Contract Type New Lease / Contract New Timeshare Description of non-residential…" at bounding box center [246, 90] width 239 height 132
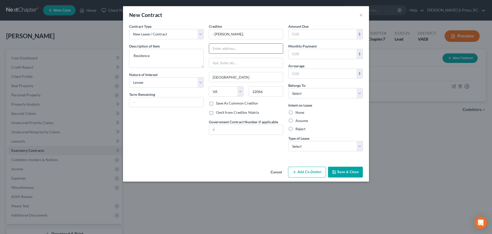
paste input "[STREET_ADDRESS][PERSON_NAME]"
drag, startPoint x: 214, startPoint y: 33, endPoint x: 184, endPoint y: 33, distance: 30.3
click at [186, 32] on div "Contract Type New Lease / Contract New Timeshare Description of non-residential…" at bounding box center [246, 90] width 239 height 132
click at [184, 124] on div "Contract Type New Lease / Contract New Timeshare Description of non-residential…" at bounding box center [167, 90] width 80 height 132
click at [169, 141] on div "Contract Type New Lease / Contract New Timeshare Description of non-residential…" at bounding box center [167, 90] width 80 height 132
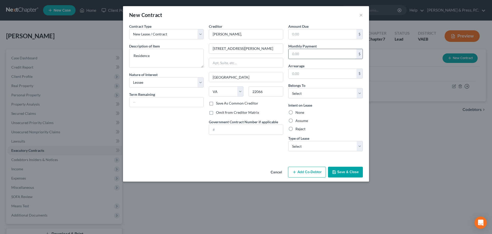
drag, startPoint x: 305, startPoint y: 58, endPoint x: 305, endPoint y: 55, distance: 3.4
click at [305, 57] on input "text" at bounding box center [323, 54] width 68 height 10
drag, startPoint x: 143, startPoint y: 160, endPoint x: 157, endPoint y: 154, distance: 15.2
click at [143, 159] on div "Contract Type New Lease / Contract New Timeshare Description of non-residential…" at bounding box center [246, 94] width 246 height 141
click at [298, 96] on select "Select Debtor 1 Only Debtor 2 Only Debtor 1 And Debtor 2 Only At Least One Of T…" at bounding box center [325, 93] width 75 height 10
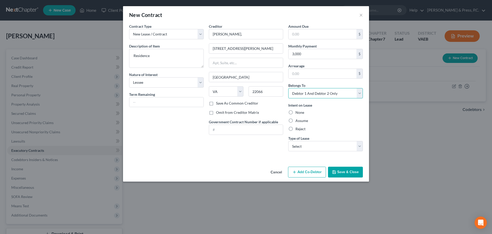
click at [288, 88] on select "Select Debtor 1 Only Debtor 2 Only Debtor 1 And Debtor 2 Only At Least One Of T…" at bounding box center [325, 93] width 75 height 10
click at [338, 93] on select "Select Debtor 1 Only Debtor 2 Only Debtor 1 And Debtor 2 Only At Least One Of T…" at bounding box center [325, 93] width 75 height 10
click at [288, 88] on select "Select Debtor 1 Only Debtor 2 Only Debtor 1 And Debtor 2 Only At Least One Of T…" at bounding box center [325, 93] width 75 height 10
drag, startPoint x: 214, startPoint y: 148, endPoint x: 279, endPoint y: 141, distance: 65.5
click at [218, 148] on div "Creditor * [PERSON_NAME], [STREET_ADDRESS][PERSON_NAME] [GEOGRAPHIC_DATA] [US_S…" at bounding box center [246, 90] width 80 height 132
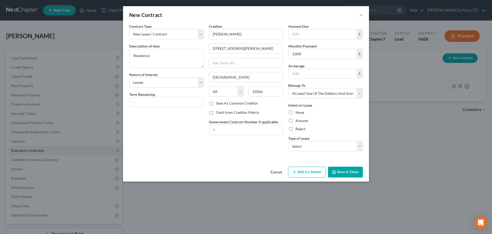
click at [296, 112] on label "None" at bounding box center [300, 112] width 9 height 5
click at [298, 112] on input "None" at bounding box center [299, 111] width 3 height 3
click at [296, 122] on label "Assume" at bounding box center [302, 120] width 13 height 5
click at [298, 121] on input "Assume" at bounding box center [299, 119] width 3 height 3
click at [309, 147] on select "Select Real Estate Car Other" at bounding box center [325, 146] width 75 height 10
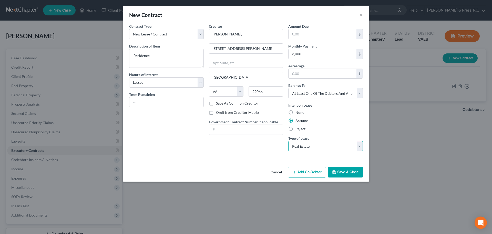
click at [288, 141] on select "Select Real Estate Car Other" at bounding box center [325, 146] width 75 height 10
click at [232, 159] on div "Contract Type New Lease / Contract New Timeshare Description of non-residential…" at bounding box center [246, 94] width 246 height 141
click at [342, 171] on button "Save & Close" at bounding box center [345, 171] width 35 height 11
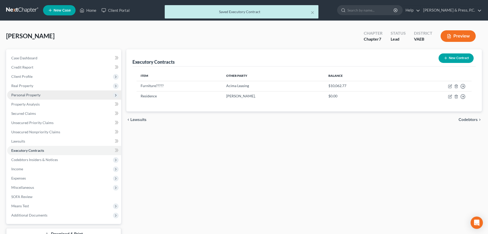
click at [39, 97] on span "Personal Property" at bounding box center [25, 95] width 29 height 4
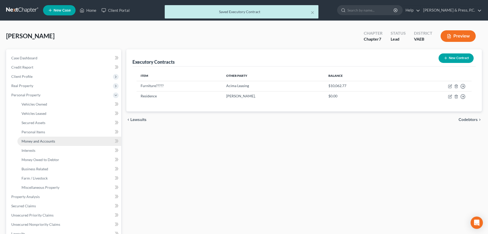
click at [34, 141] on span "Money and Accounts" at bounding box center [39, 141] width 34 height 4
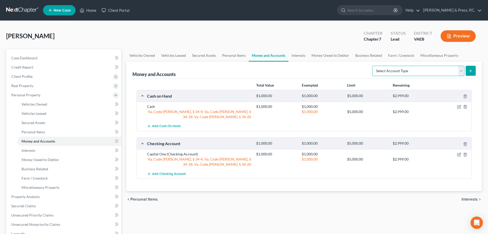
click at [430, 71] on select "Select Account Type Brokerage Cash on Hand Certificates of Deposit Checking Acc…" at bounding box center [419, 71] width 92 height 10
click at [374, 66] on select "Select Account Type Brokerage Cash on Hand Certificates of Deposit Checking Acc…" at bounding box center [419, 71] width 92 height 10
click at [470, 68] on button "submit" at bounding box center [471, 71] width 10 height 10
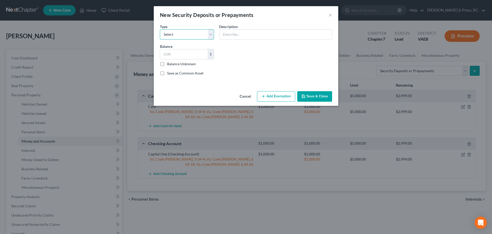
click at [177, 33] on select "Select Electric Gas Heating Oil Security Deposit On Rental Unit Prepaid Rent Te…" at bounding box center [187, 34] width 54 height 10
click at [160, 29] on select "Select Electric Gas Heating Oil Security Deposit On Rental Unit Prepaid Rent Te…" at bounding box center [187, 34] width 54 height 10
click at [234, 35] on input "text" at bounding box center [275, 34] width 113 height 10
click at [280, 33] on input "text" at bounding box center [275, 34] width 113 height 10
click at [188, 54] on input "text" at bounding box center [183, 54] width 47 height 10
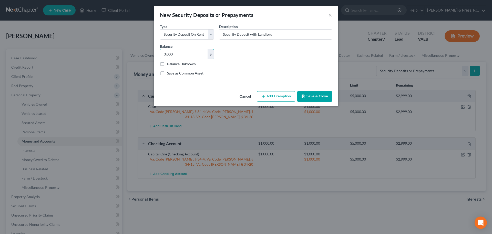
click at [221, 82] on div "An exemption set must first be selected from the Filing Information section. Co…" at bounding box center [246, 56] width 185 height 65
click at [269, 93] on button "Add Exemption" at bounding box center [276, 96] width 38 height 11
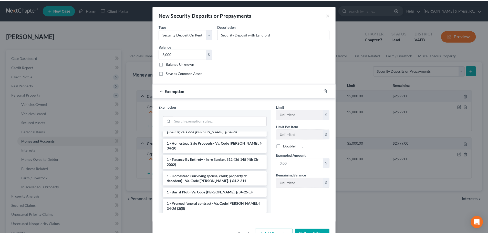
scroll to position [51, 0]
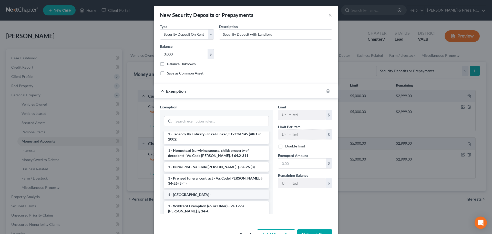
click at [212, 190] on li "1 - [GEOGRAPHIC_DATA] -" at bounding box center [216, 194] width 105 height 9
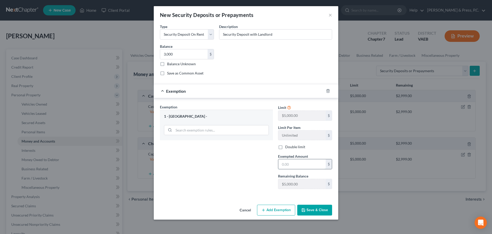
drag, startPoint x: 282, startPoint y: 165, endPoint x: 284, endPoint y: 165, distance: 2.8
click at [282, 165] on input "text" at bounding box center [301, 164] width 47 height 10
click at [174, 114] on div "1 - [GEOGRAPHIC_DATA] -" at bounding box center [216, 116] width 105 height 5
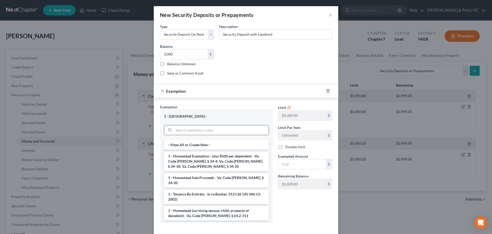
click at [192, 131] on input "search" at bounding box center [221, 130] width 95 height 10
click at [197, 164] on li "1 - Homestead Exemption - plus $500 per dependent - Va. Code [PERSON_NAME]. § 3…" at bounding box center [216, 160] width 105 height 19
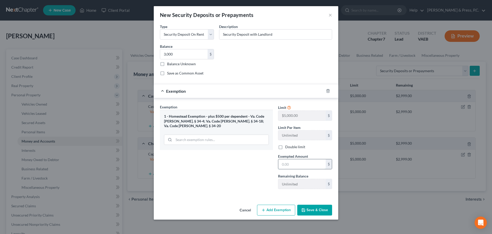
click at [295, 161] on input "text" at bounding box center [301, 164] width 47 height 10
click at [211, 190] on div "Exemption Set must be selected for CA. Exemption * 1 - Homestead Exemption - pl…" at bounding box center [216, 148] width 118 height 89
click at [313, 207] on button "Save & Close" at bounding box center [314, 209] width 35 height 11
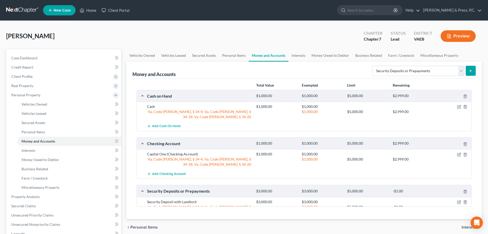
click at [297, 208] on div at bounding box center [276, 206] width 45 height 5
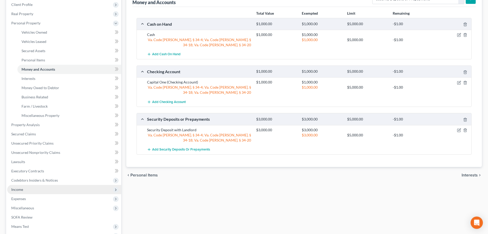
scroll to position [128, 0]
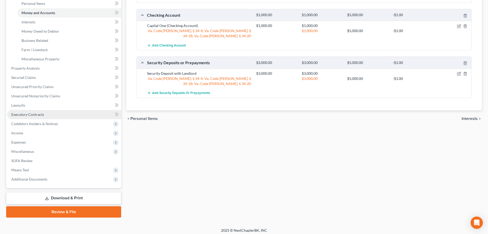
click at [31, 115] on span "Executory Contracts" at bounding box center [27, 114] width 33 height 4
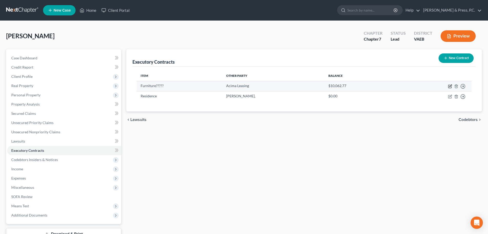
click at [450, 86] on icon "button" at bounding box center [450, 86] width 4 height 4
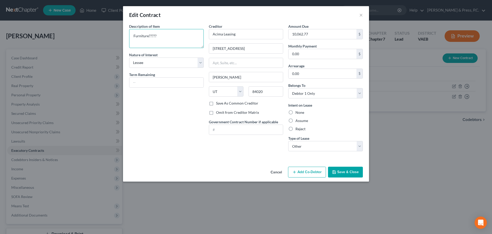
click at [143, 39] on textarea "Furniture?????" at bounding box center [166, 38] width 75 height 19
click at [169, 125] on div "Description of non-residential real property * Description of Item * Watch Natu…" at bounding box center [167, 90] width 80 height 132
click at [295, 131] on div "Reject" at bounding box center [325, 128] width 75 height 5
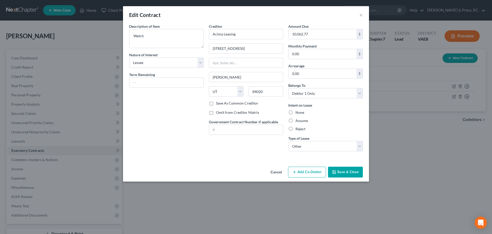
click at [296, 129] on label "Reject" at bounding box center [301, 128] width 10 height 5
click at [298, 129] on input "Reject" at bounding box center [299, 127] width 3 height 3
click at [298, 145] on select "Select Real Estate Car Other" at bounding box center [325, 146] width 75 height 10
drag, startPoint x: 188, startPoint y: 177, endPoint x: 174, endPoint y: 177, distance: 13.8
click at [177, 176] on div "Cancel Add Co-Debtor Save & Close" at bounding box center [246, 172] width 246 height 17
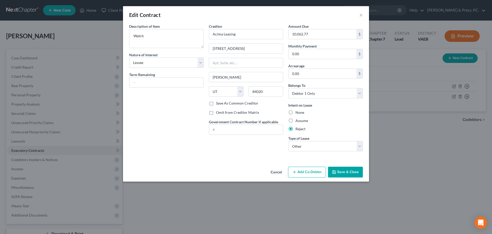
click at [349, 170] on button "Save & Close" at bounding box center [345, 171] width 35 height 11
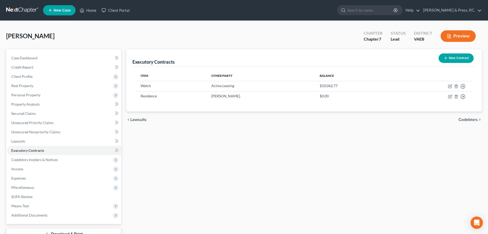
drag, startPoint x: 179, startPoint y: 230, endPoint x: 192, endPoint y: 226, distance: 13.3
click at [179, 230] on div "Executory Contracts New Contract Item Other Party Balance Watch Acima Leasing $…" at bounding box center [304, 151] width 361 height 204
click at [46, 133] on span "Unsecured Nonpriority Claims" at bounding box center [35, 131] width 49 height 4
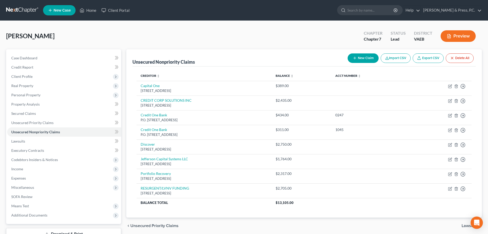
click at [364, 56] on button "New Claim" at bounding box center [363, 57] width 31 height 9
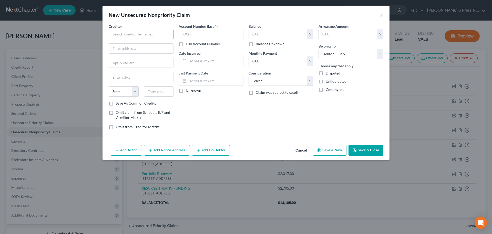
paste input "PRL USA Holdings, Inc."
paste input "[STREET_ADDRESS]"
click at [166, 93] on input "text" at bounding box center [159, 91] width 30 height 10
drag, startPoint x: 216, startPoint y: 125, endPoint x: 219, endPoint y: 125, distance: 2.9
click at [217, 125] on div "Account Number (last 4) Full Account Number Date Incurred Last Payment Date Unk…" at bounding box center [211, 79] width 70 height 110
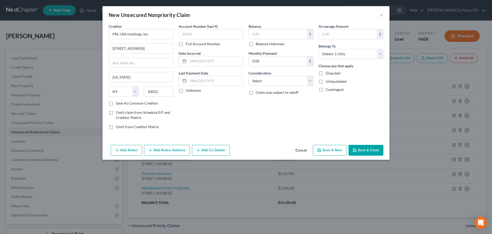
click at [116, 104] on label "Save As Common Creditor" at bounding box center [137, 103] width 42 height 5
click at [118, 104] on input "Save As Common Creditor" at bounding box center [119, 102] width 3 height 3
drag, startPoint x: 208, startPoint y: 118, endPoint x: 220, endPoint y: 118, distance: 12.6
click at [208, 118] on div "Account Number (last 4) Full Account Number Date Incurred Last Payment Date Unk…" at bounding box center [211, 79] width 70 height 110
click at [251, 120] on div "Balance $ Balance Unknown Balance Undetermined $ Balance Unknown Monthly Paymen…" at bounding box center [281, 79] width 70 height 110
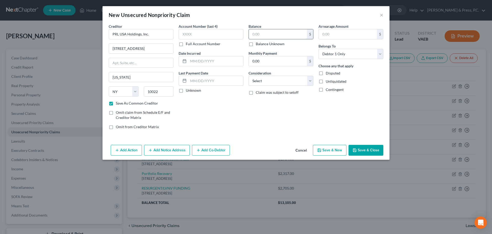
click at [263, 35] on input "text" at bounding box center [278, 34] width 58 height 10
click at [245, 119] on div "Account Number (last 4) Full Account Number Date Incurred Last Payment Date Unk…" at bounding box center [211, 79] width 70 height 110
click at [263, 79] on select "Select Cable / Satellite Services Collection Agency Credit Card Debt Debt Couns…" at bounding box center [281, 81] width 65 height 10
click at [249, 76] on select "Select Cable / Satellite Services Collection Agency Credit Card Debt Debt Couns…" at bounding box center [281, 81] width 65 height 10
click at [264, 98] on input "text" at bounding box center [281, 100] width 64 height 10
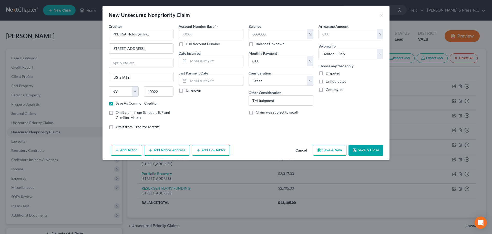
click at [271, 125] on div "Balance 800,000.00 $ Balance Unknown Balance Undetermined 800,000 $ Balance Unk…" at bounding box center [281, 79] width 70 height 110
click at [326, 73] on label "Disputed" at bounding box center [333, 73] width 15 height 5
click at [328, 73] on input "Disputed" at bounding box center [329, 72] width 3 height 3
click at [290, 101] on input "TM Judgment" at bounding box center [281, 100] width 64 height 10
click at [224, 116] on div "Account Number (last 4) Full Account Number Date Incurred Last Payment Date Unk…" at bounding box center [211, 79] width 70 height 110
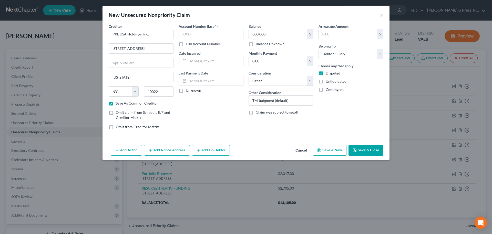
click at [208, 112] on div "Account Number (last 4) Full Account Number Date Incurred Last Payment Date Unk…" at bounding box center [211, 79] width 70 height 110
click at [169, 150] on button "Add Notice Address" at bounding box center [167, 150] width 46 height 11
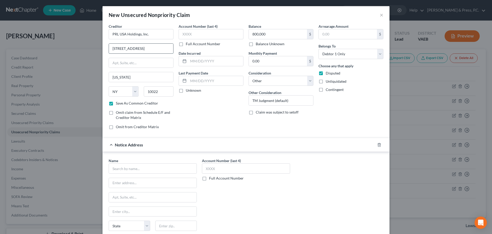
drag, startPoint x: 117, startPoint y: 48, endPoint x: 109, endPoint y: 48, distance: 7.7
click at [109, 48] on input "[STREET_ADDRESS]" at bounding box center [141, 49] width 64 height 10
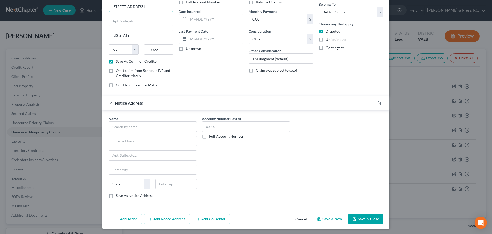
scroll to position [43, 0]
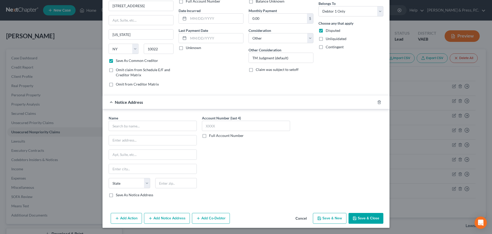
click at [365, 218] on button "Save & Close" at bounding box center [366, 218] width 35 height 11
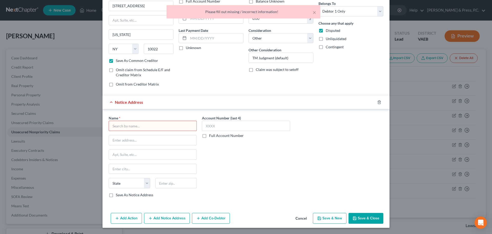
click at [269, 193] on div "Account Number (last 4) Full Account Number" at bounding box center [245, 158] width 93 height 86
click at [377, 100] on icon "button" at bounding box center [379, 102] width 4 height 4
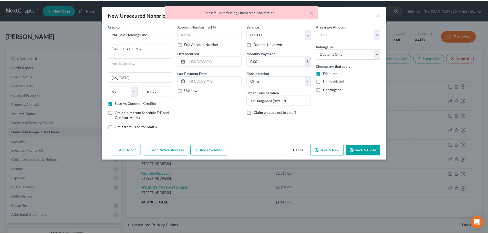
scroll to position [0, 0]
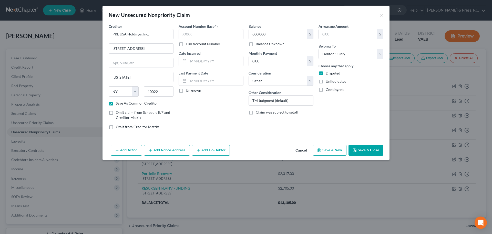
click at [367, 151] on button "Save & Close" at bounding box center [366, 150] width 35 height 11
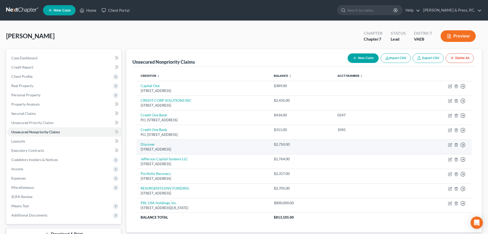
drag, startPoint x: 282, startPoint y: 164, endPoint x: 281, endPoint y: 142, distance: 21.8
click at [266, 162] on div "[STREET_ADDRESS]" at bounding box center [203, 163] width 125 height 5
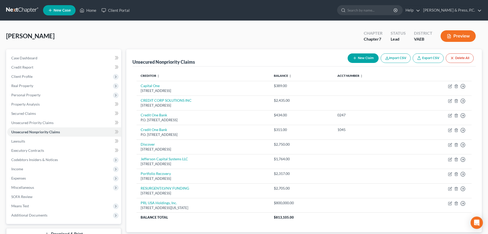
drag, startPoint x: 224, startPoint y: 1, endPoint x: 223, endPoint y: 4, distance: 3.6
click at [224, 1] on nav "Home New Case Client Portal [PERSON_NAME] & Press, P.C. [EMAIL_ADDRESS][PERSON_…" at bounding box center [244, 10] width 488 height 21
drag, startPoint x: 223, startPoint y: 26, endPoint x: 182, endPoint y: 15, distance: 42.4
click at [222, 26] on div "[PERSON_NAME] Upgraded Chapter Chapter 7 Status Lead District VAEB Preview Peti…" at bounding box center [244, 142] width 488 height 243
